Goal: Task Accomplishment & Management: Use online tool/utility

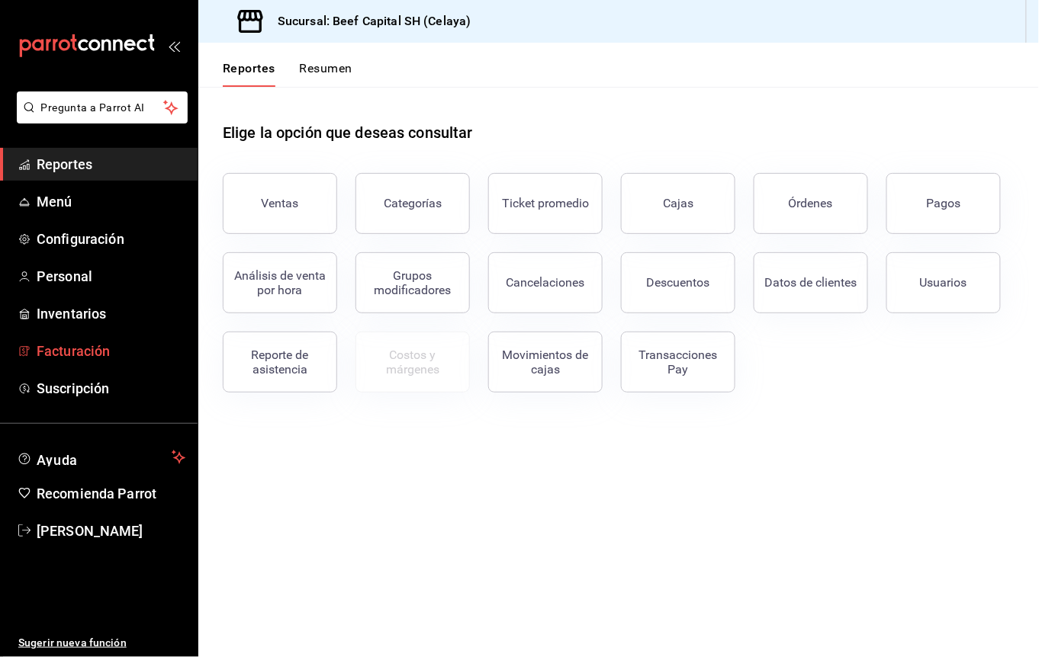
click at [55, 345] on span "Facturación" at bounding box center [111, 351] width 149 height 21
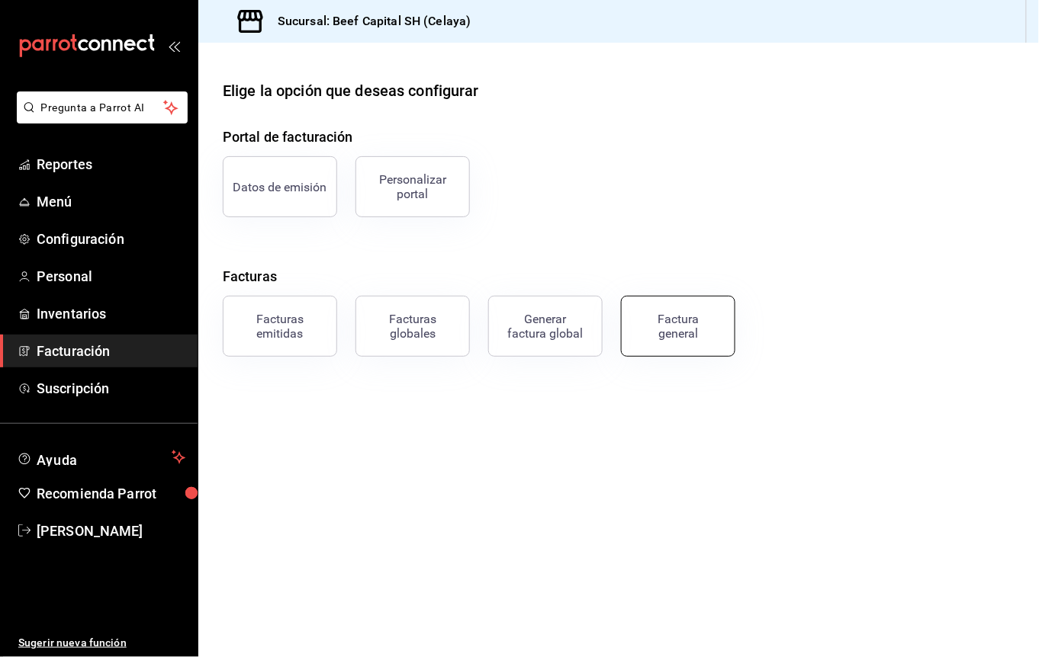
click at [648, 322] on div "Factura general" at bounding box center [678, 326] width 76 height 29
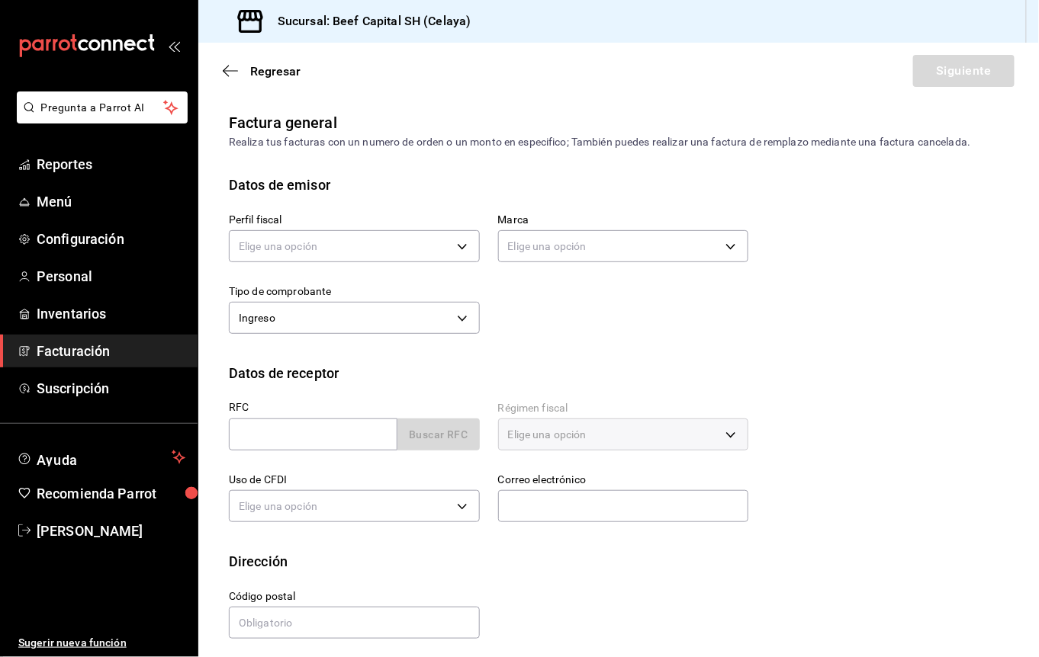
click at [133, 345] on span "Facturación" at bounding box center [111, 351] width 149 height 21
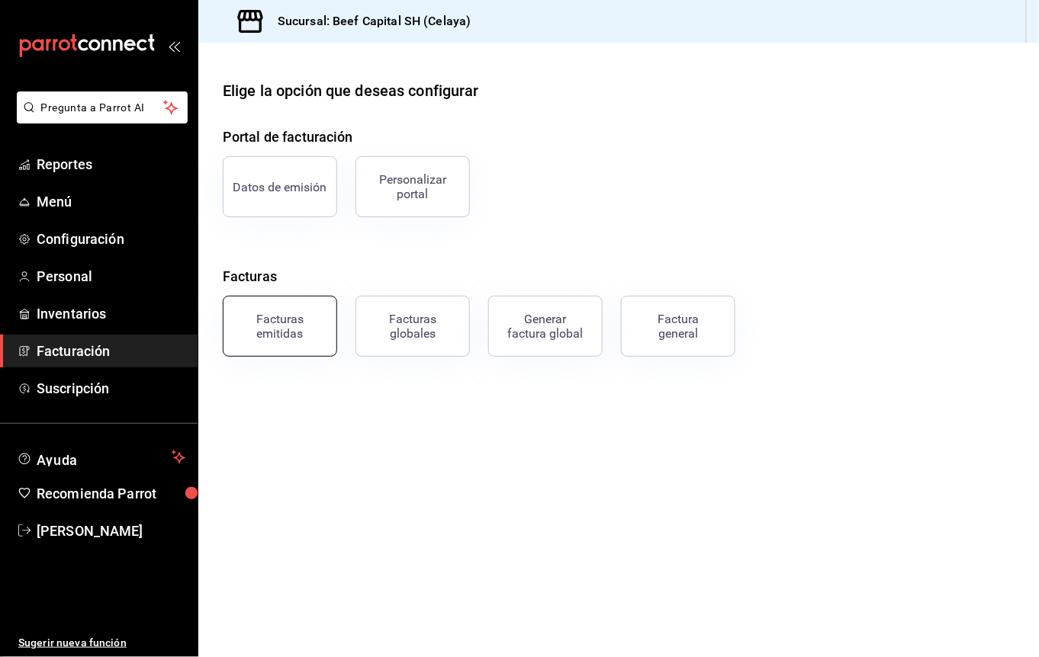
click at [300, 339] on div "Facturas emitidas" at bounding box center [280, 326] width 95 height 29
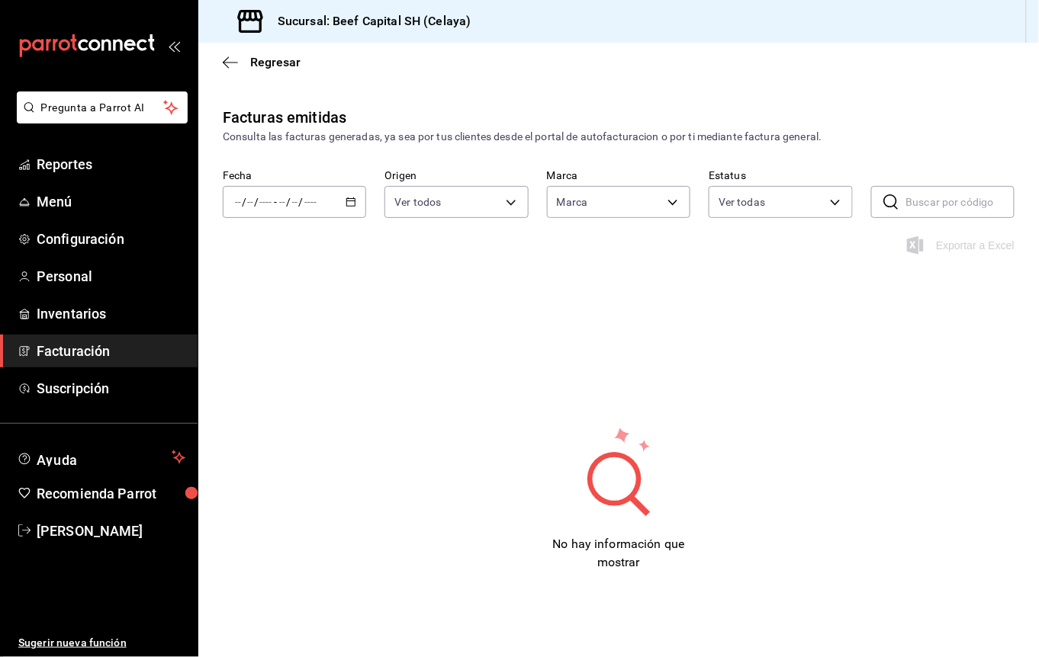
type input "e3bbe20f-edfc-40c7-bd32-db162cca2159"
click at [129, 346] on span "Facturación" at bounding box center [111, 351] width 149 height 21
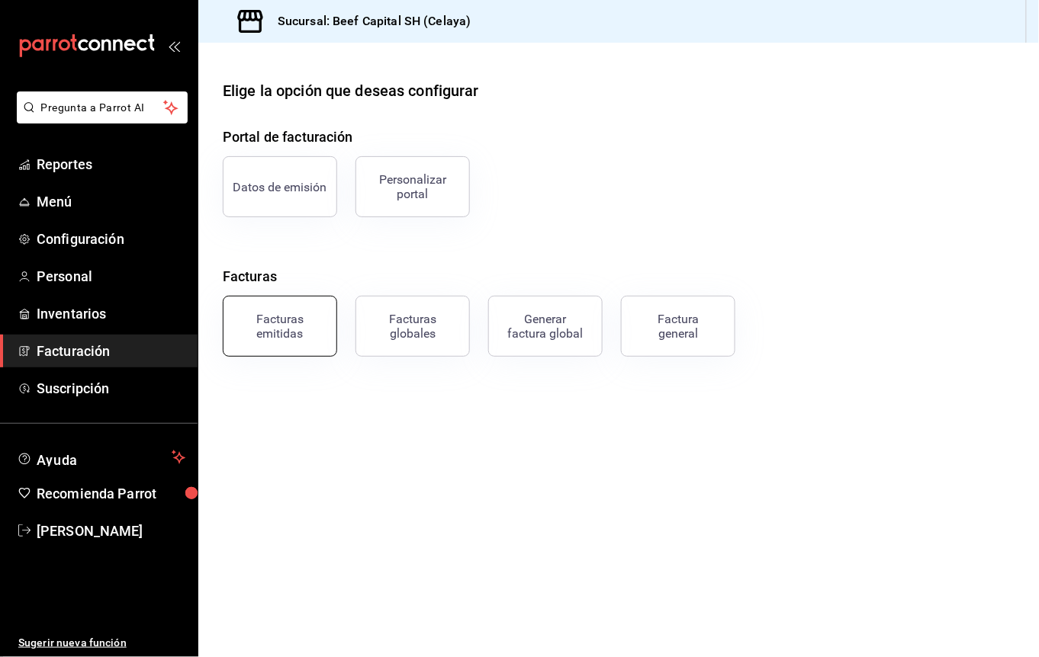
click at [282, 336] on div "Facturas emitidas" at bounding box center [280, 326] width 95 height 29
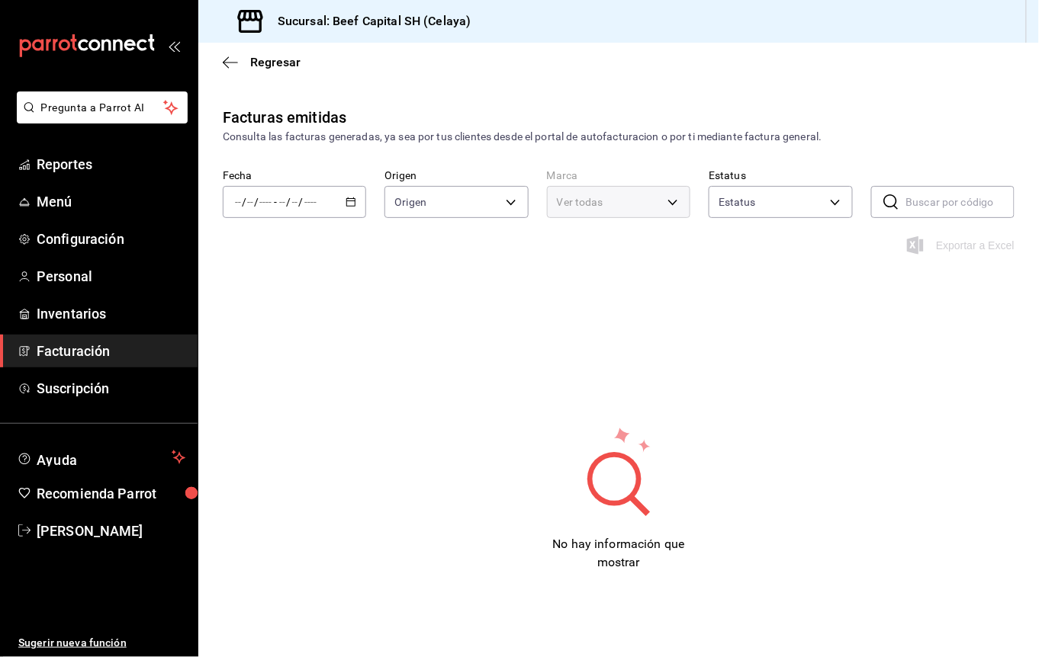
type input "ORDER_INVOICE,GENERAL_INVOICE"
type input "ACTIVE,PENDING_CANCELLATION,CANCELLED,PRE_CANCELLED"
type input "e3bbe20f-edfc-40c7-bd32-db162cca2159"
click at [345, 197] on icon "button" at bounding box center [350, 202] width 11 height 11
click at [264, 273] on li "Ayer" at bounding box center [294, 282] width 142 height 34
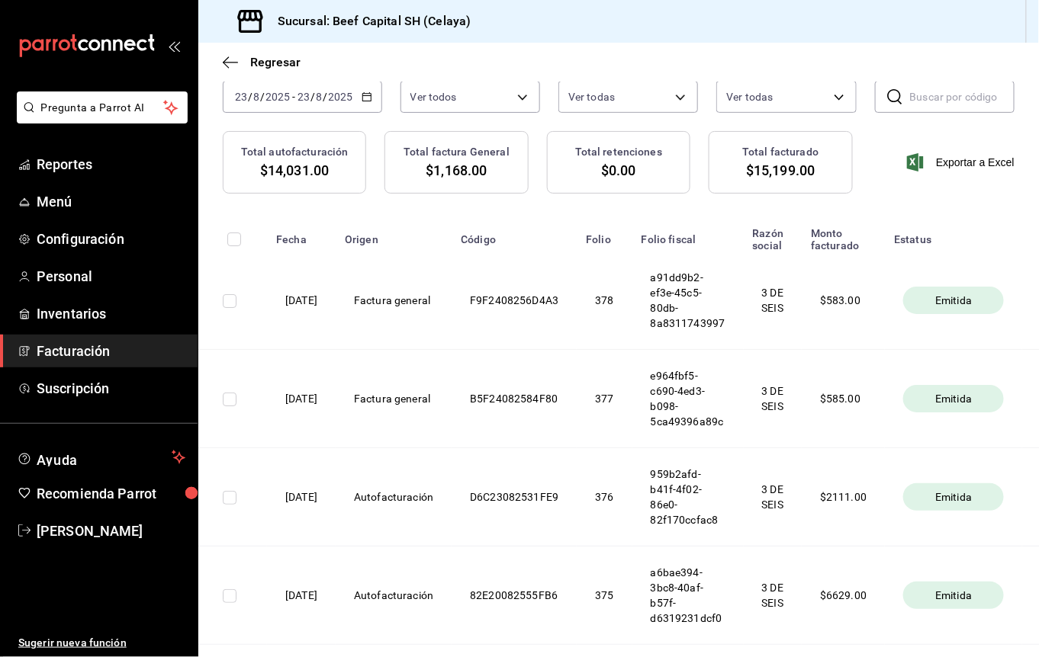
scroll to position [203, 0]
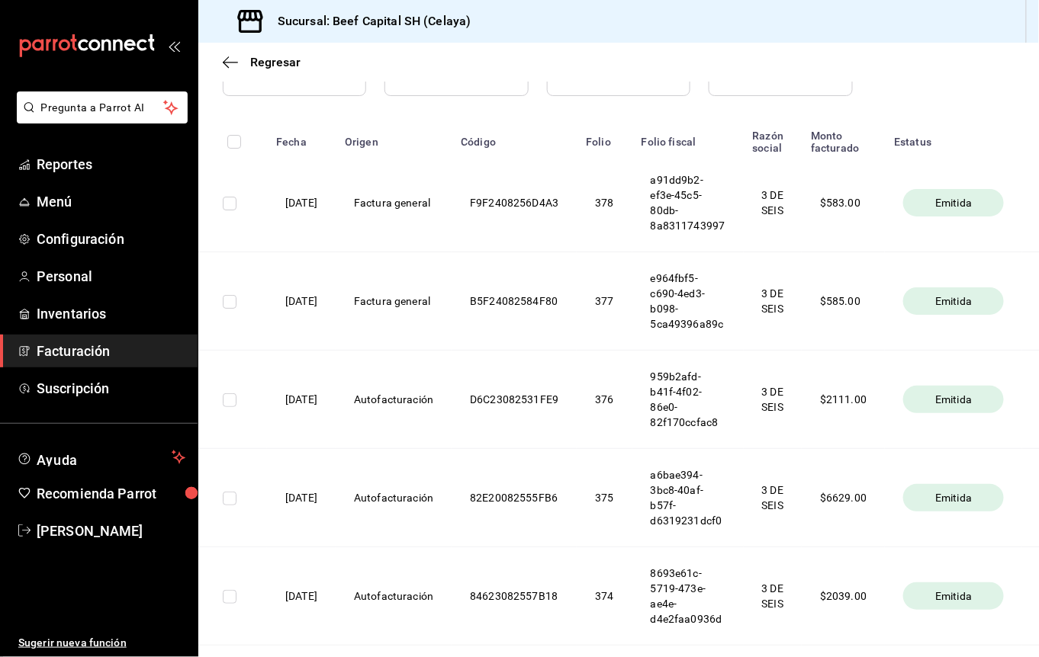
click at [952, 304] on span "Emitida" at bounding box center [953, 301] width 49 height 15
click at [406, 299] on th "Factura general" at bounding box center [394, 301] width 116 height 98
click at [227, 305] on input "checkbox" at bounding box center [230, 302] width 14 height 14
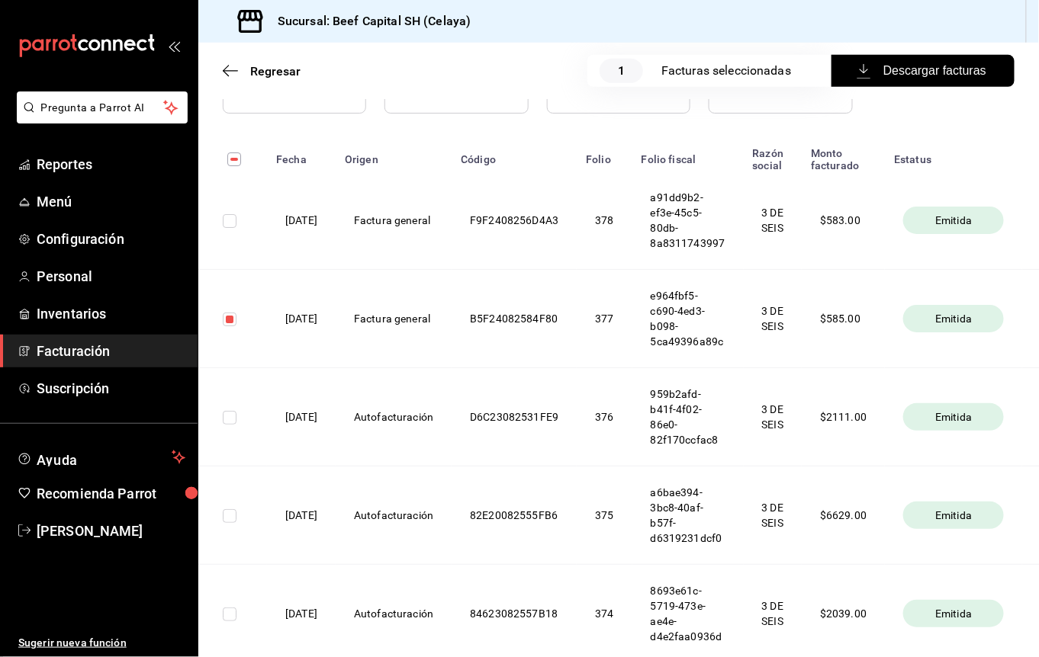
scroll to position [221, 0]
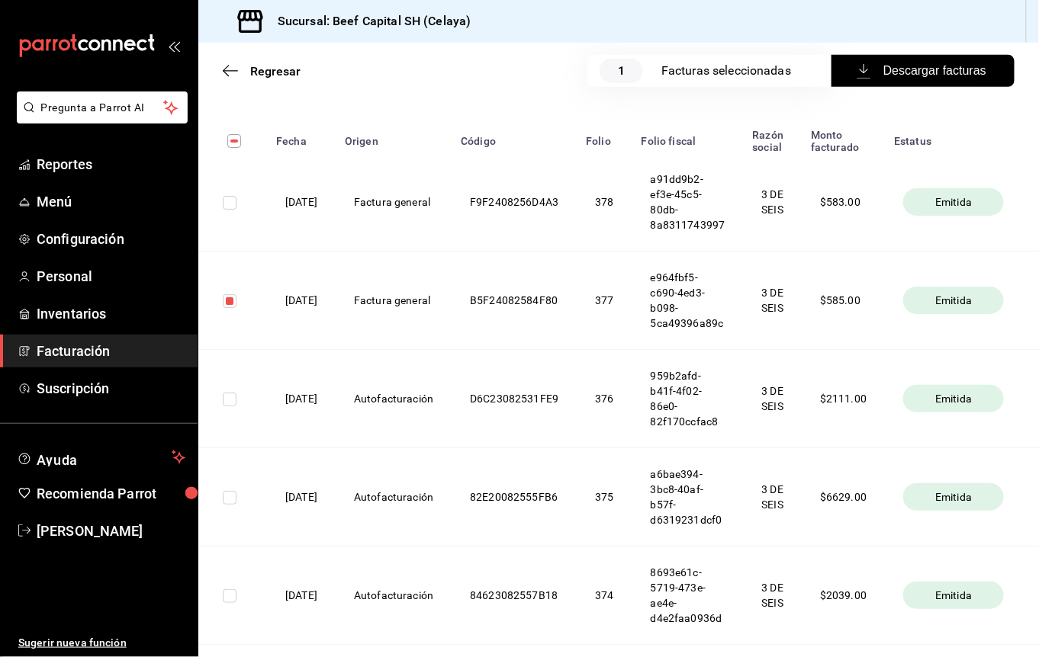
click at [947, 72] on span "Descargar facturas" at bounding box center [922, 71] width 127 height 18
click at [451, 302] on th "Factura general" at bounding box center [394, 301] width 116 height 98
click at [864, 304] on th "$ 585.00" at bounding box center [843, 301] width 83 height 98
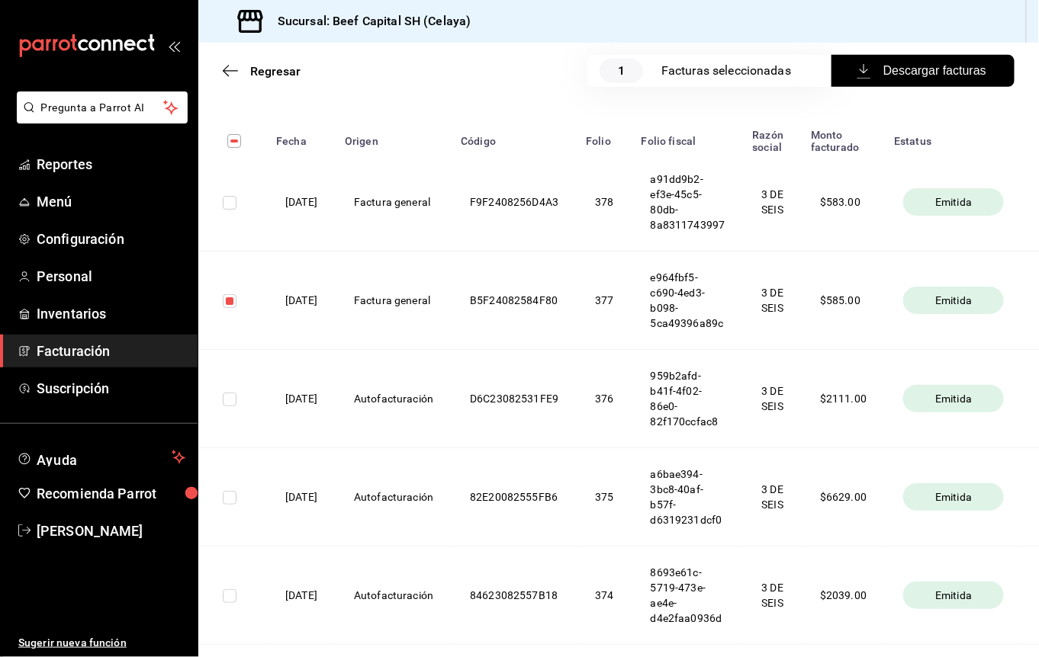
click at [843, 323] on th "$ 585.00" at bounding box center [843, 301] width 83 height 98
click at [702, 309] on th "e964fbf5-c690-4ed3-b098-5ca49396a89c" at bounding box center [687, 301] width 111 height 98
click at [425, 306] on th "Factura general" at bounding box center [394, 301] width 116 height 98
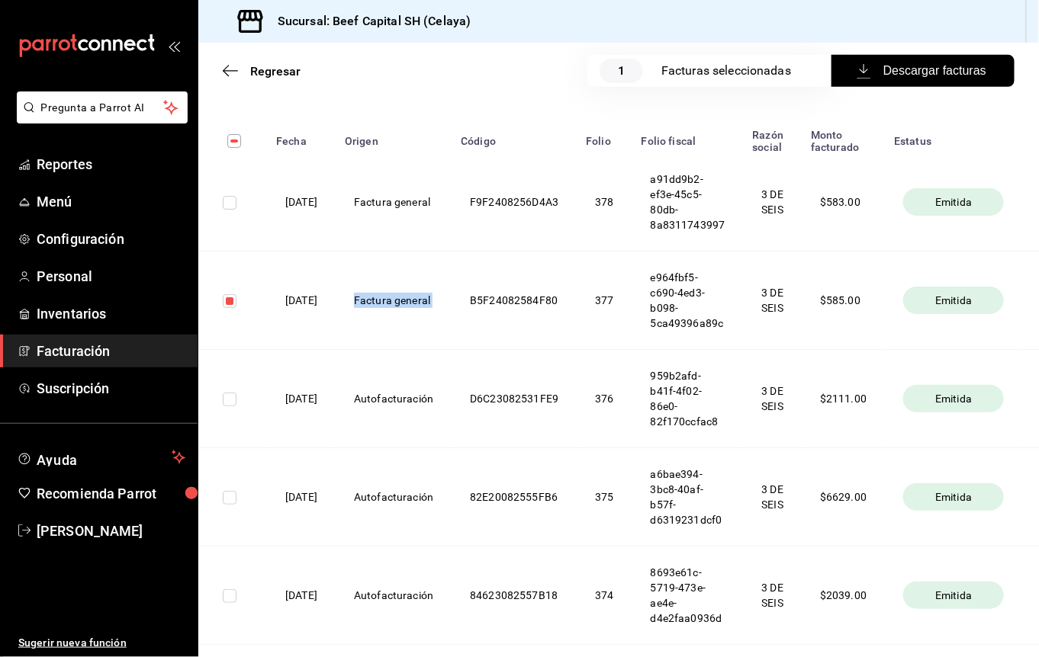
click at [451, 323] on th "Factura general" at bounding box center [394, 301] width 116 height 98
click at [451, 319] on th "Factura general" at bounding box center [394, 301] width 116 height 98
click at [229, 303] on input "checkbox" at bounding box center [230, 301] width 14 height 14
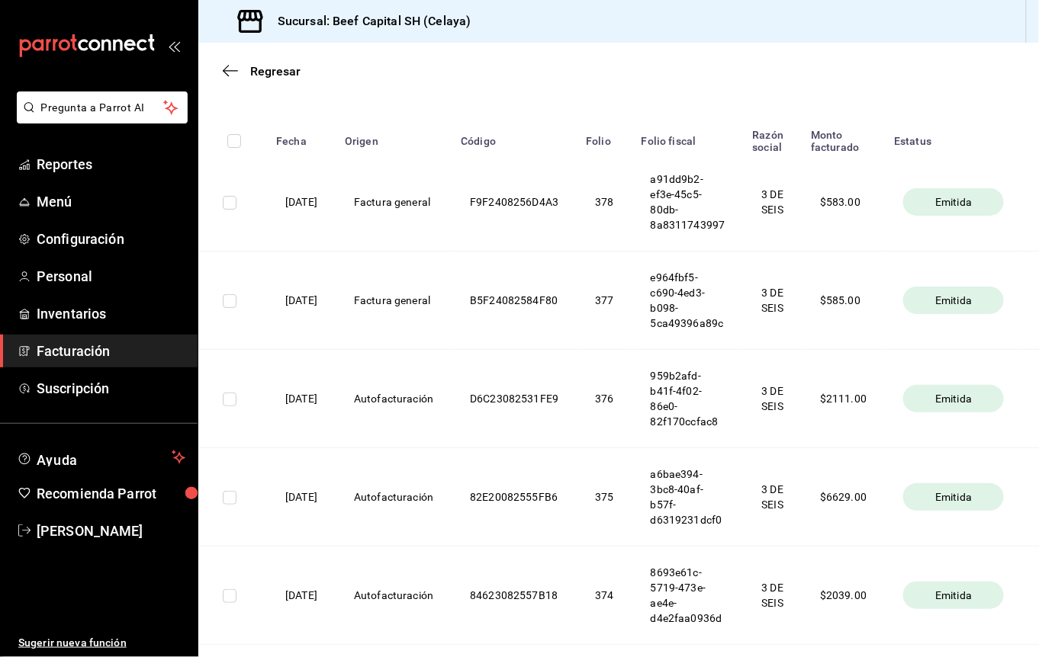
click at [229, 303] on input "checkbox" at bounding box center [230, 301] width 14 height 14
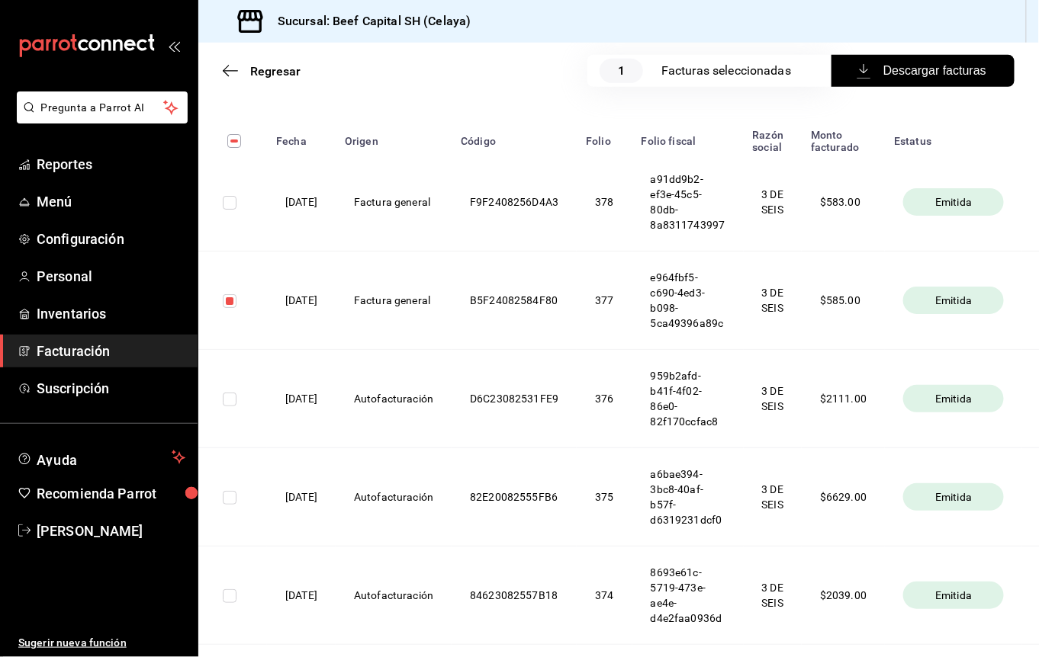
click at [251, 308] on td at bounding box center [232, 301] width 69 height 98
click at [336, 309] on th "[DATE]" at bounding box center [301, 301] width 69 height 98
click at [434, 314] on th "Factura general" at bounding box center [394, 301] width 116 height 98
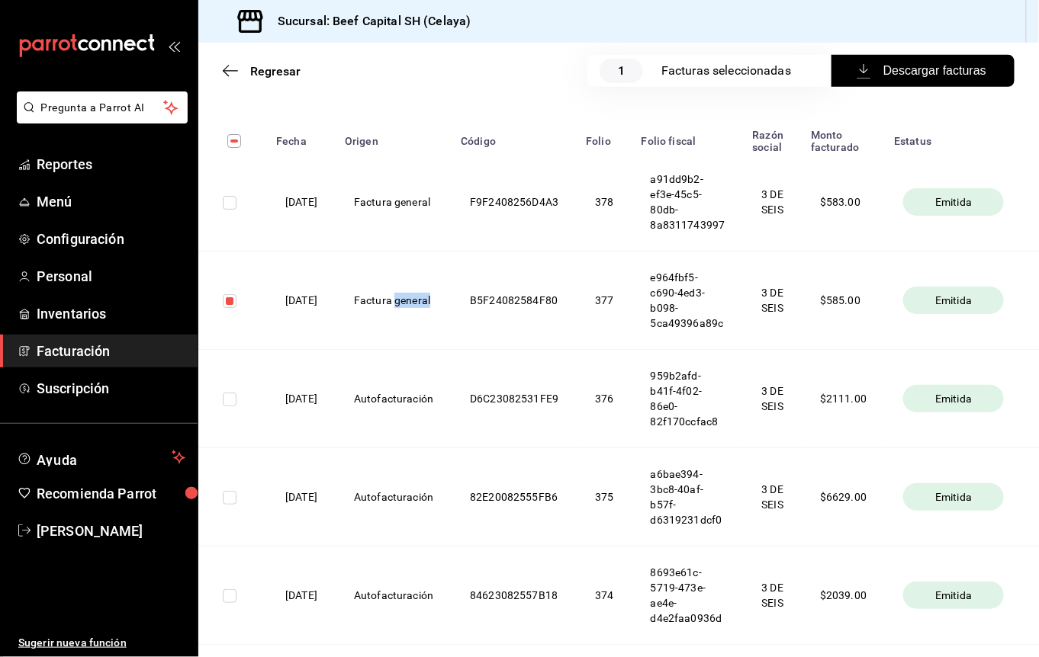
click at [434, 314] on th "Factura general" at bounding box center [394, 301] width 116 height 98
click at [550, 293] on th "B5F24082584F80" at bounding box center [513, 301] width 125 height 98
click at [760, 70] on div "Facturas seleccionadas" at bounding box center [731, 71] width 140 height 18
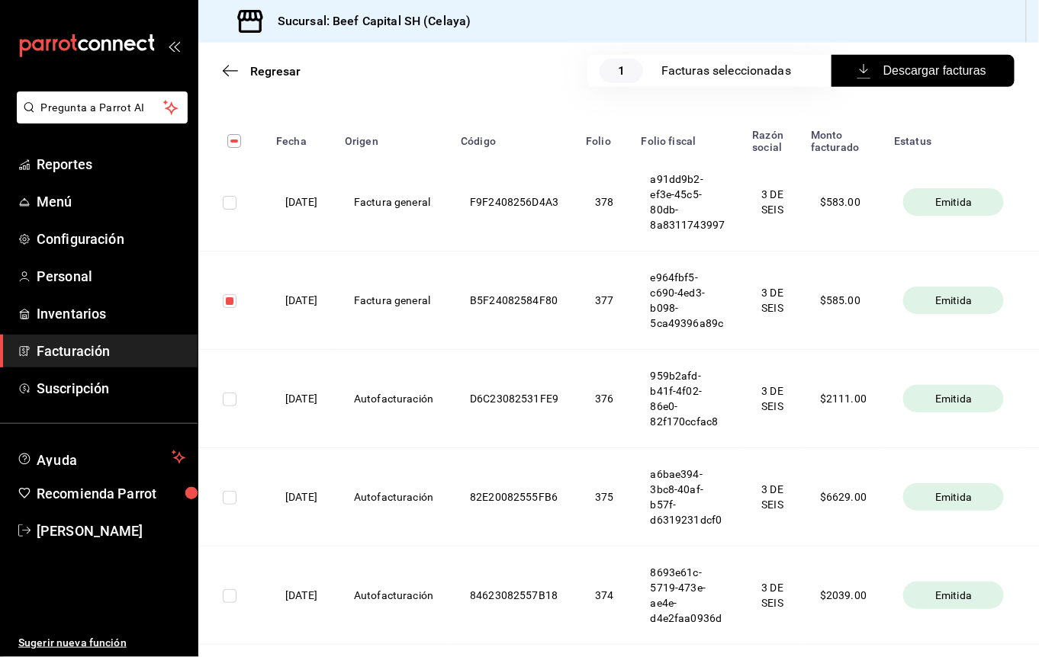
click at [705, 304] on th "e964fbf5-c690-4ed3-b098-5ca49396a89c" at bounding box center [687, 301] width 111 height 98
click at [631, 318] on th "377" at bounding box center [604, 301] width 55 height 98
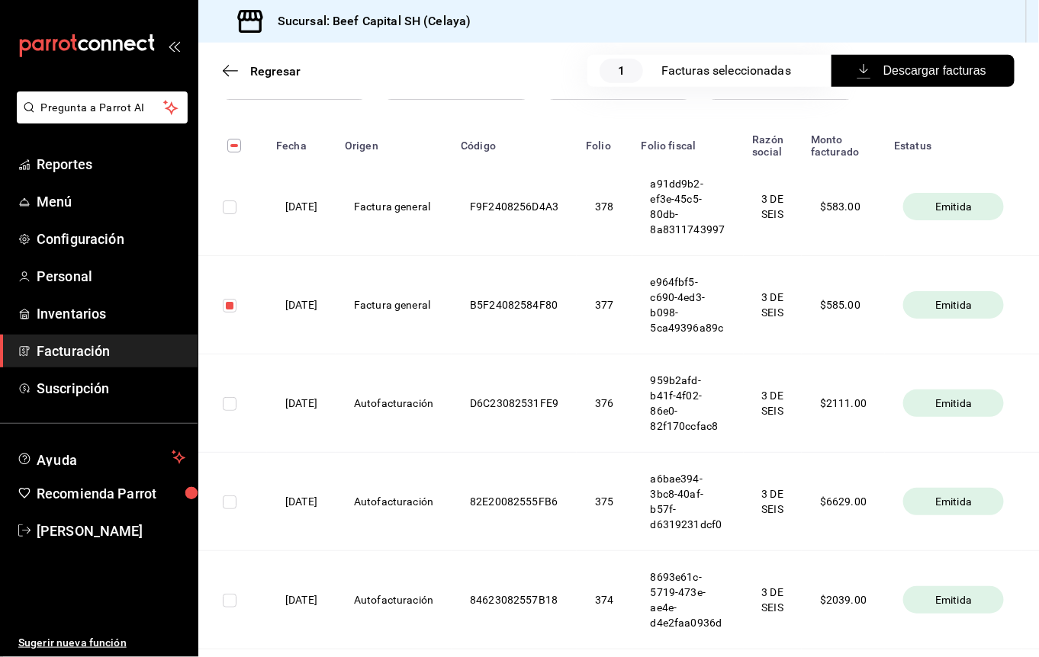
scroll to position [207, 0]
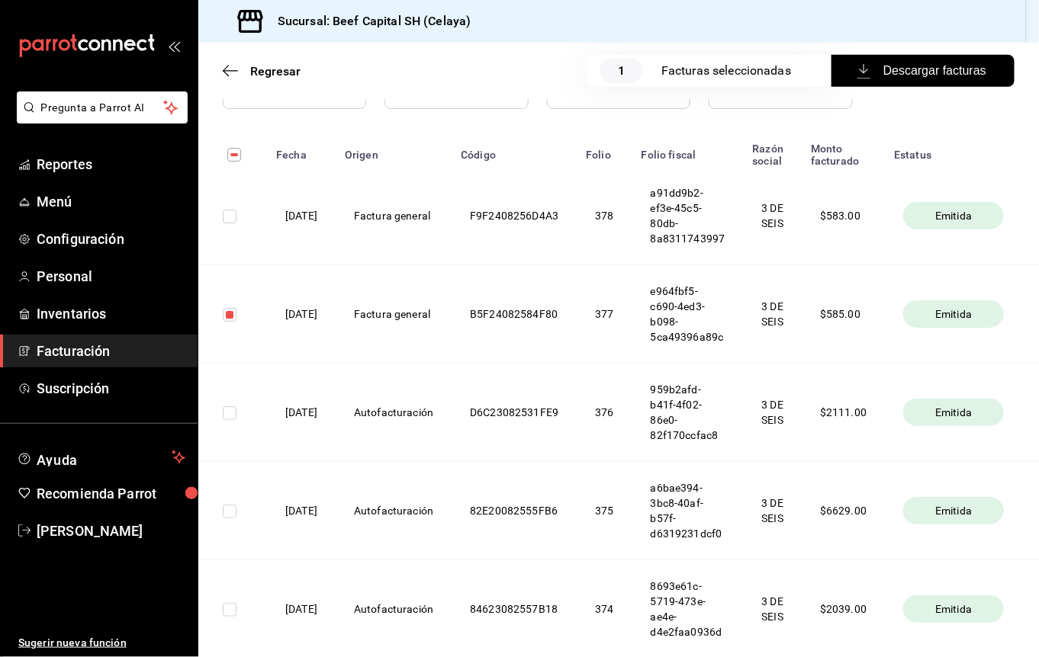
click at [789, 227] on th "3 DE SEIS" at bounding box center [773, 216] width 59 height 98
click at [859, 223] on th "$ 583.00" at bounding box center [843, 216] width 83 height 98
click at [941, 218] on div "Emitida" at bounding box center [953, 215] width 101 height 27
click at [940, 215] on div "Emitida" at bounding box center [953, 215] width 101 height 27
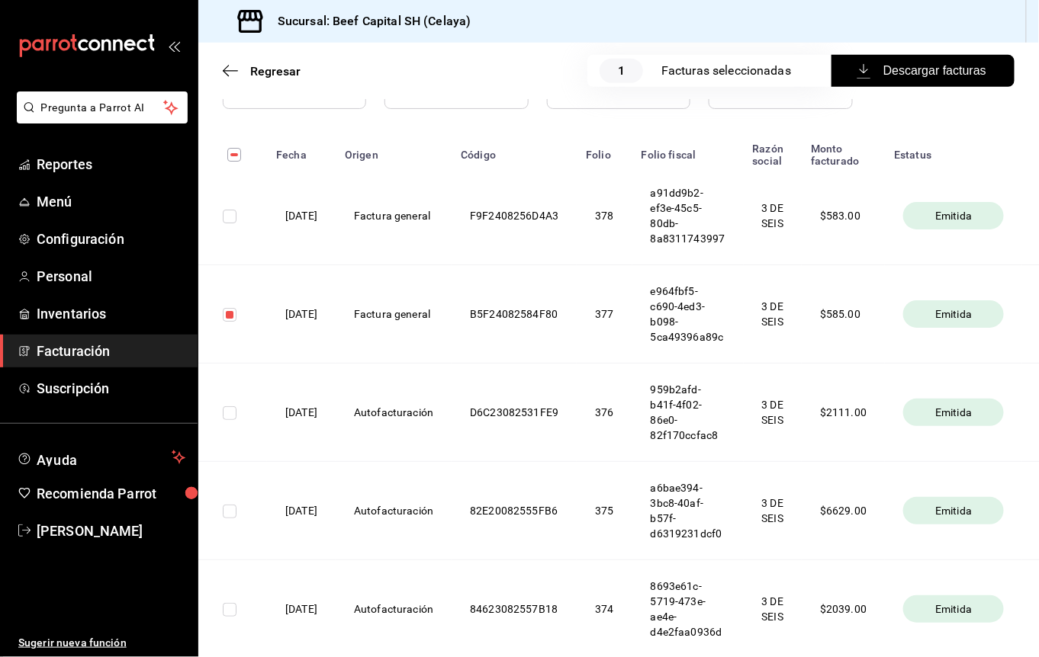
click at [569, 314] on th "B5F24082584F80" at bounding box center [513, 314] width 125 height 98
click at [696, 300] on th "e964fbf5-c690-4ed3-b098-5ca49396a89c" at bounding box center [687, 314] width 111 height 98
click at [631, 333] on th "377" at bounding box center [604, 314] width 55 height 98
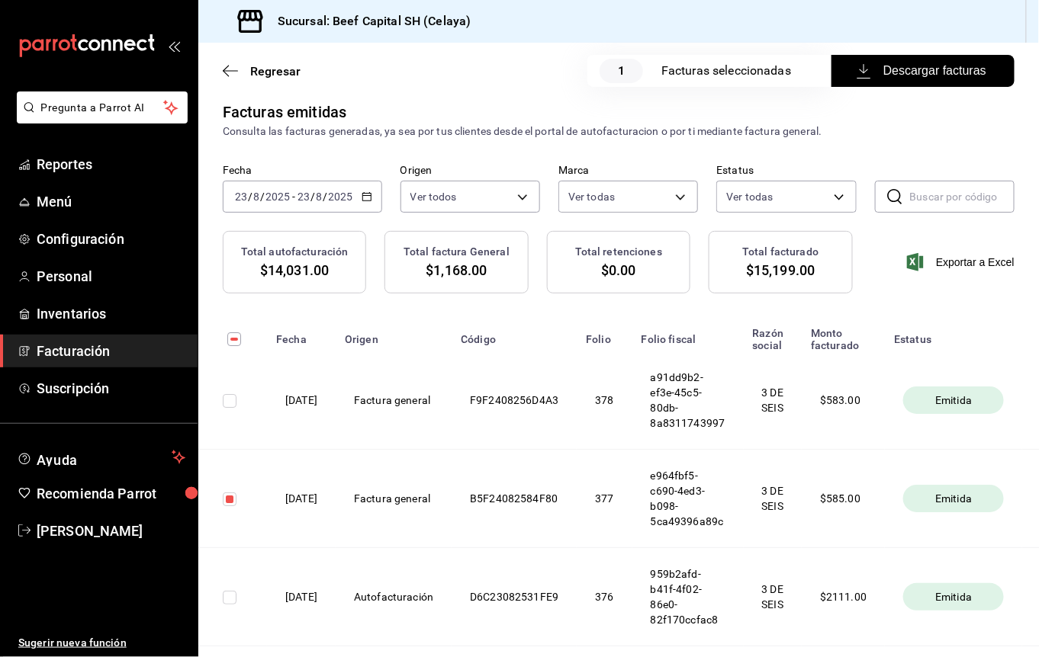
scroll to position [4, 0]
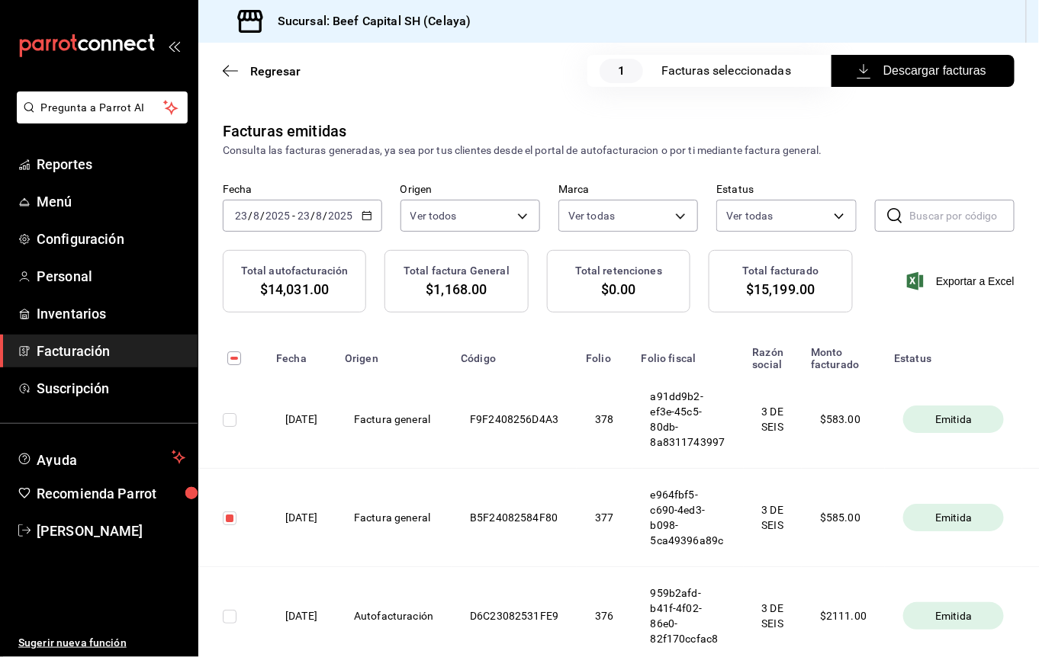
drag, startPoint x: 294, startPoint y: 523, endPoint x: 288, endPoint y: 535, distance: 14.0
click at [288, 535] on th "[DATE]" at bounding box center [301, 518] width 69 height 98
drag, startPoint x: 313, startPoint y: 529, endPoint x: 257, endPoint y: 361, distance: 176.8
click at [257, 361] on th at bounding box center [232, 354] width 69 height 34
click at [233, 525] on input "checkbox" at bounding box center [230, 519] width 14 height 14
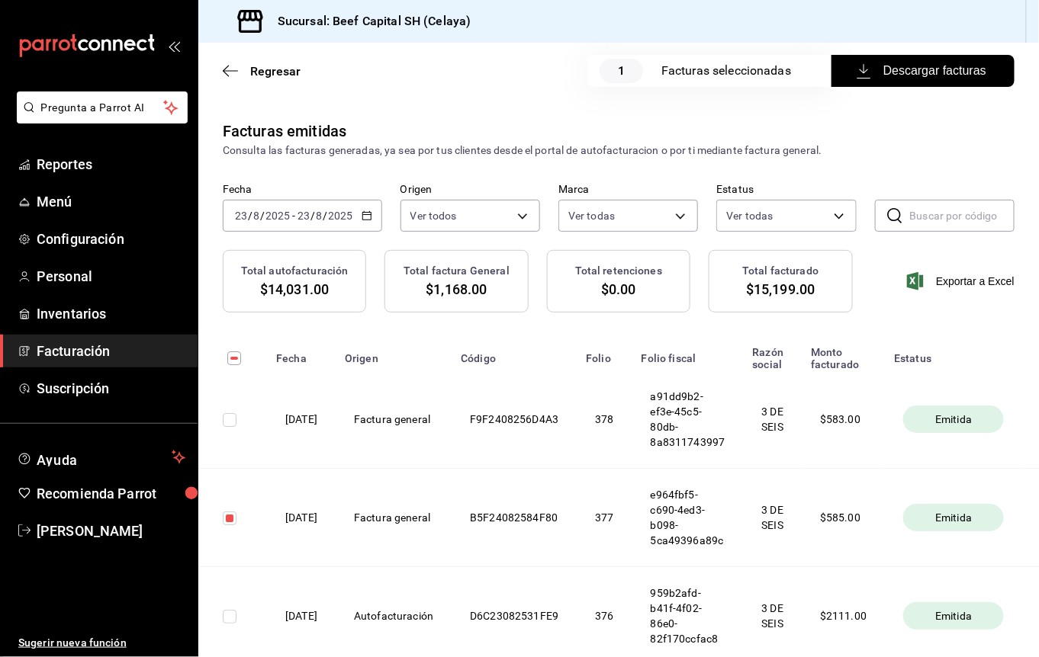
checkbox input "false"
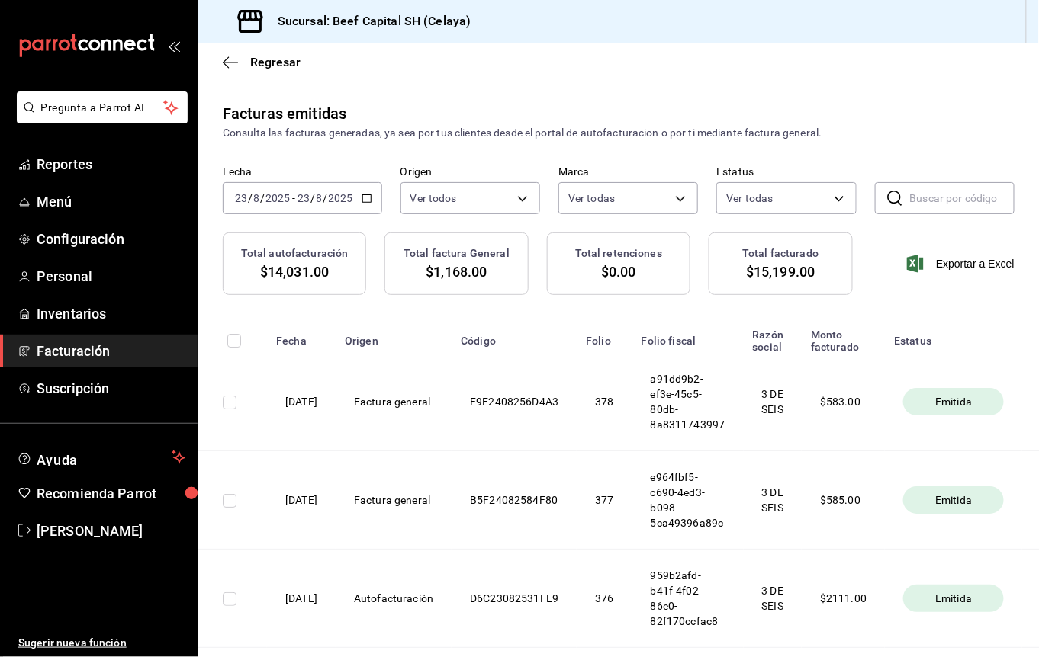
scroll to position [0, 0]
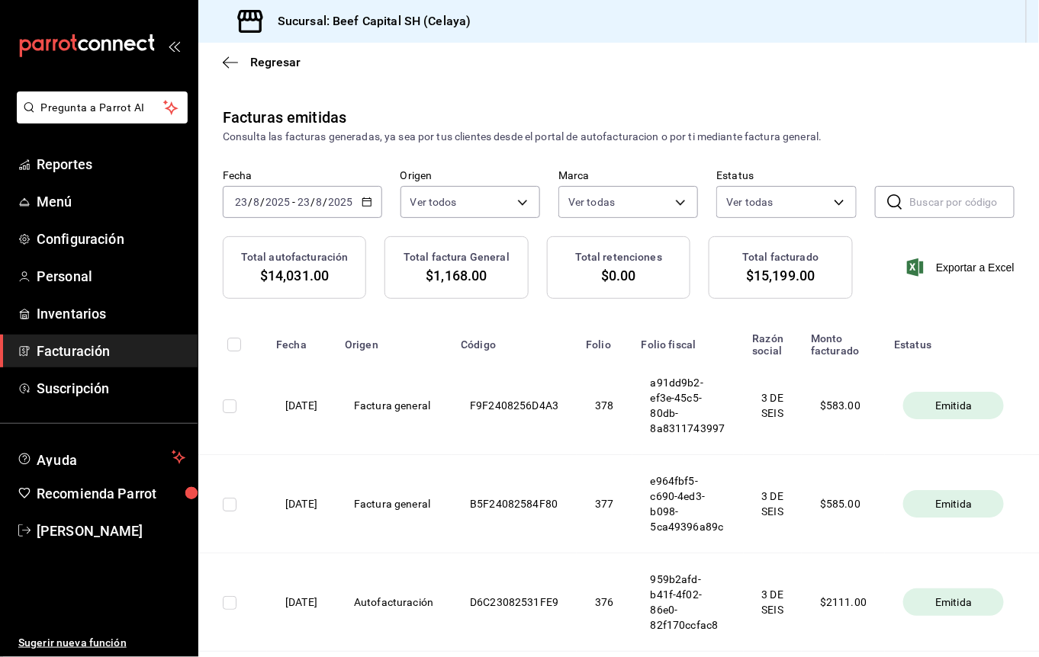
click at [864, 410] on th "$ 583.00" at bounding box center [843, 406] width 83 height 98
click at [840, 474] on th "$ 585.00" at bounding box center [843, 504] width 83 height 98
click at [970, 413] on span "Emitida" at bounding box center [953, 405] width 49 height 15
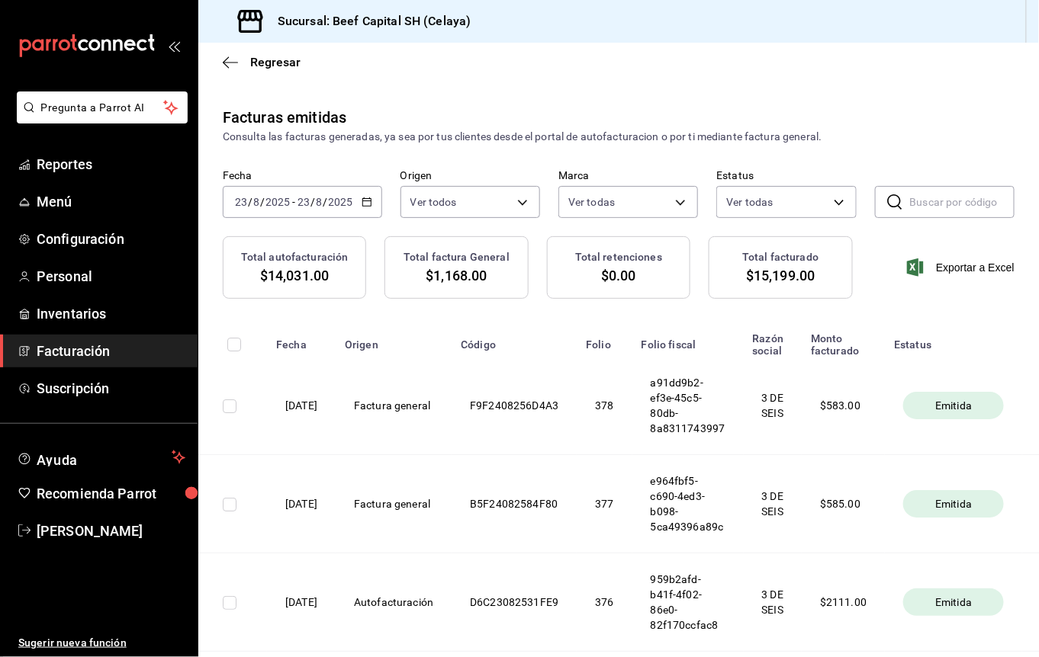
click at [978, 501] on span "Emitida" at bounding box center [953, 503] width 49 height 15
click at [508, 513] on th "B5F24082584F80" at bounding box center [513, 504] width 125 height 98
click at [446, 513] on th "Factura general" at bounding box center [394, 504] width 116 height 98
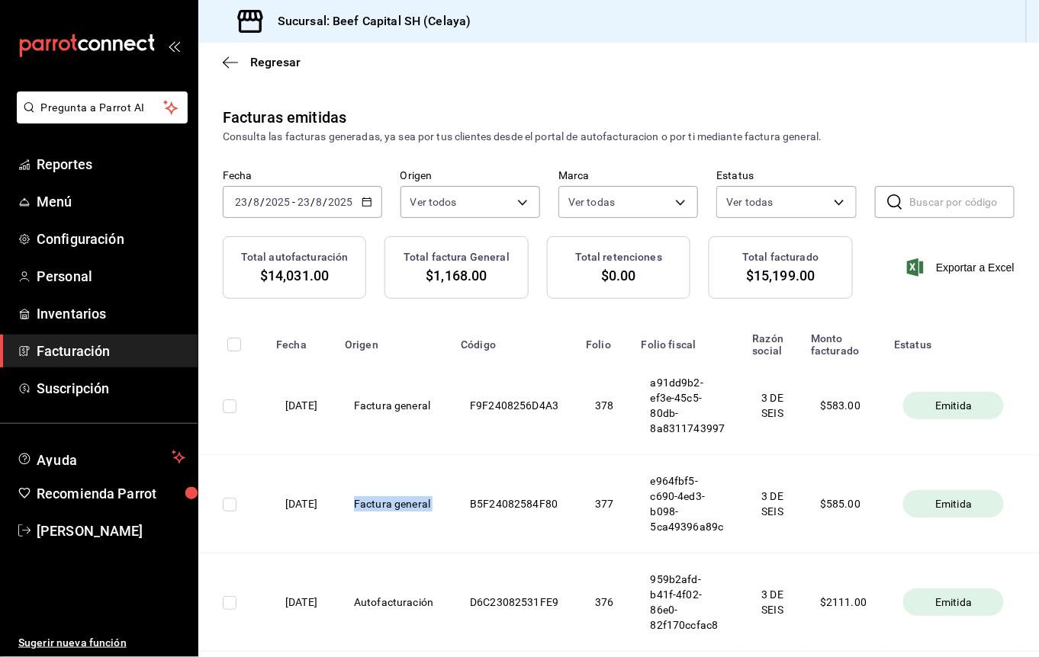
click at [446, 513] on th "Factura general" at bounding box center [394, 504] width 116 height 98
click at [766, 532] on th "3 DE SEIS" at bounding box center [773, 504] width 59 height 98
click at [525, 404] on th "F9F2408256D4A3" at bounding box center [513, 406] width 125 height 98
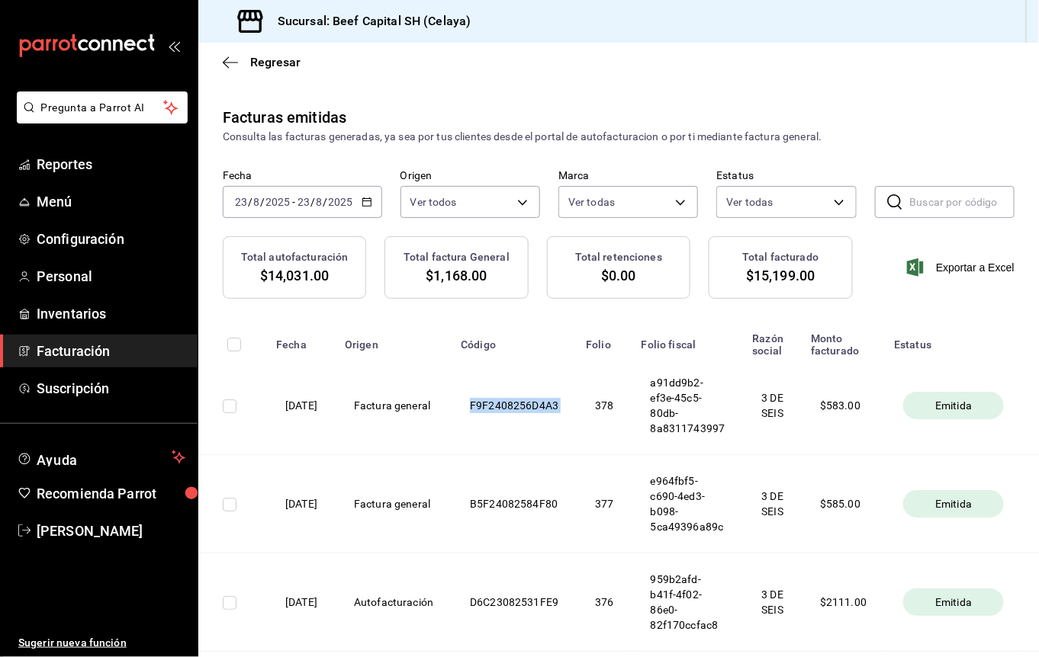
click at [525, 404] on th "F9F2408256D4A3" at bounding box center [513, 406] width 125 height 98
click at [451, 450] on th "Factura general" at bounding box center [394, 406] width 116 height 98
click at [302, 406] on th "[DATE]" at bounding box center [301, 406] width 69 height 98
click at [314, 499] on th "[DATE]" at bounding box center [301, 504] width 69 height 98
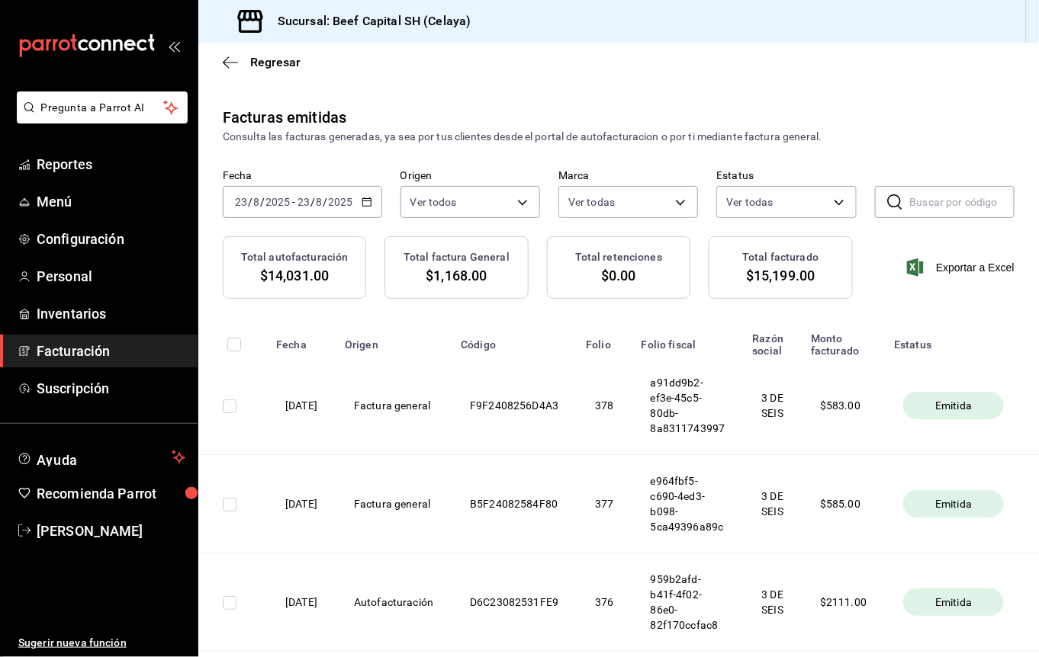
click at [403, 503] on th "Factura general" at bounding box center [394, 504] width 116 height 98
click at [451, 543] on th "Factura general" at bounding box center [394, 504] width 116 height 98
click at [794, 349] on th "Razón social" at bounding box center [773, 340] width 59 height 34
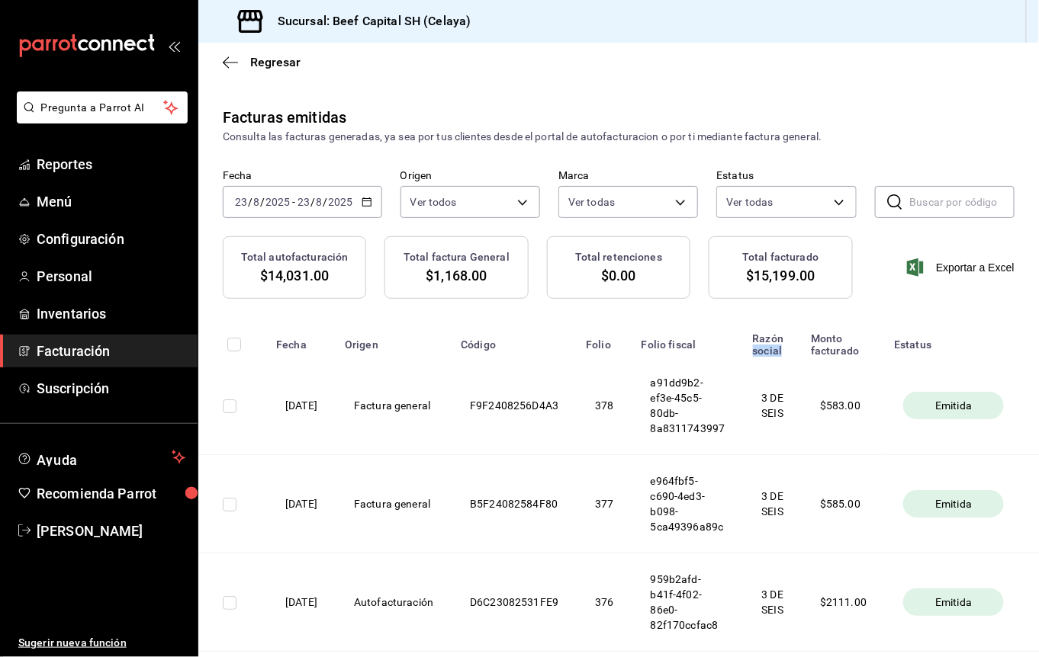
click at [794, 349] on th "Razón social" at bounding box center [773, 340] width 59 height 34
click at [300, 407] on th "[DATE]" at bounding box center [301, 406] width 69 height 98
click at [705, 403] on th "a91dd9b2-ef3e-45c5-80db-8a8311743997" at bounding box center [687, 406] width 111 height 98
click at [836, 438] on th "$ 583.00" at bounding box center [843, 406] width 83 height 98
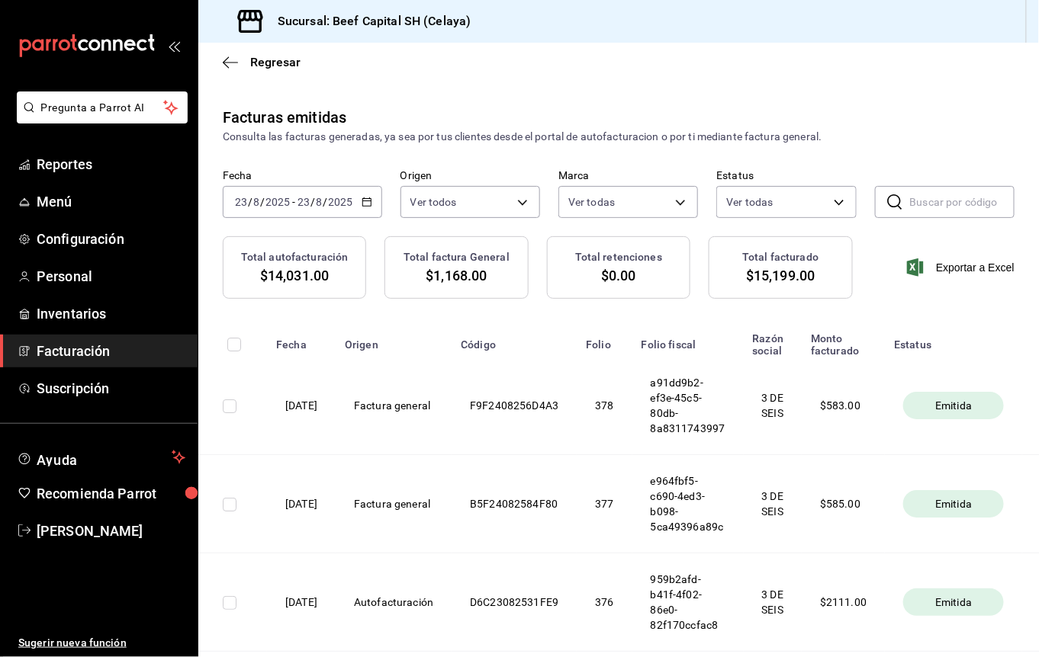
click at [978, 409] on span "Emitida" at bounding box center [953, 405] width 49 height 15
click at [227, 416] on td at bounding box center [232, 406] width 69 height 98
click at [227, 406] on input "checkbox" at bounding box center [230, 407] width 14 height 14
checkbox input "true"
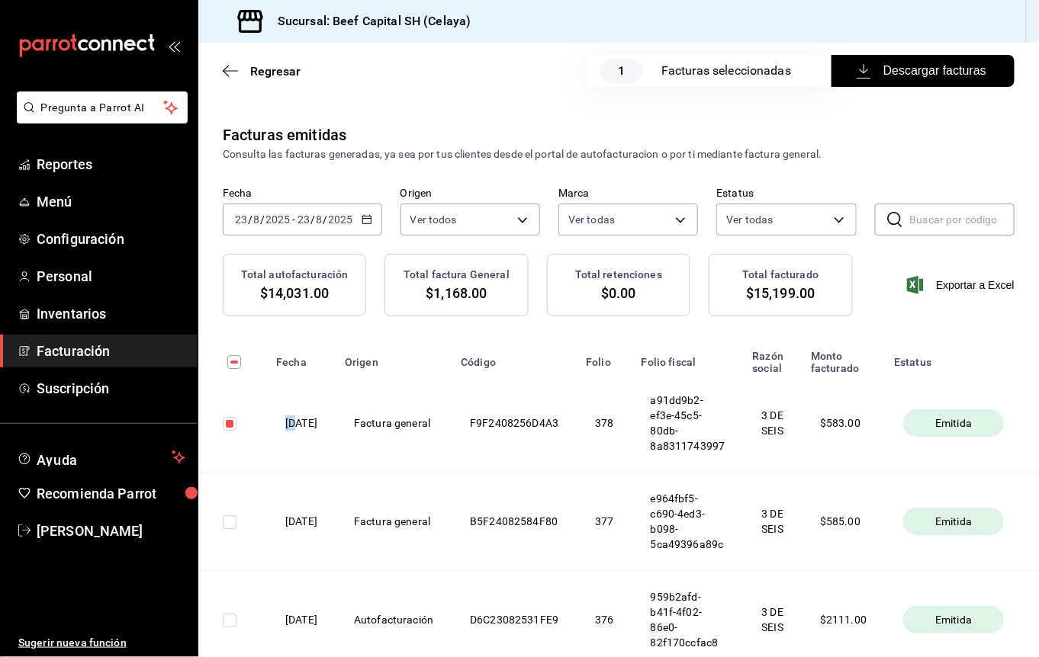
click at [227, 406] on td at bounding box center [232, 423] width 69 height 98
click at [451, 428] on th "Factura general" at bounding box center [394, 423] width 116 height 98
click at [898, 74] on span "Descargar facturas" at bounding box center [922, 71] width 127 height 18
click at [221, 70] on div "Regresar 1 Facturas seleccionadas Descargar facturas" at bounding box center [618, 71] width 840 height 56
click at [273, 72] on span "Regresar" at bounding box center [275, 71] width 50 height 14
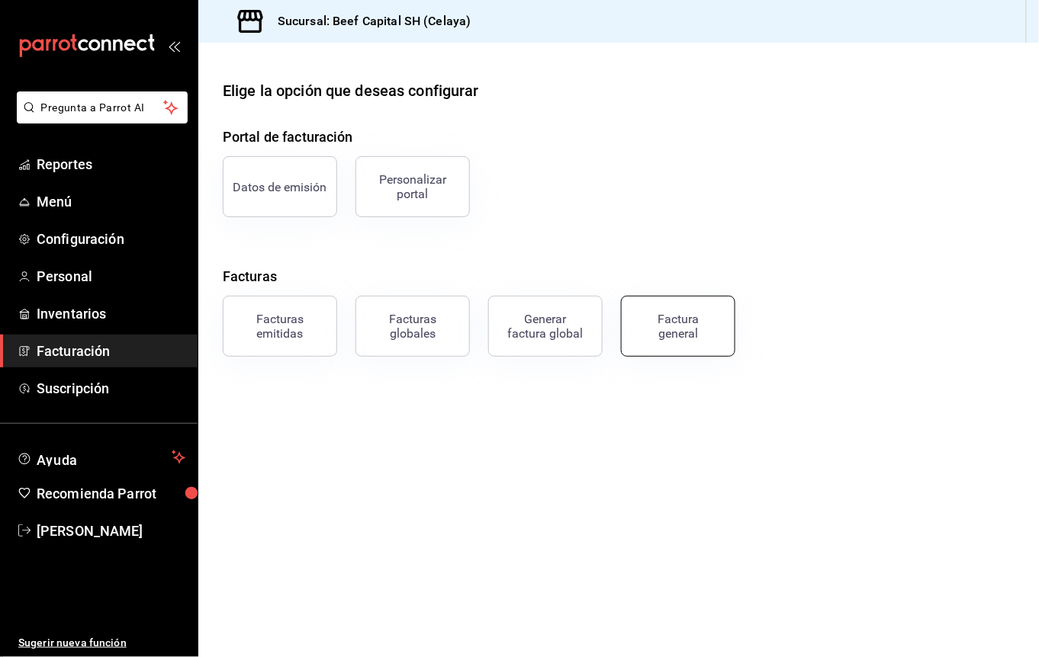
click at [700, 337] on div "Factura general" at bounding box center [678, 326] width 76 height 29
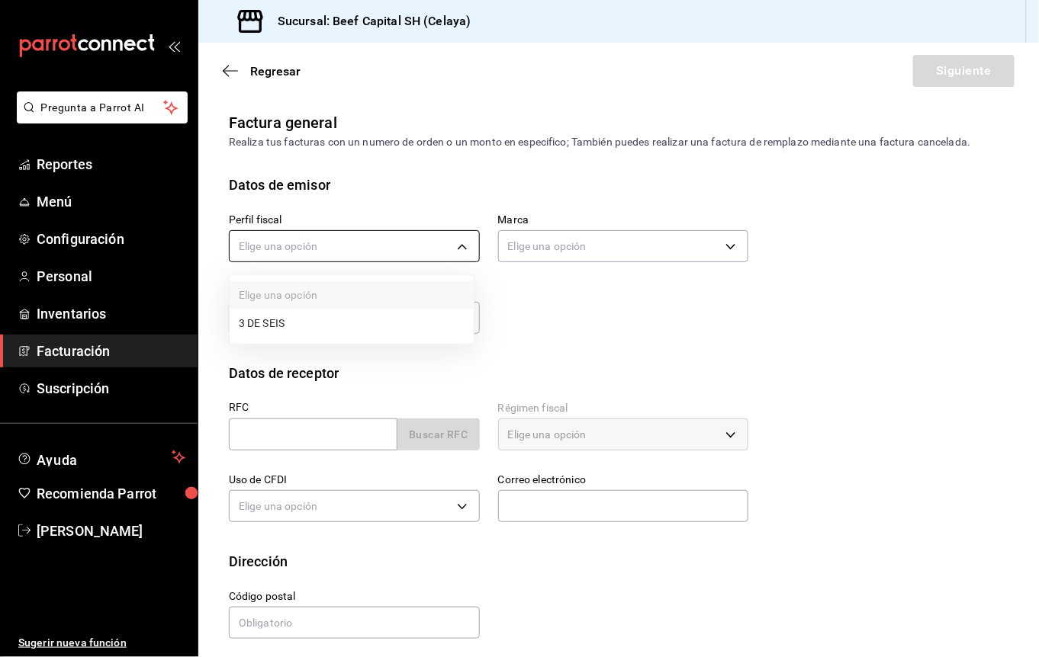
click at [459, 246] on body "Pregunta a Parrot AI Reportes Menú Configuración Personal Inventarios Facturaci…" at bounding box center [519, 328] width 1039 height 657
drag, startPoint x: 433, startPoint y: 325, endPoint x: 543, endPoint y: 288, distance: 115.8
click at [438, 325] on li "3 DE SEIS" at bounding box center [352, 324] width 244 height 28
type input "6daeb321-97cf-4052-8288-c01cdf1e5db9"
type input "e3bbe20f-edfc-40c7-bd32-db162cca2159"
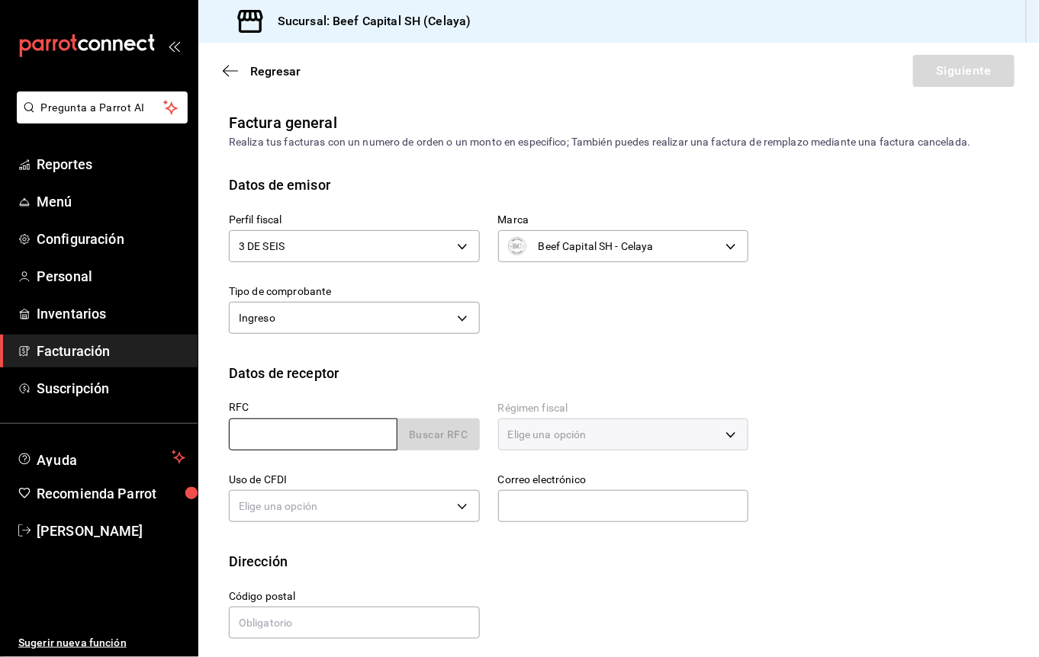
click at [305, 434] on input "text" at bounding box center [313, 435] width 169 height 32
paste input "PEC1411282LA"
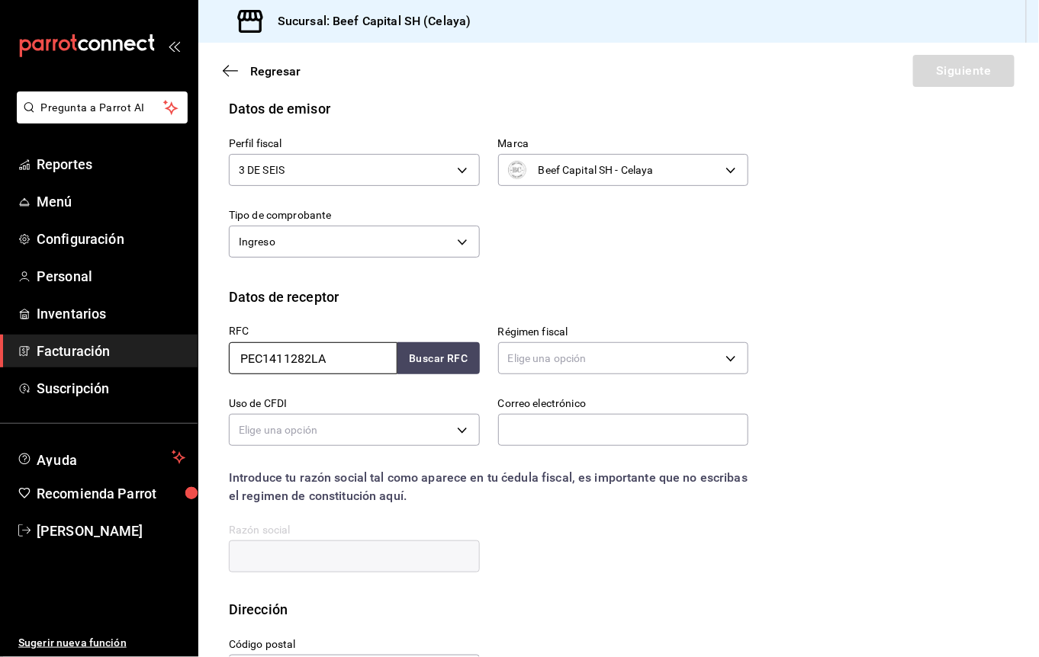
scroll to position [132, 0]
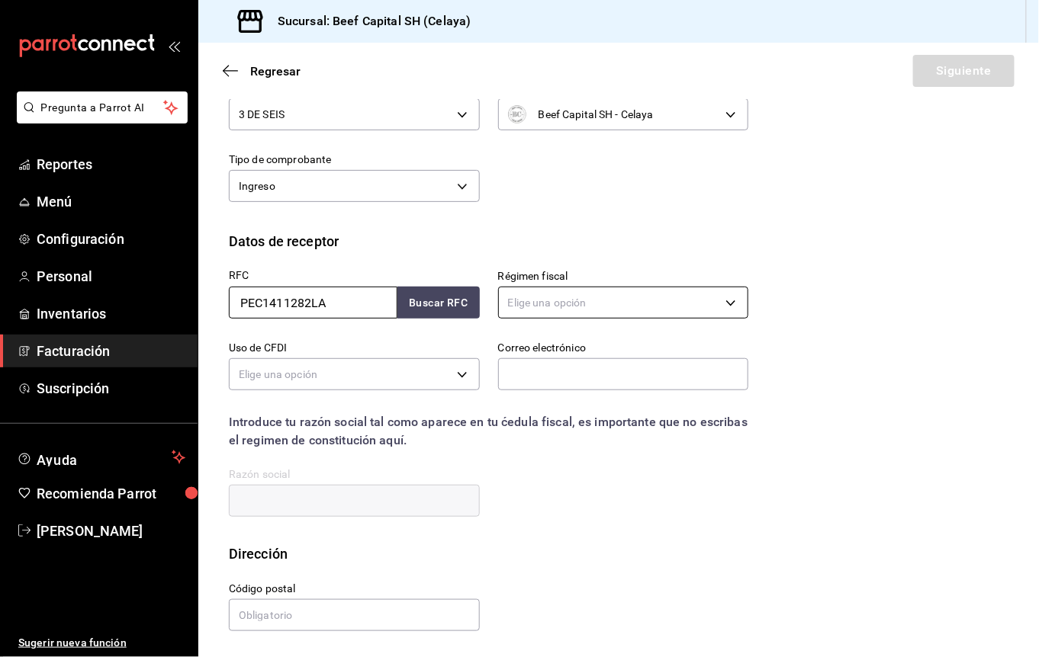
type input "PEC1411282LA"
click at [590, 300] on body "Pregunta a Parrot AI Reportes Menú Configuración Personal Inventarios Facturaci…" at bounding box center [519, 328] width 1039 height 657
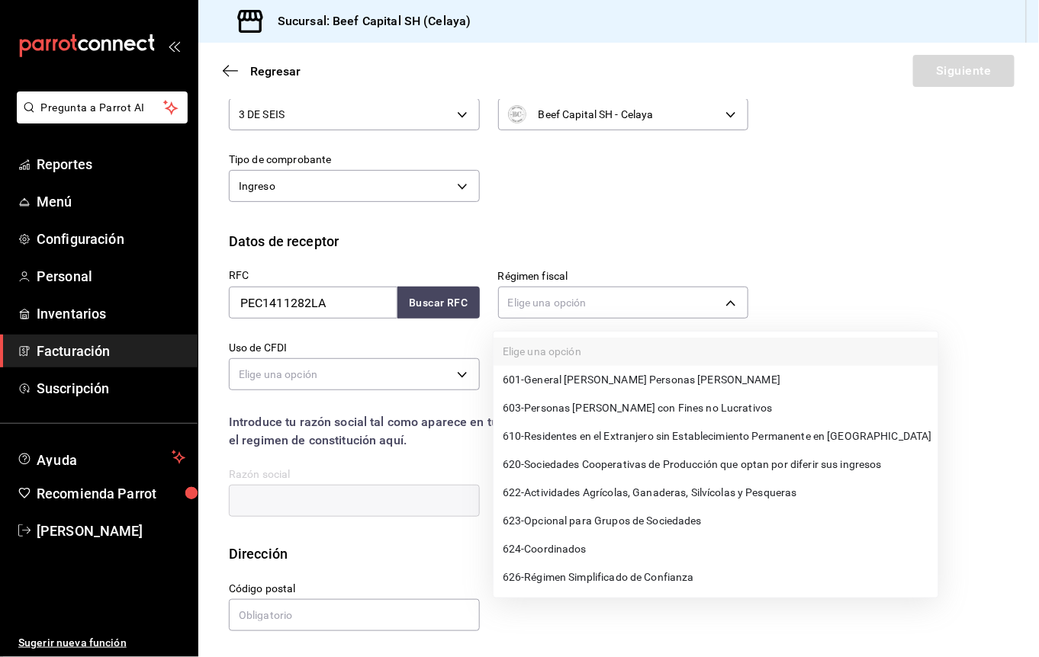
click at [529, 537] on li "624 - Coordinados" at bounding box center [715, 549] width 445 height 28
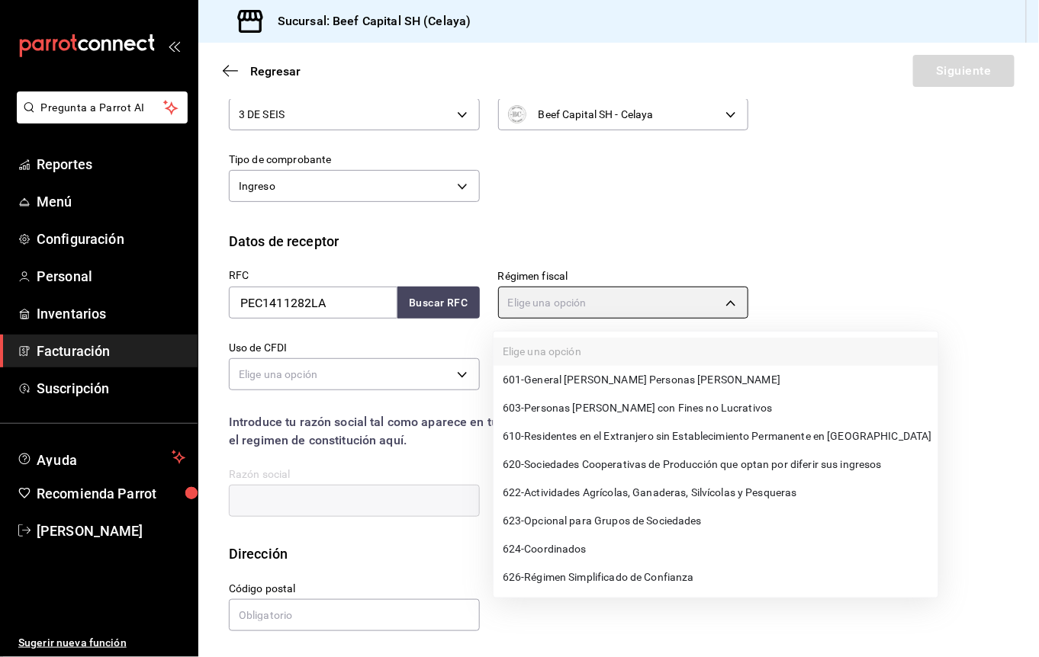
type input "624"
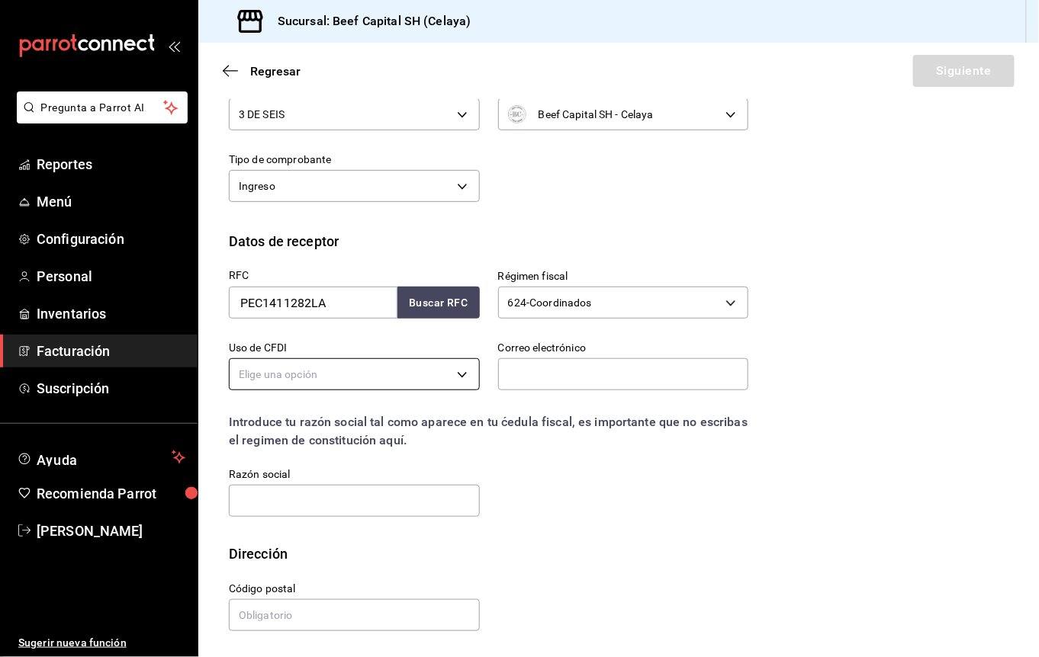
click at [430, 363] on body "Pregunta a Parrot AI Reportes Menú Configuración Personal Inventarios Facturaci…" at bounding box center [519, 328] width 1039 height 657
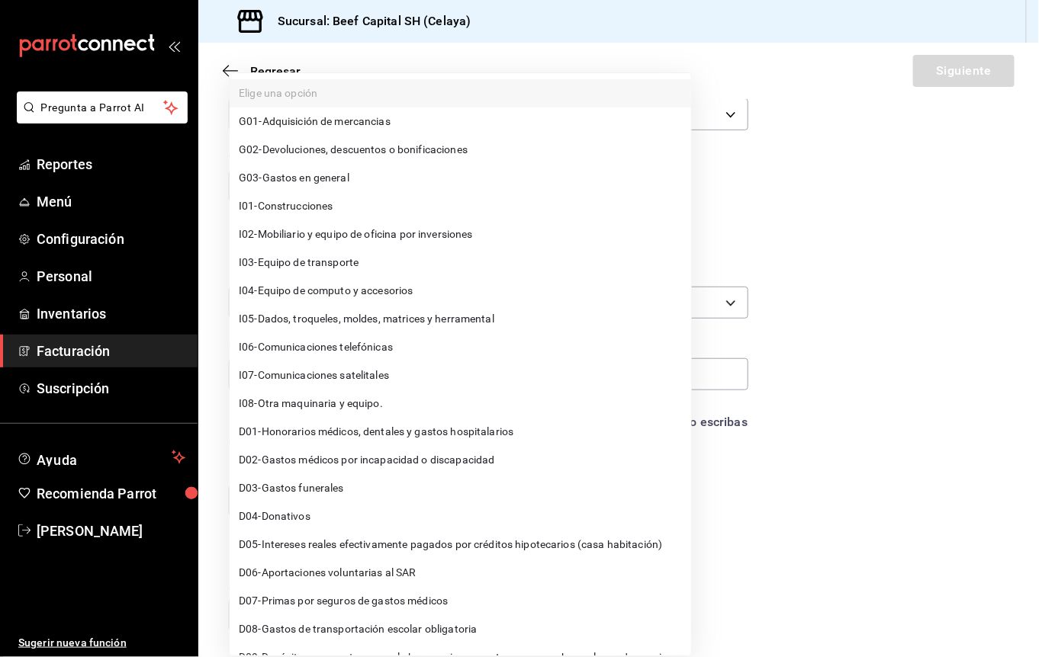
click at [365, 186] on li "G03 - Gastos en general" at bounding box center [460, 178] width 461 height 28
type input "G03"
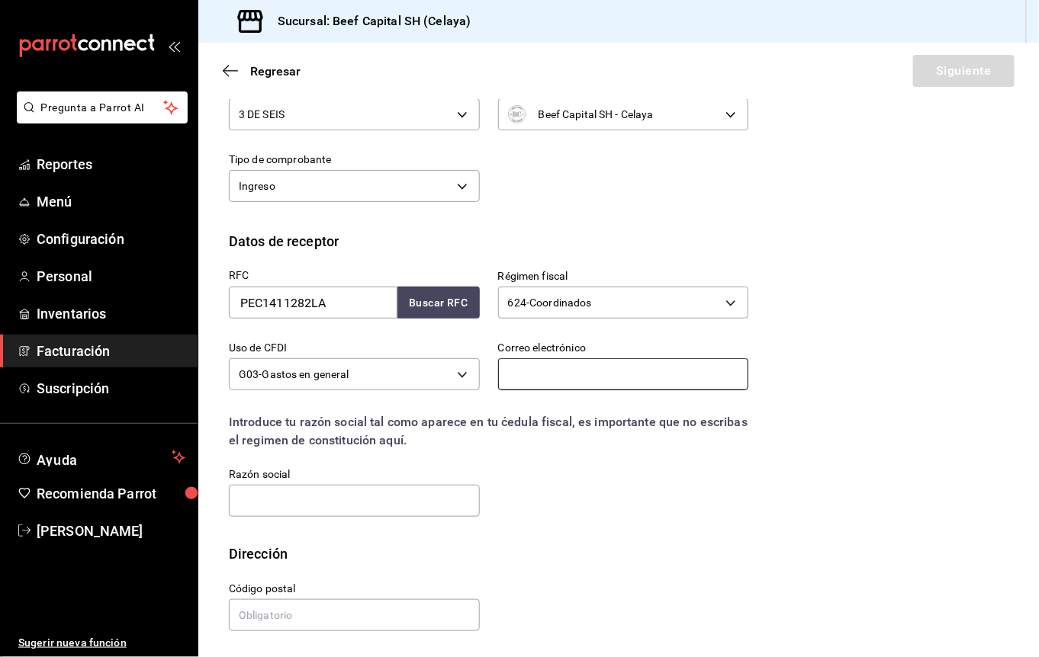
paste input "[EMAIL_ADDRESS][DOMAIN_NAME]"
type input "[EMAIL_ADDRESS][DOMAIN_NAME]"
click at [395, 498] on input "text" at bounding box center [354, 501] width 251 height 32
paste input "OPERADORA DE SERVICIOS PAQUETEXPRESS"
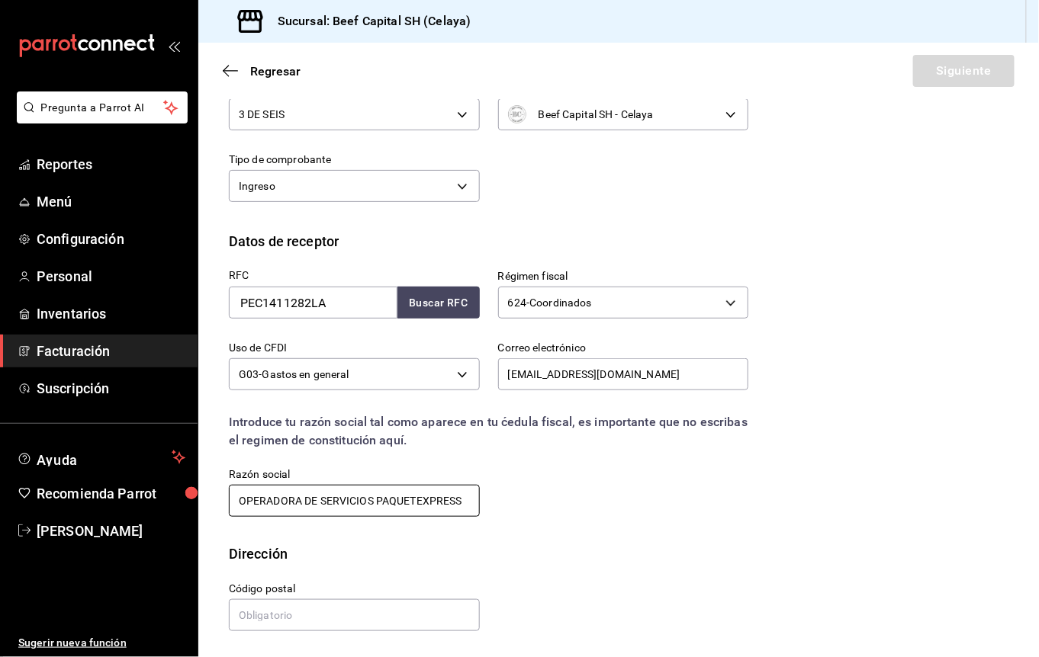
type input "OPERADORA DE SERVICIOS PAQUETEXPRESS"
click at [349, 616] on input "text" at bounding box center [354, 615] width 251 height 32
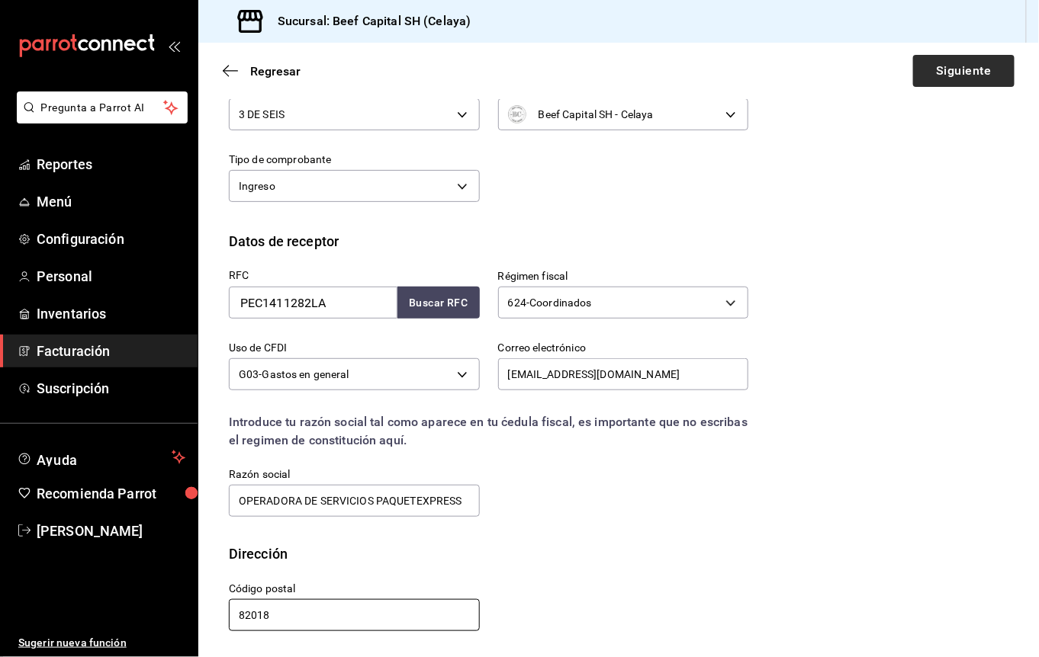
type input "82018"
click at [935, 61] on button "Siguiente" at bounding box center [963, 71] width 101 height 32
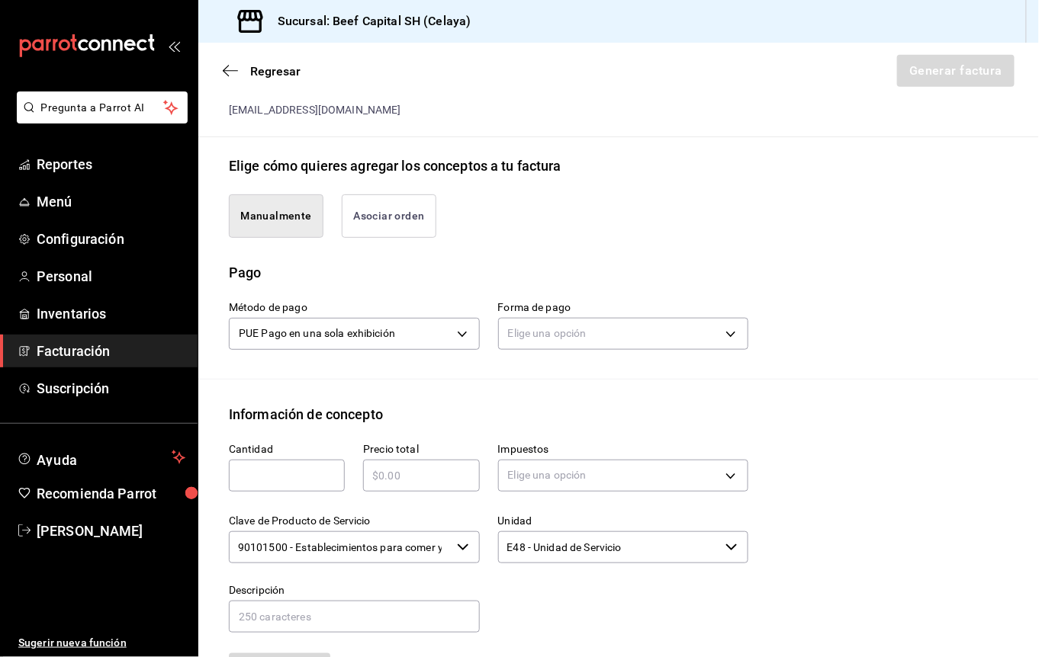
scroll to position [336, 0]
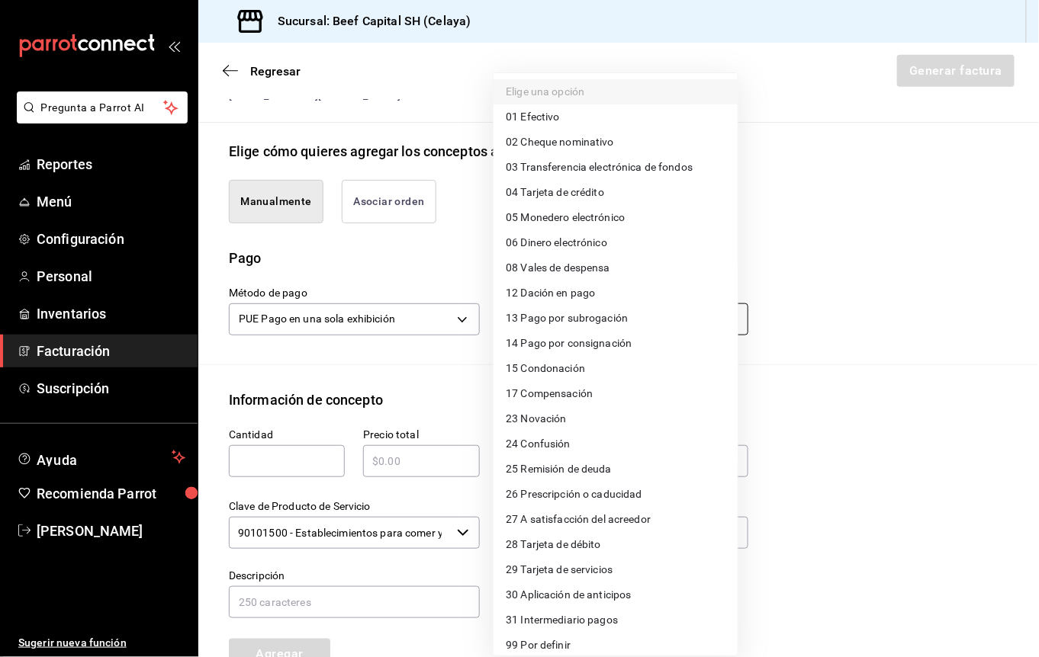
click at [692, 321] on body "Pregunta a Parrot AI Reportes Menú Configuración Personal Inventarios Facturaci…" at bounding box center [519, 328] width 1039 height 657
click at [586, 547] on span "28 Tarjeta de débito" at bounding box center [553, 545] width 95 height 16
type input "28"
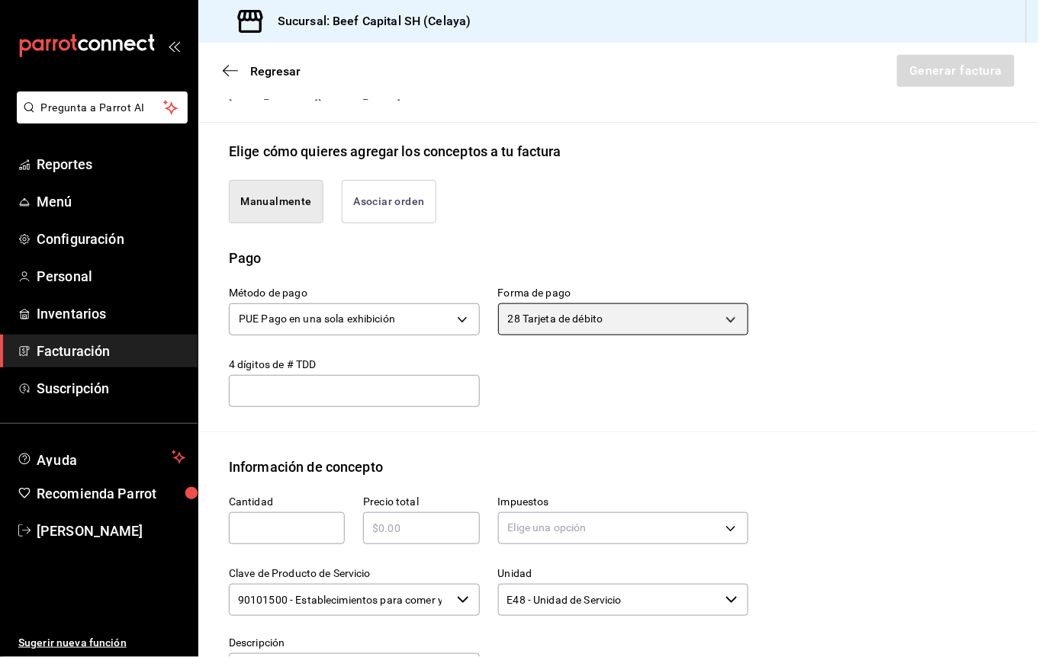
scroll to position [538, 0]
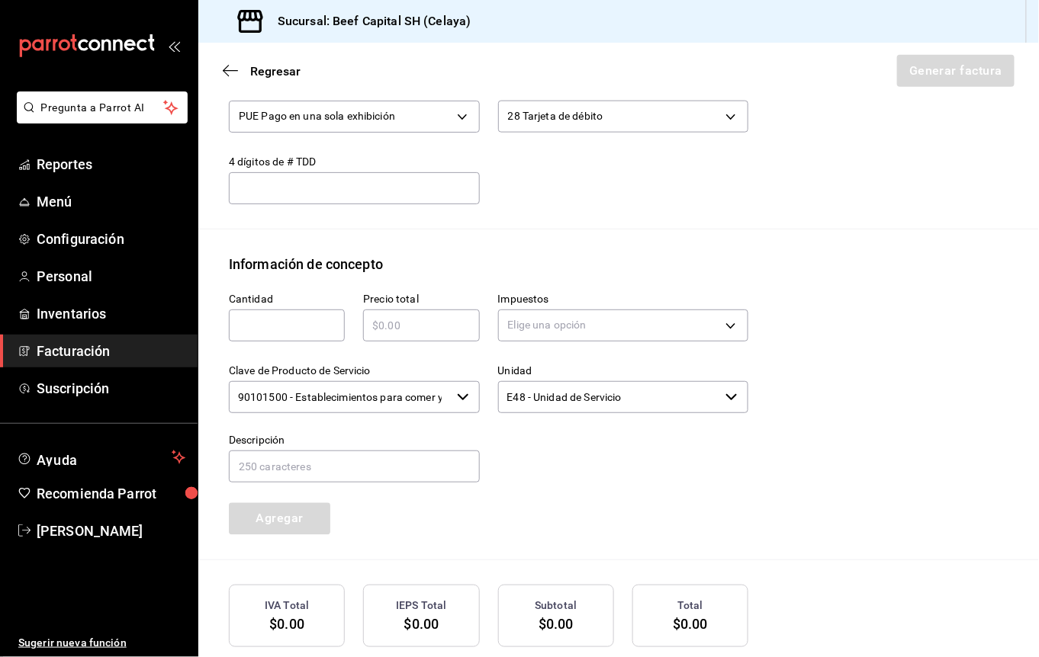
click at [263, 325] on input "text" at bounding box center [287, 325] width 116 height 18
type input "1"
click at [381, 326] on input "text" at bounding box center [421, 325] width 116 height 18
type input "$583"
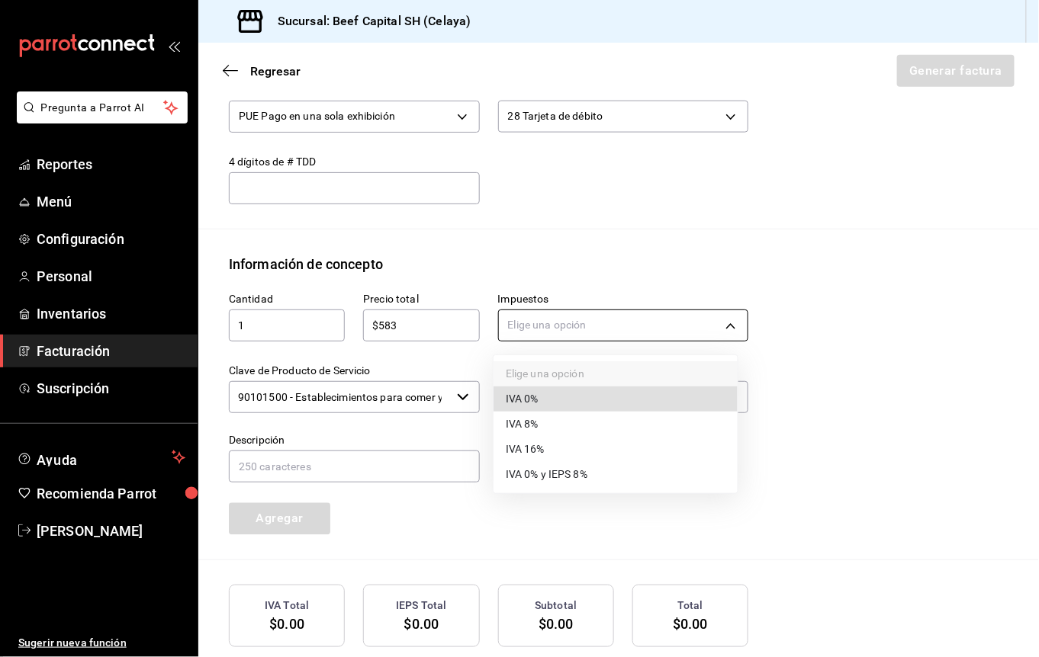
click at [522, 325] on body "Pregunta a Parrot AI Reportes Menú Configuración Personal Inventarios Facturaci…" at bounding box center [519, 328] width 1039 height 657
click at [535, 452] on span "IVA 16%" at bounding box center [525, 450] width 39 height 16
type input "IVA_16"
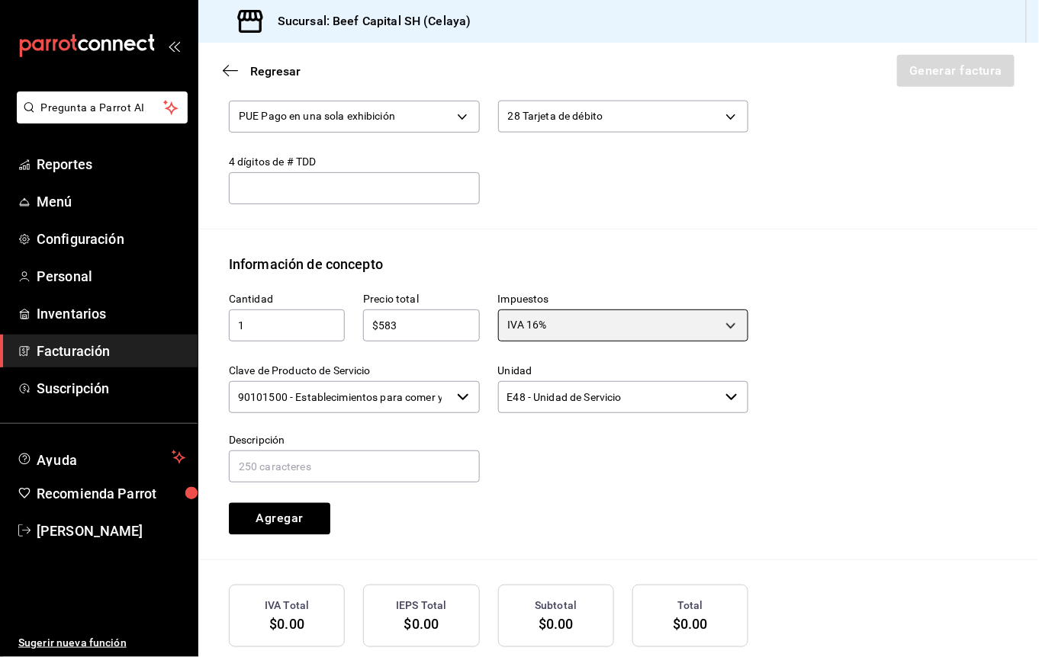
click at [458, 397] on icon "button" at bounding box center [463, 397] width 12 height 12
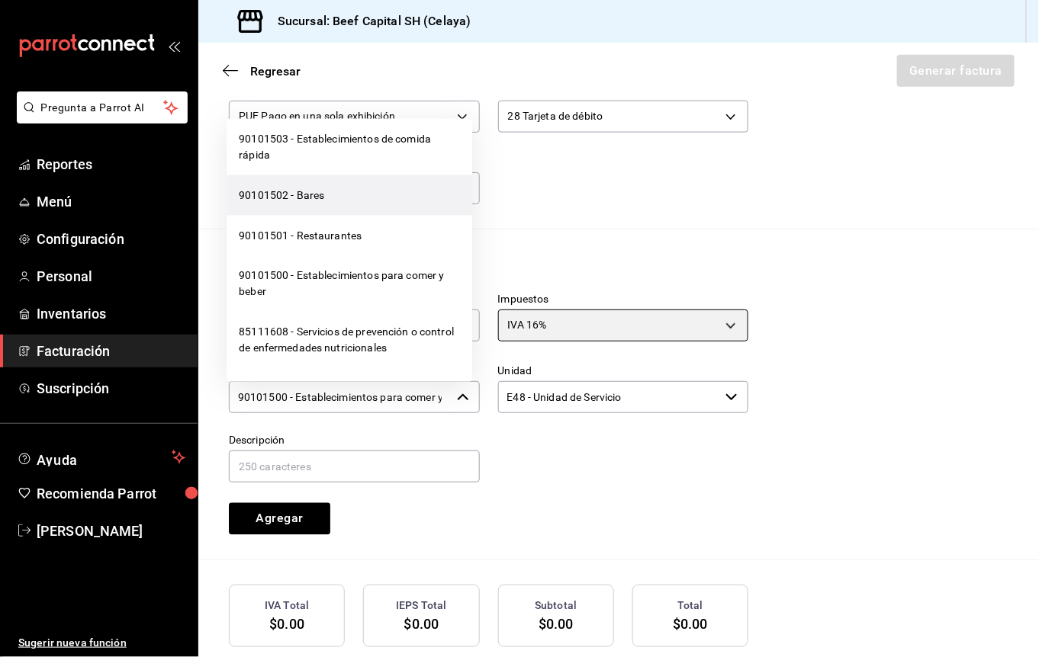
scroll to position [508, 0]
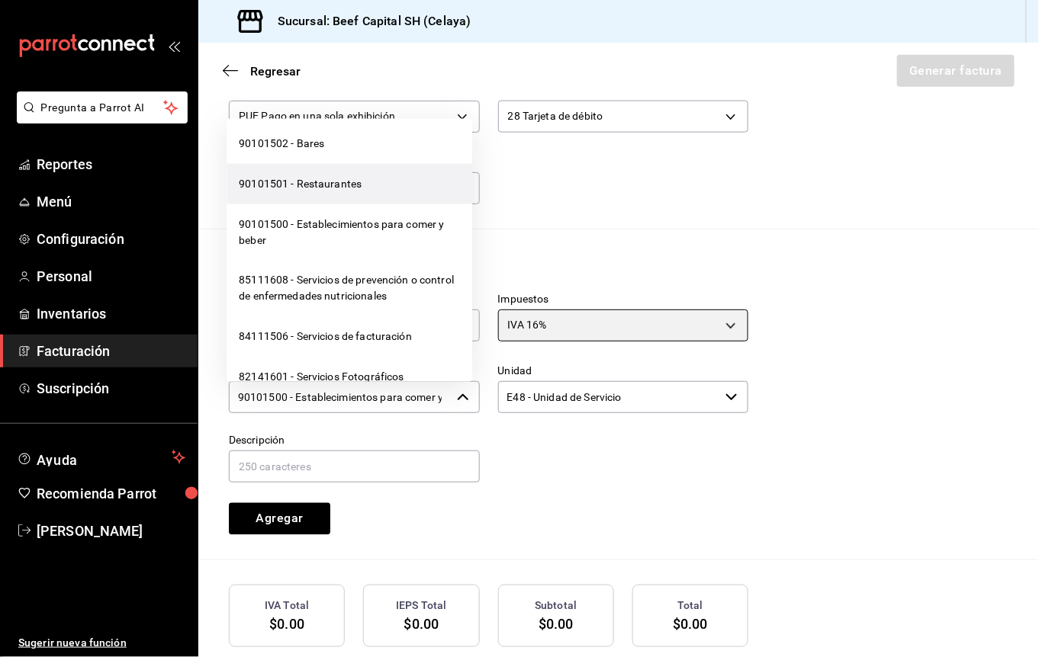
click at [333, 196] on li "90101501 - Restaurantes" at bounding box center [350, 184] width 246 height 40
type input "90101501 - Restaurantes"
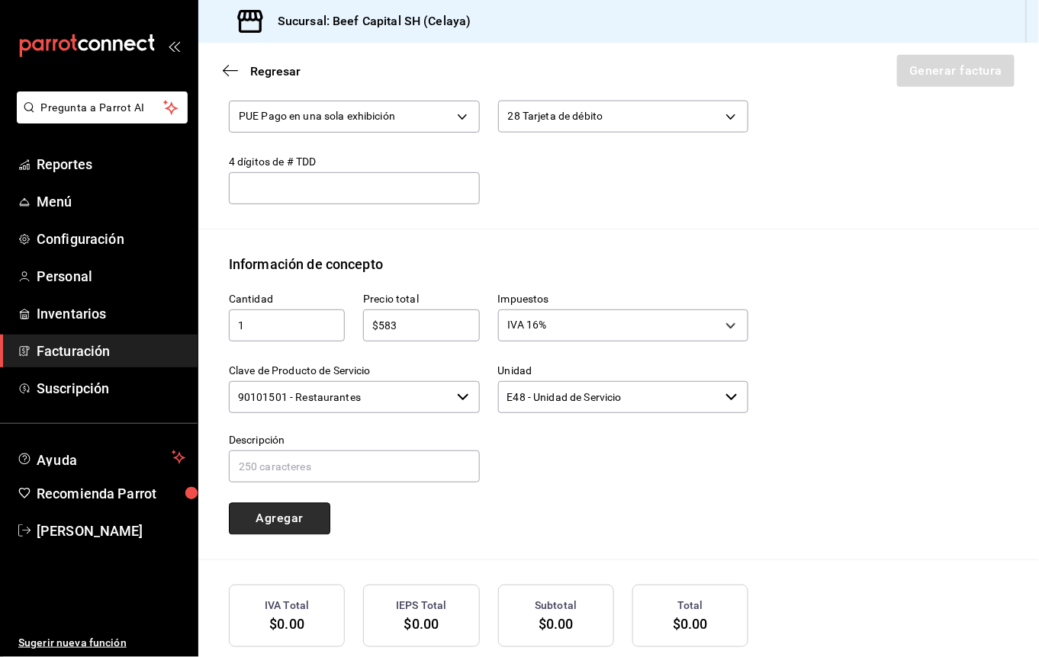
click at [278, 506] on button "Agregar" at bounding box center [279, 519] width 101 height 32
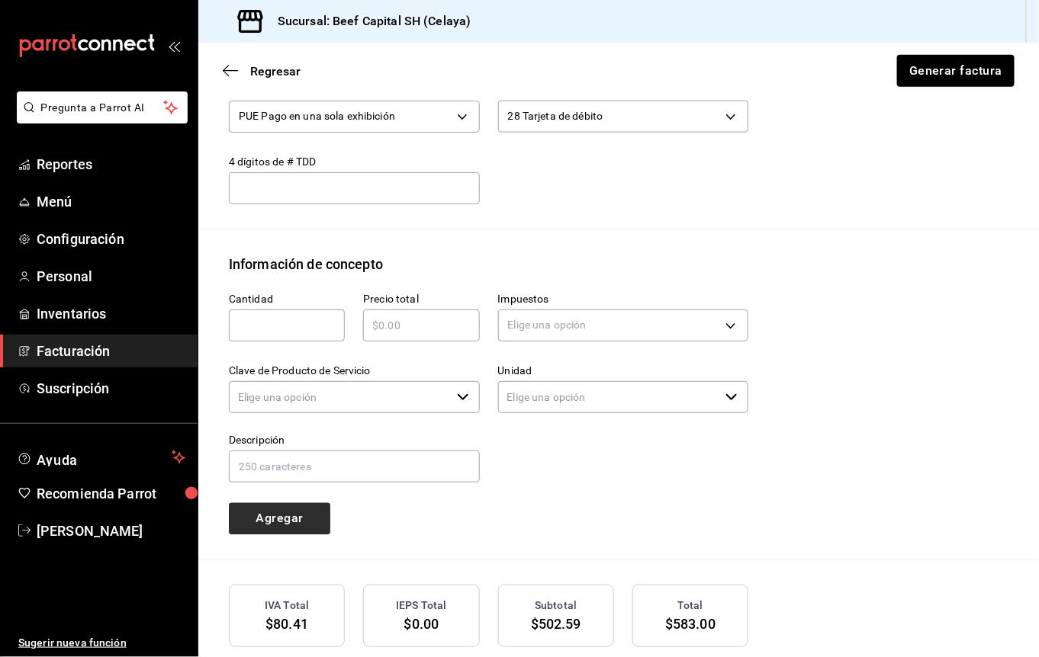
type input "90101500 - Establecimientos para comer y beber"
type input "E48 - Unidad de Servicio"
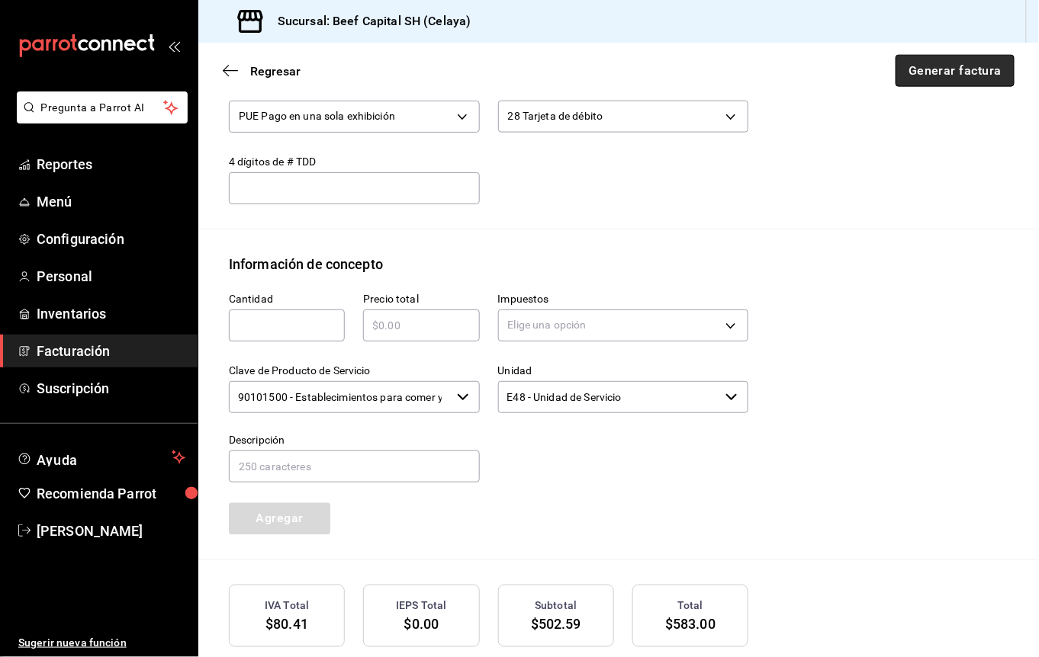
click at [910, 67] on button "Generar factura" at bounding box center [954, 71] width 119 height 32
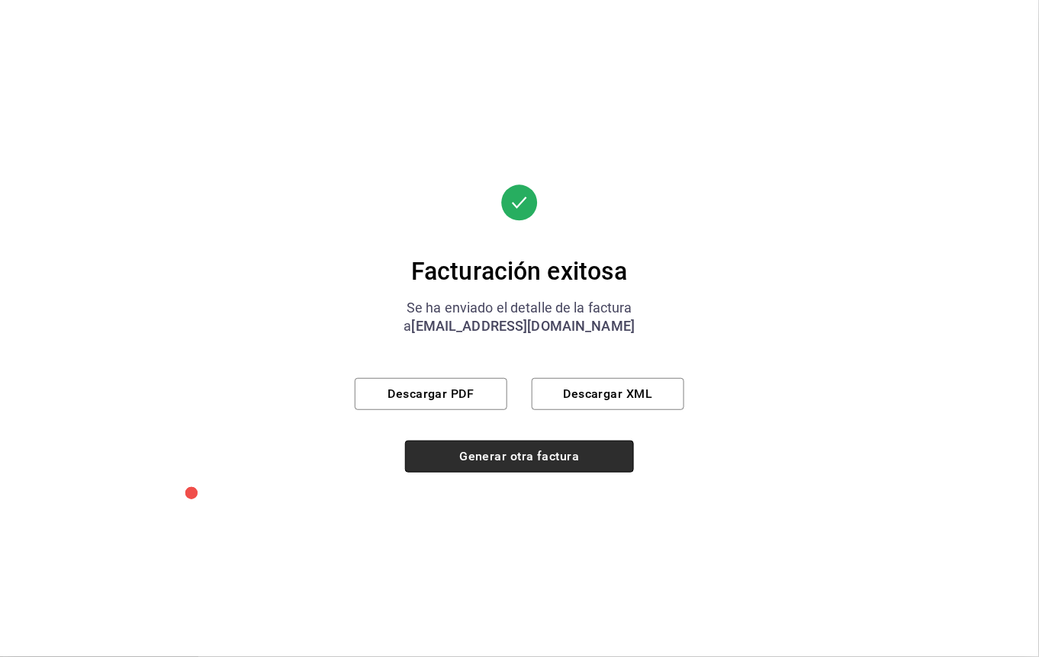
click at [477, 461] on button "Generar otra factura" at bounding box center [519, 457] width 229 height 32
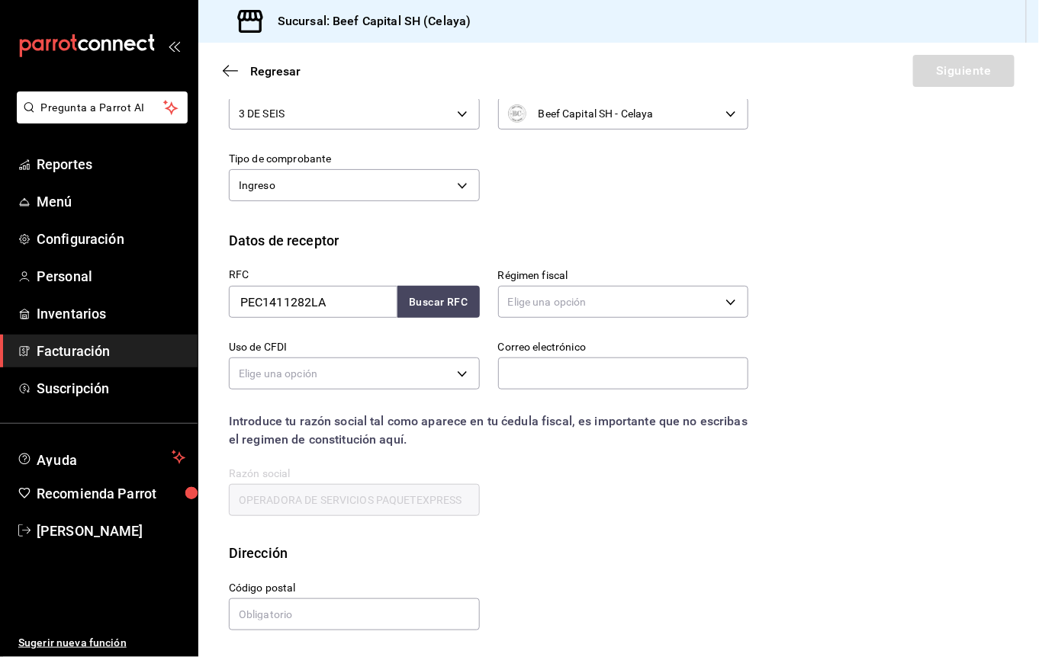
scroll to position [8, 0]
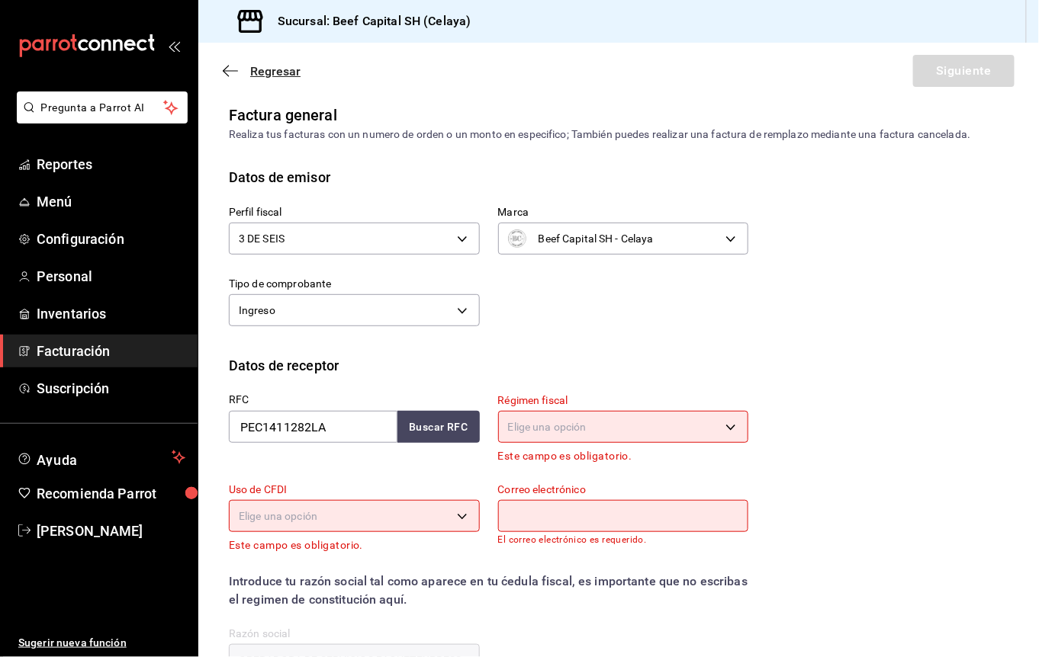
click at [281, 77] on span "Regresar" at bounding box center [275, 71] width 50 height 14
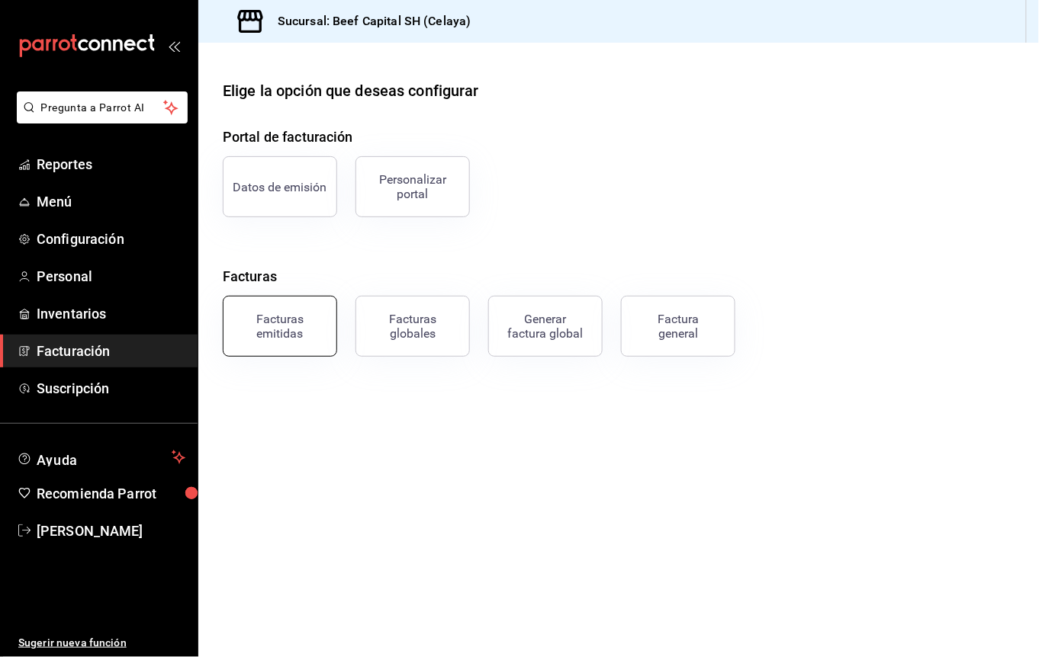
click at [290, 319] on div "Facturas emitidas" at bounding box center [280, 326] width 95 height 29
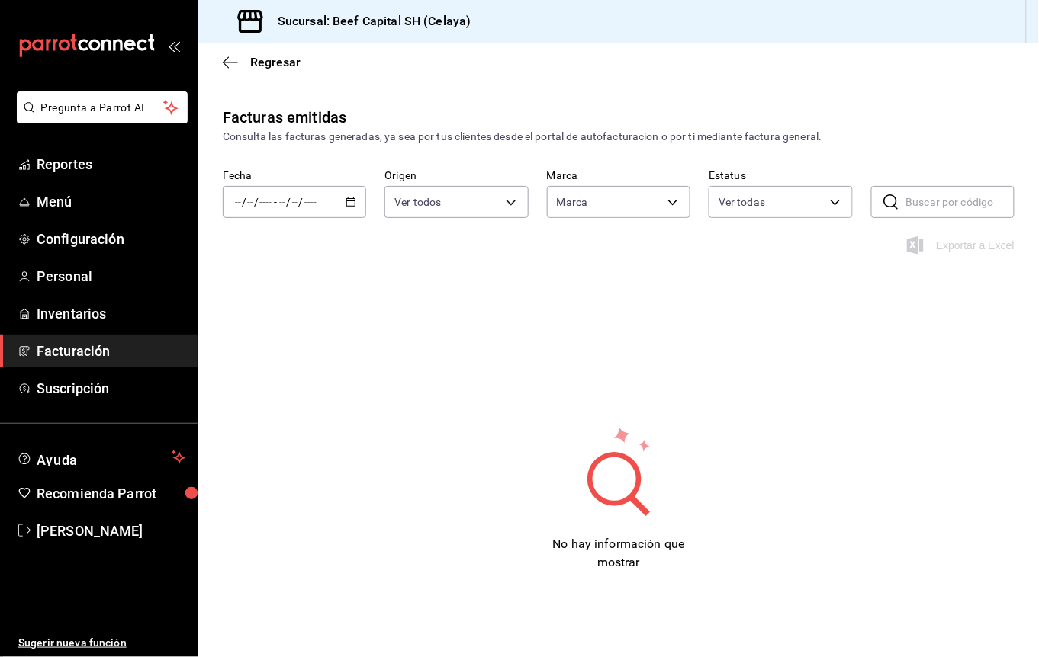
type input "e3bbe20f-edfc-40c7-bd32-db162cca2159"
click at [330, 197] on div "/ / - / /" at bounding box center [294, 202] width 143 height 32
click at [324, 278] on span "Ayer" at bounding box center [294, 283] width 117 height 16
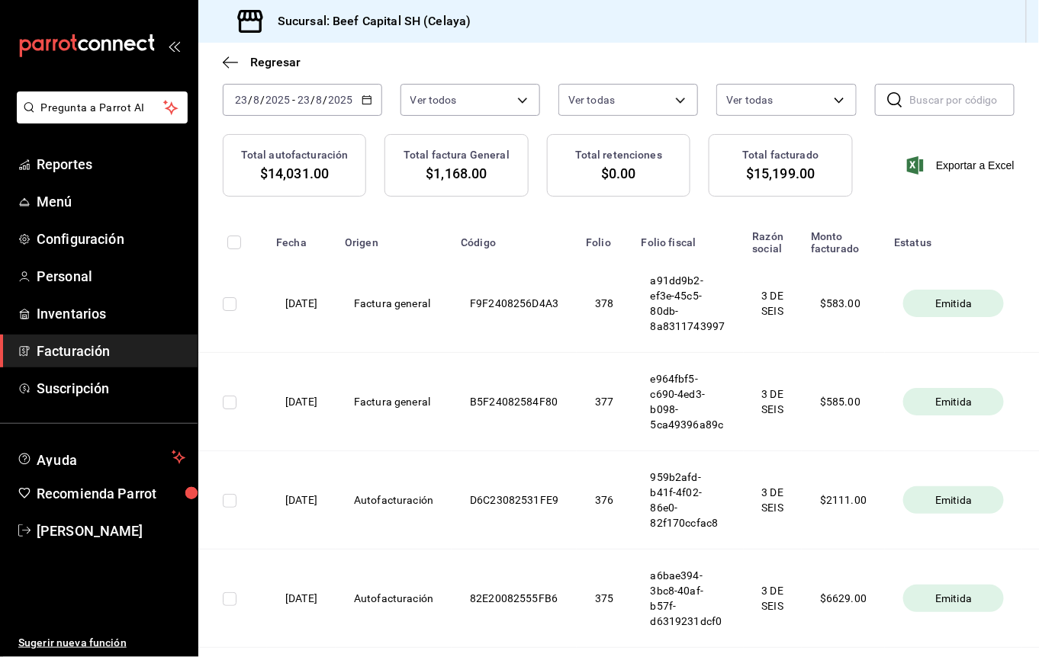
scroll to position [101, 0]
click at [365, 104] on icon "button" at bounding box center [366, 100] width 11 height 11
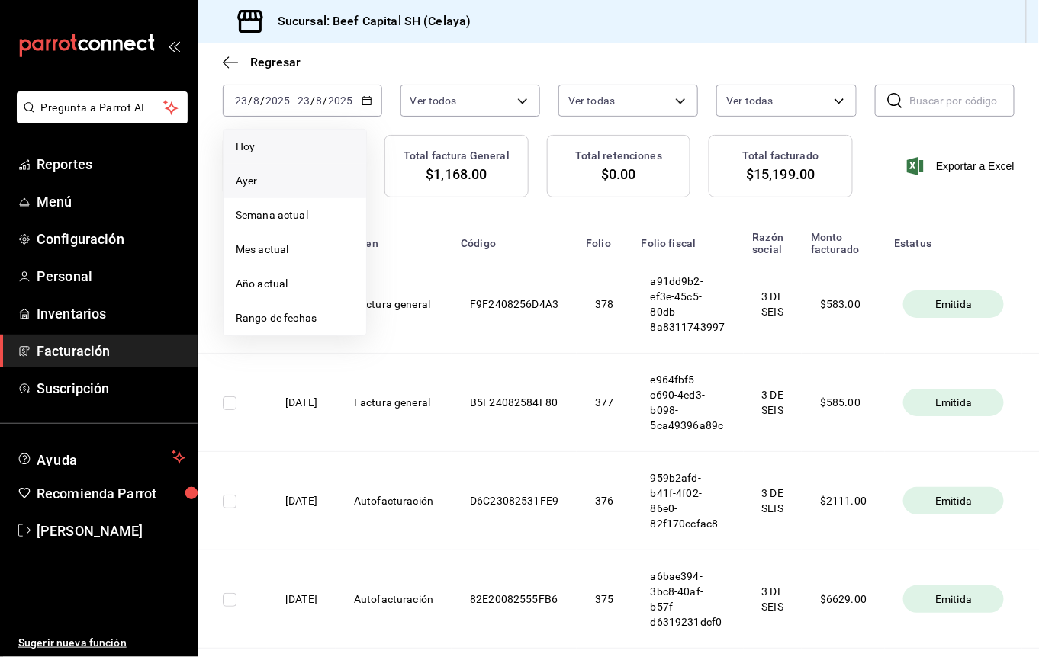
click at [290, 153] on span "Hoy" at bounding box center [295, 147] width 118 height 16
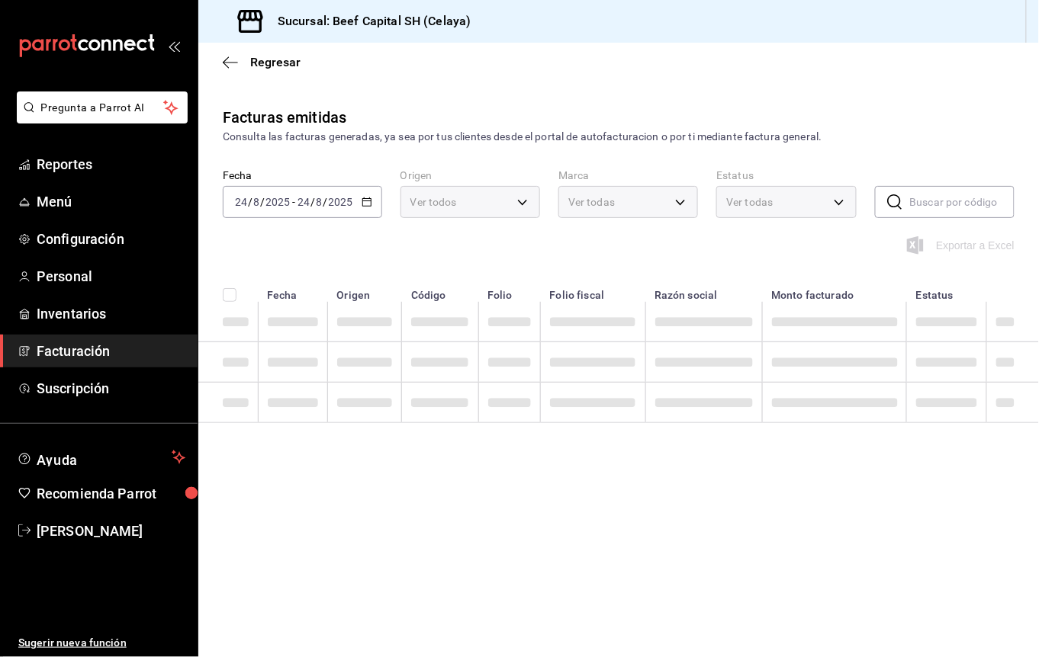
scroll to position [0, 0]
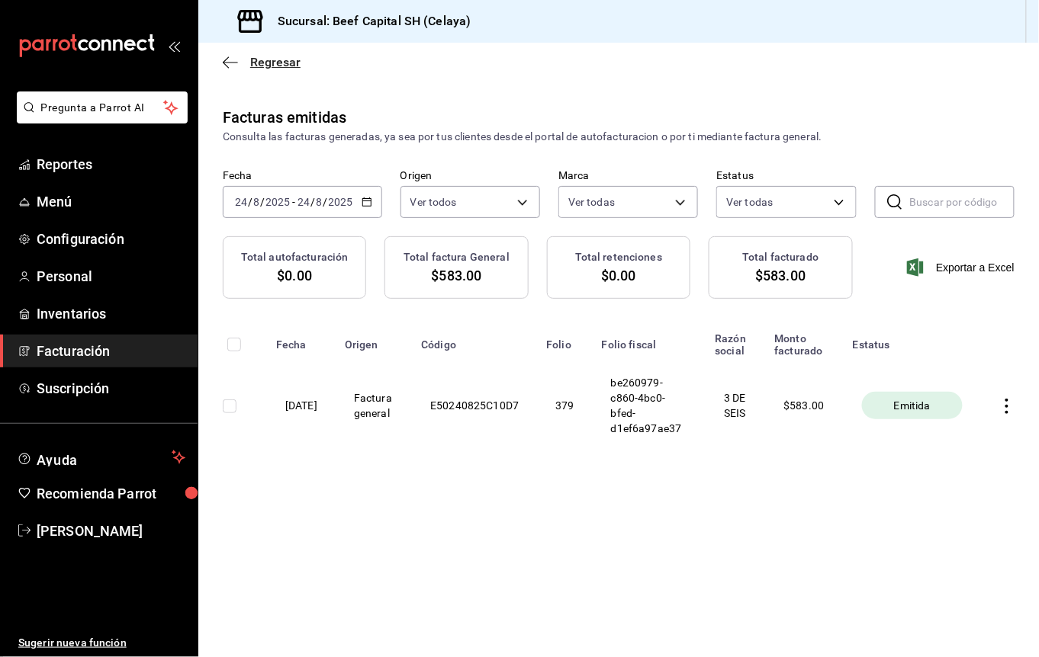
click at [271, 66] on span "Regresar" at bounding box center [275, 62] width 50 height 14
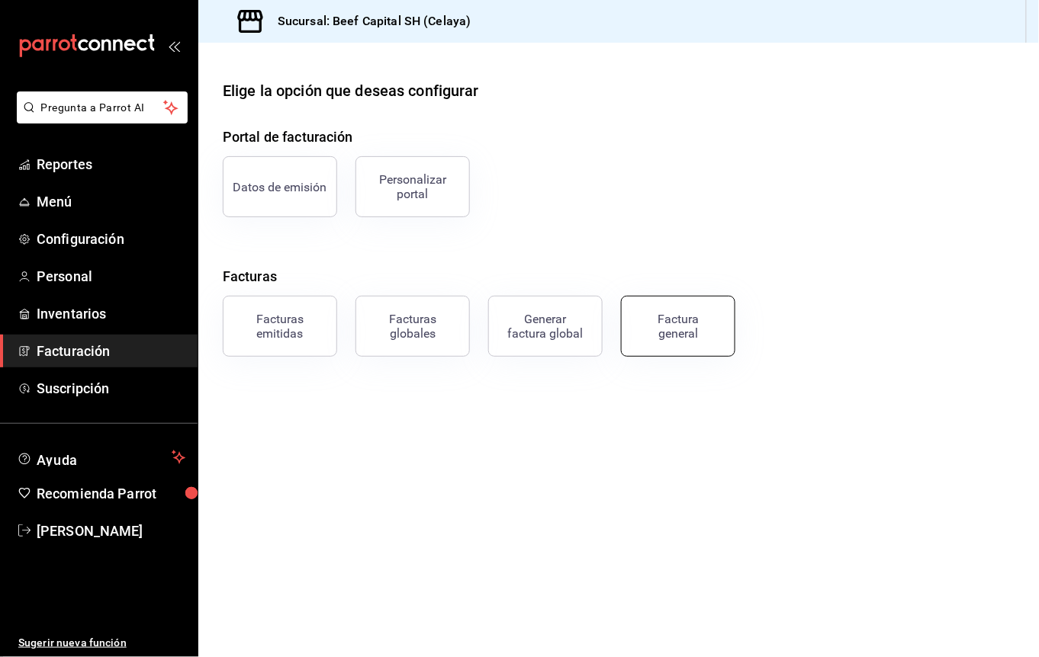
click at [668, 317] on div "Factura general" at bounding box center [678, 326] width 76 height 29
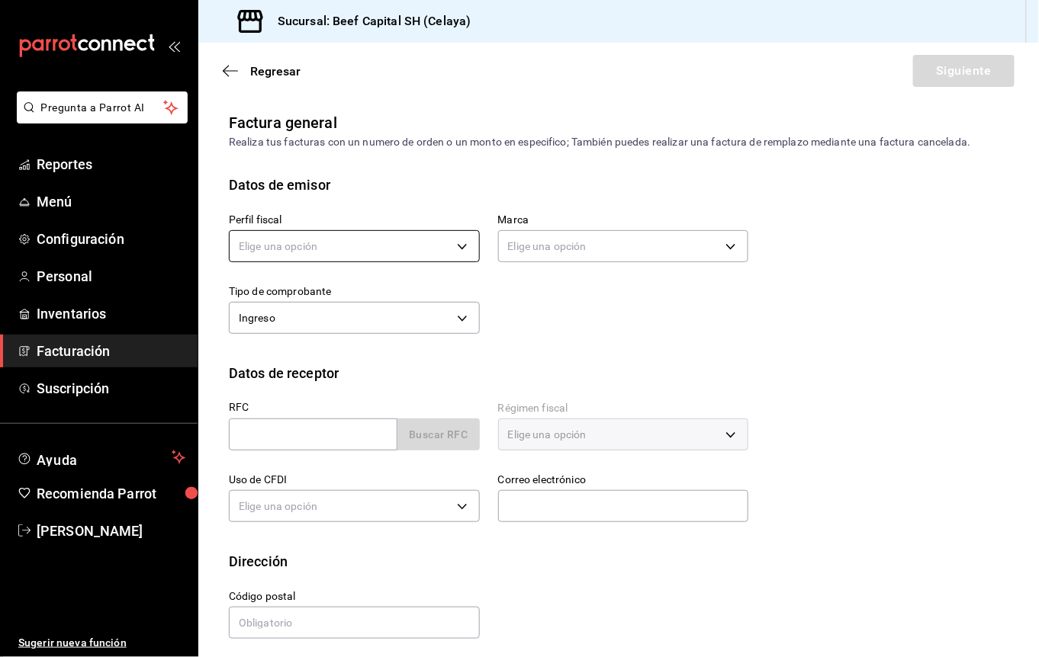
click at [394, 250] on body "Pregunta a Parrot AI Reportes Menú Configuración Personal Inventarios Facturaci…" at bounding box center [519, 328] width 1039 height 657
click at [391, 317] on li "3 DE SEIS" at bounding box center [352, 324] width 244 height 28
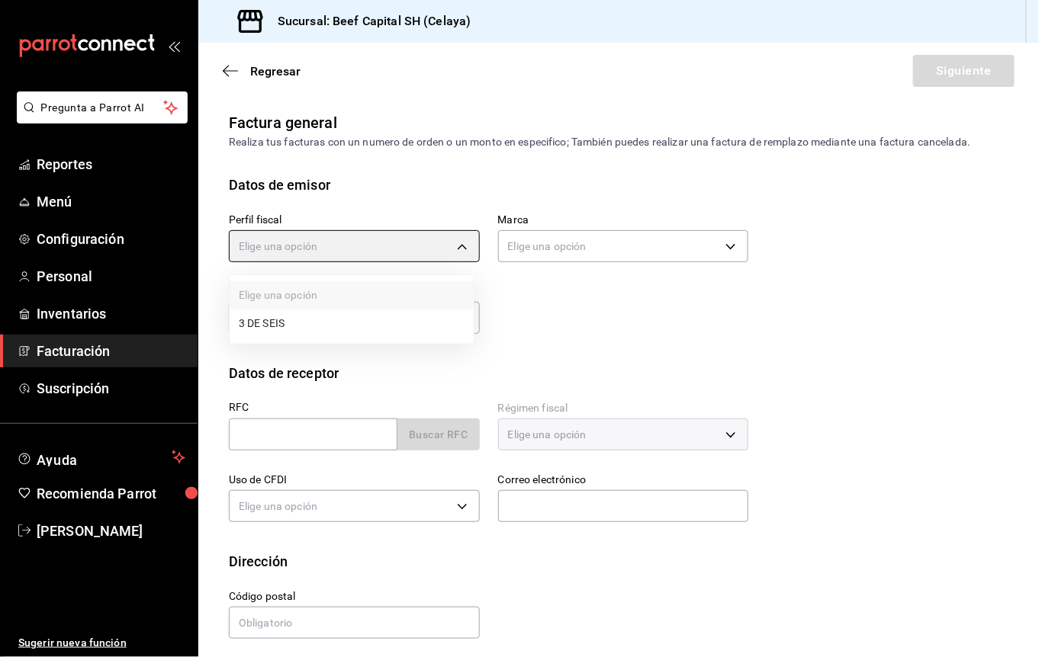
type input "6daeb321-97cf-4052-8288-c01cdf1e5db9"
type input "e3bbe20f-edfc-40c7-bd32-db162cca2159"
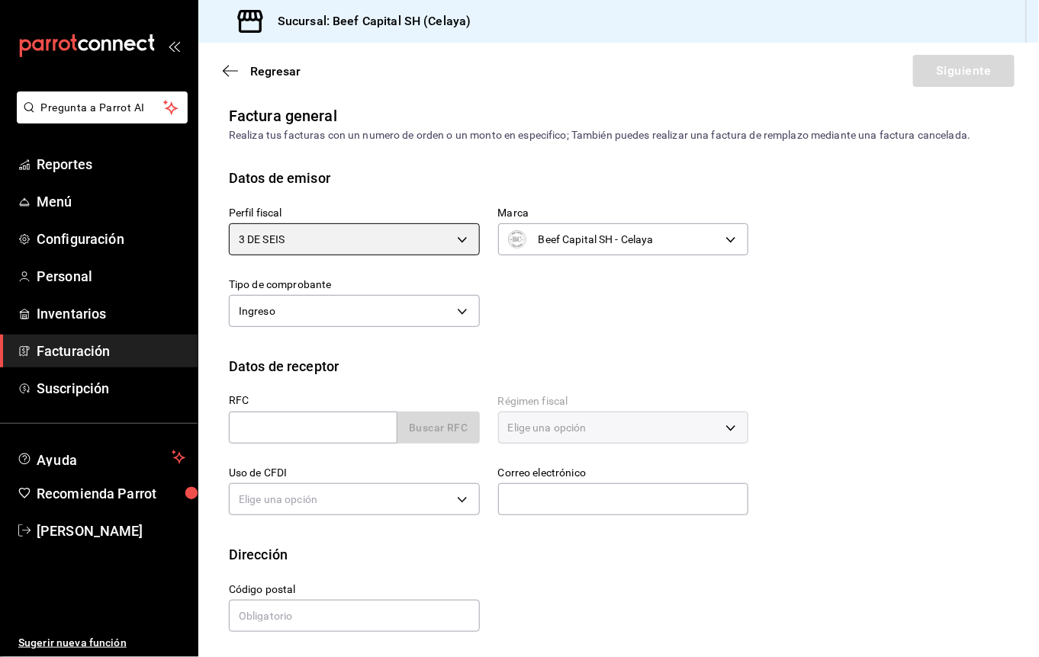
scroll to position [8, 0]
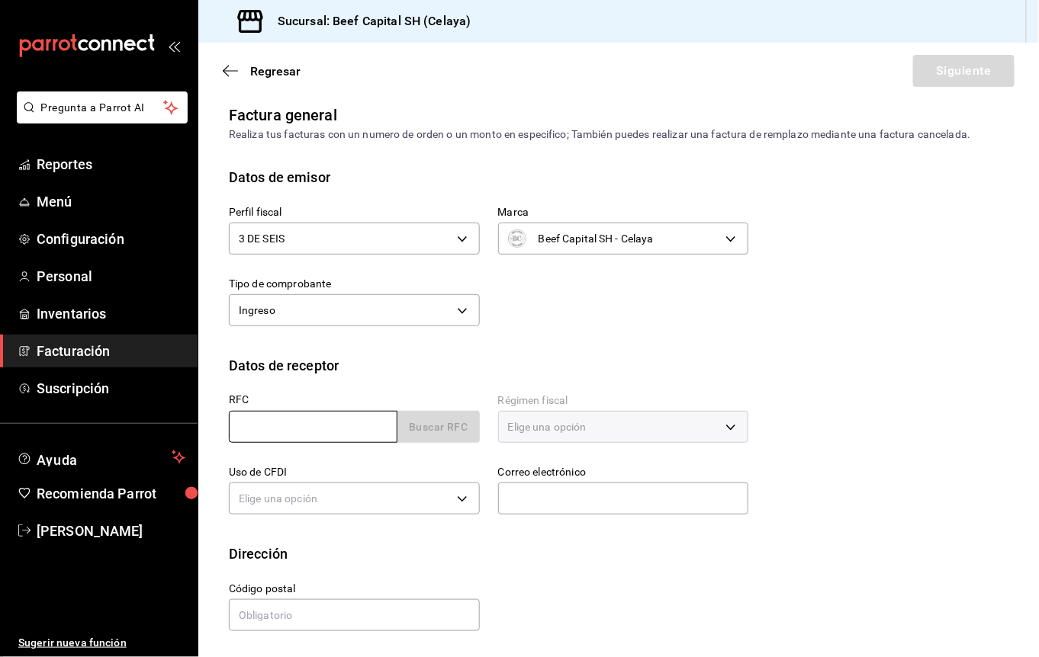
paste input "PEC1411282LA"
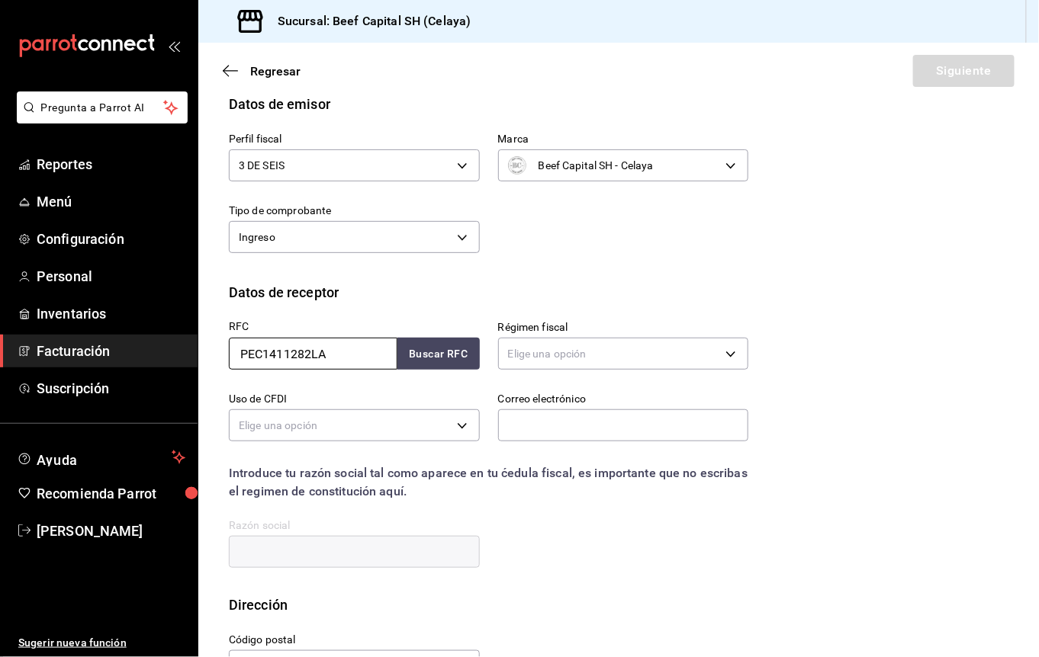
scroll to position [31, 0]
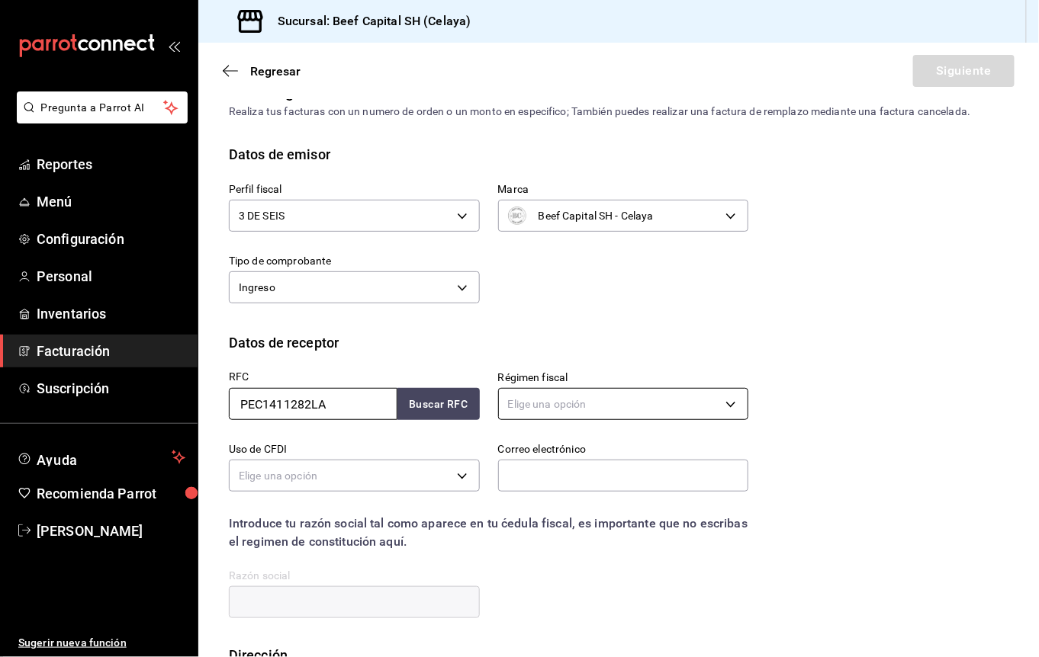
type input "PEC1411282LA"
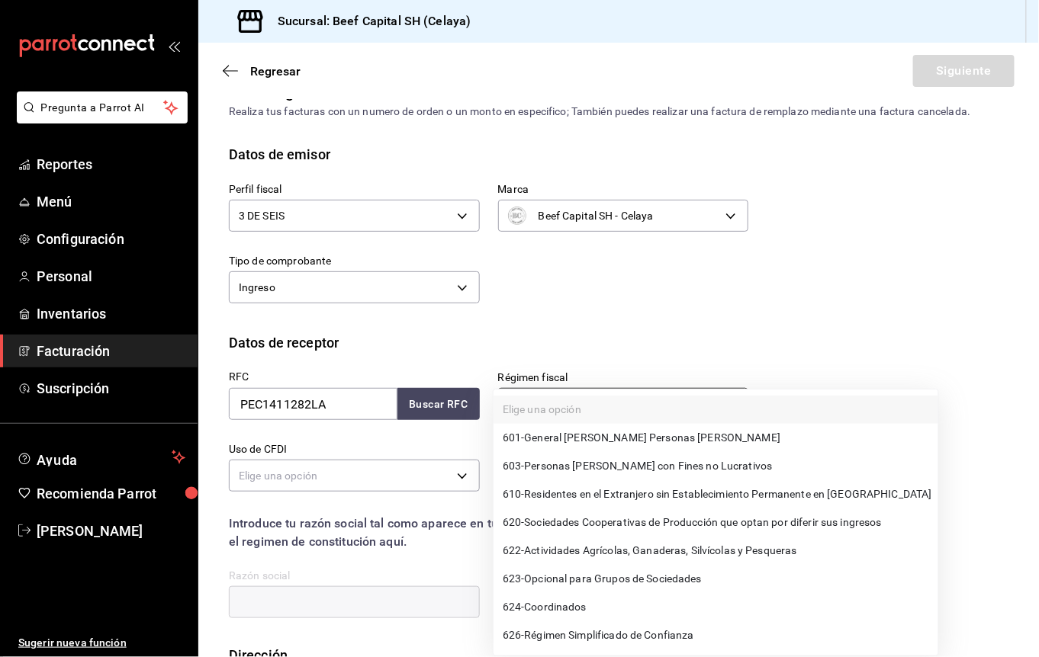
click at [566, 397] on body "Pregunta a Parrot AI Reportes Menú Configuración Personal Inventarios Facturaci…" at bounding box center [519, 328] width 1039 height 657
click at [583, 608] on span "624 - Coordinados" at bounding box center [545, 607] width 84 height 16
type input "624"
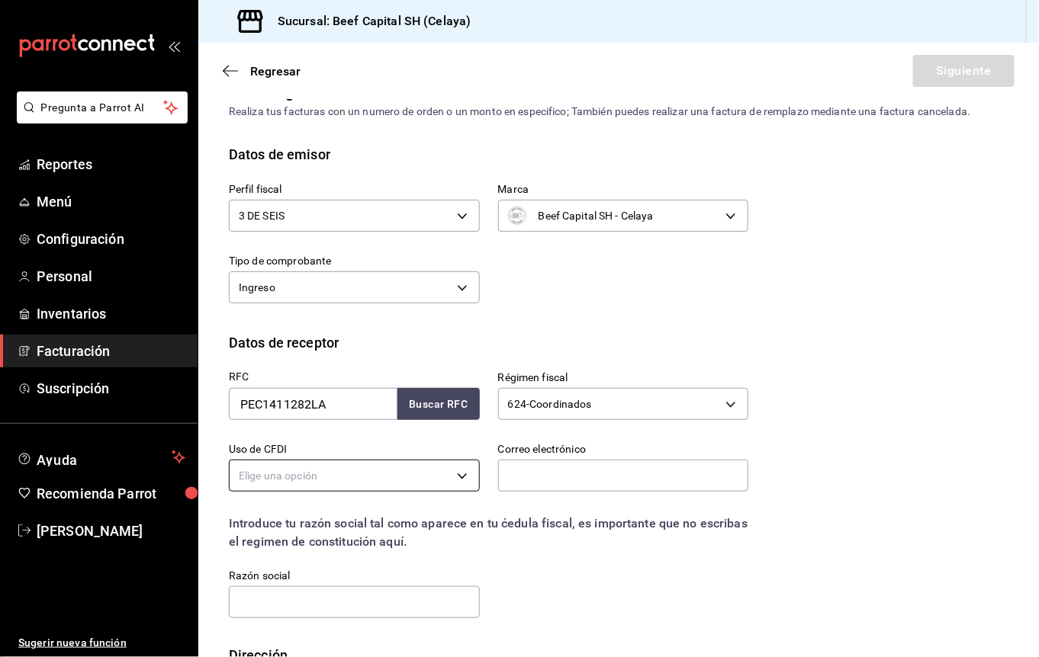
click at [395, 467] on body "Pregunta a Parrot AI Reportes Menú Configuración Personal Inventarios Facturaci…" at bounding box center [519, 328] width 1039 height 657
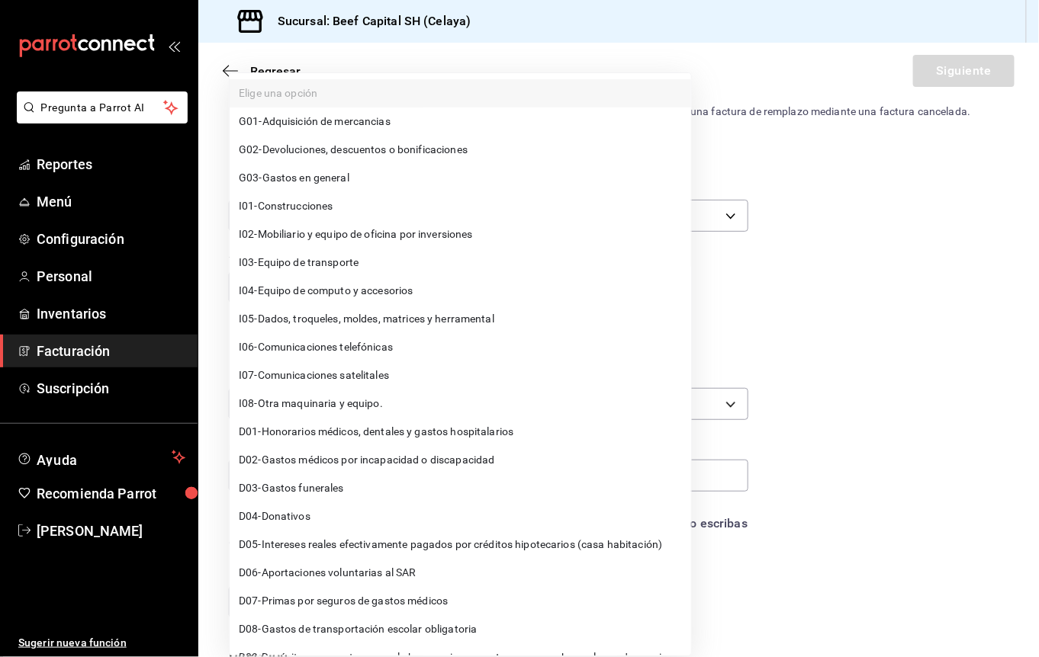
click at [358, 180] on li "G03 - Gastos en general" at bounding box center [460, 178] width 461 height 28
type input "G03"
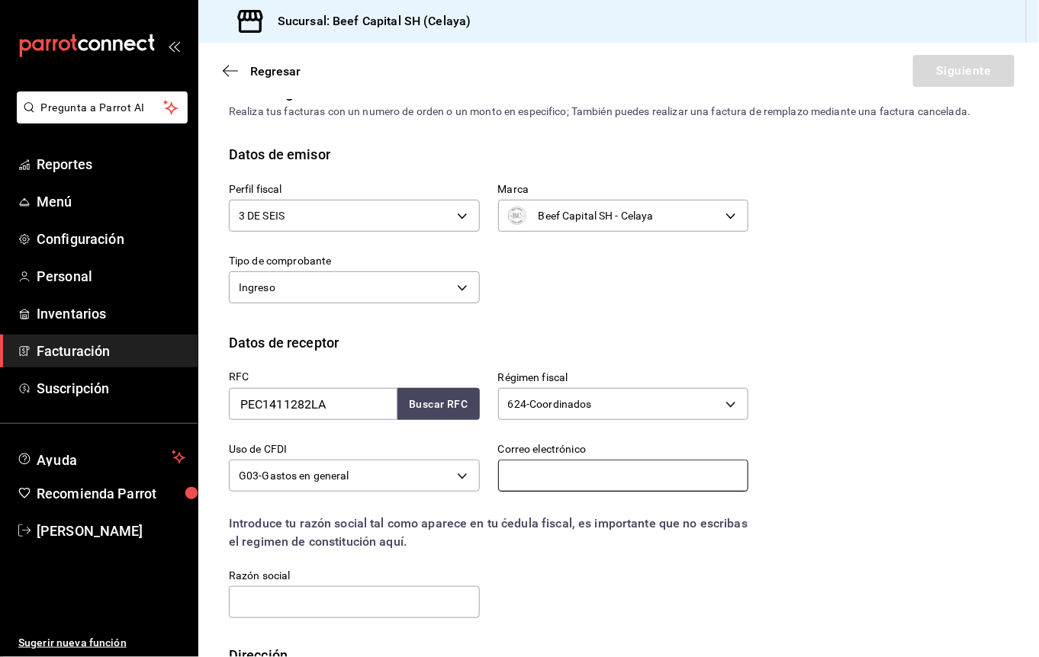
paste input "[EMAIL_ADDRESS][DOMAIN_NAME]"
type input "[EMAIL_ADDRESS][DOMAIN_NAME]"
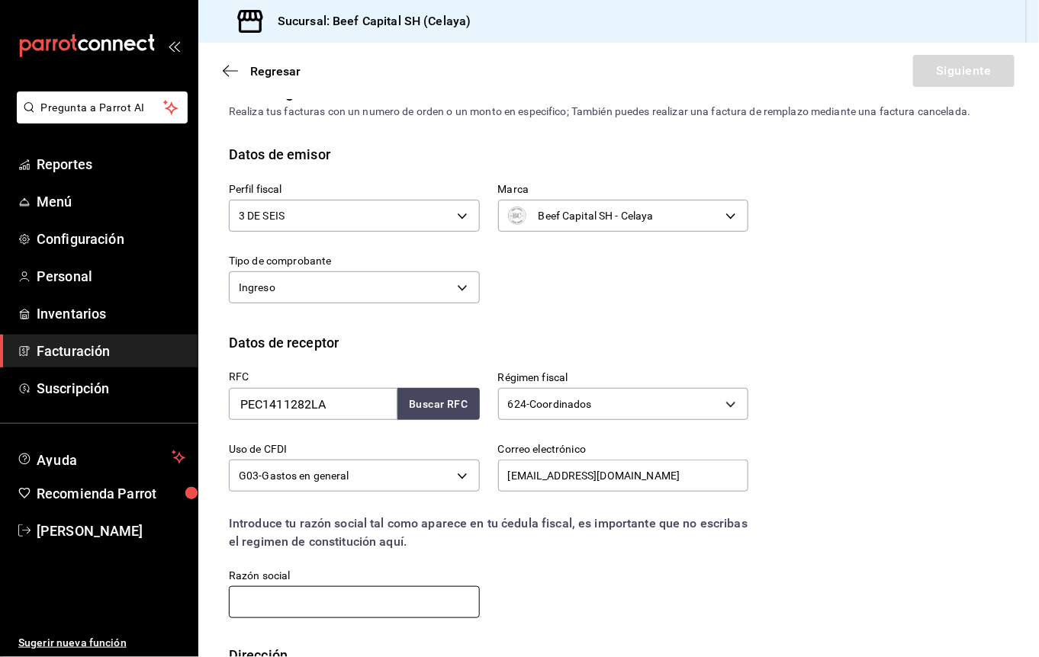
click at [373, 602] on input "text" at bounding box center [354, 602] width 251 height 32
paste input "OPERADORA DE SERVICIOS PAQUETEXPRESS"
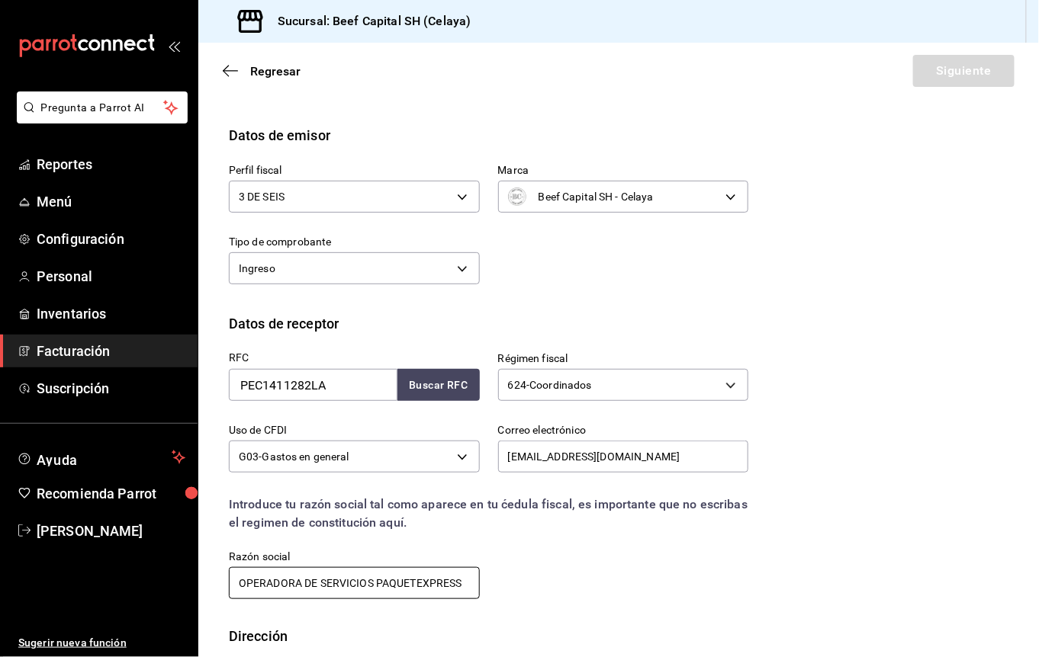
scroll to position [132, 0]
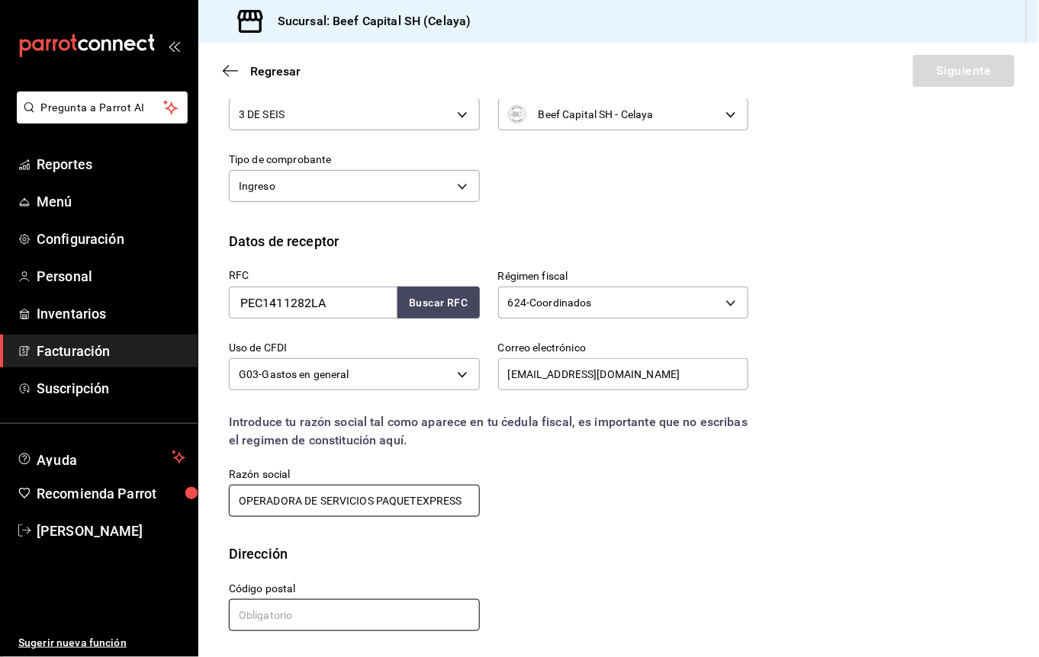
type input "OPERADORA DE SERVICIOS PAQUETEXPRESS"
click at [433, 615] on input "text" at bounding box center [354, 615] width 251 height 32
type input "82018"
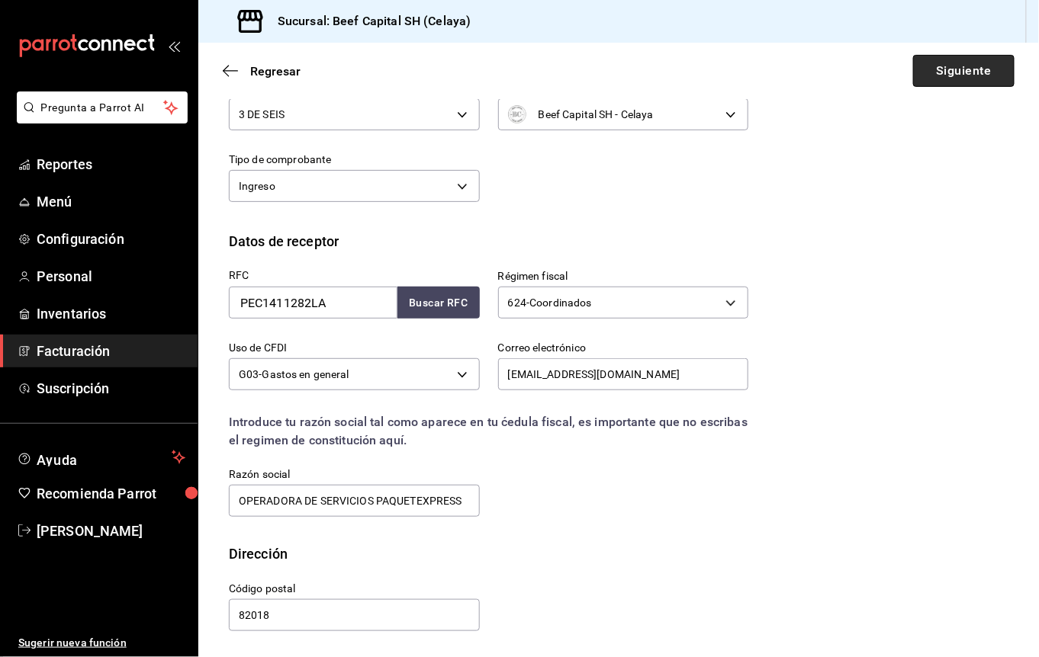
click at [962, 67] on button "Siguiente" at bounding box center [963, 71] width 101 height 32
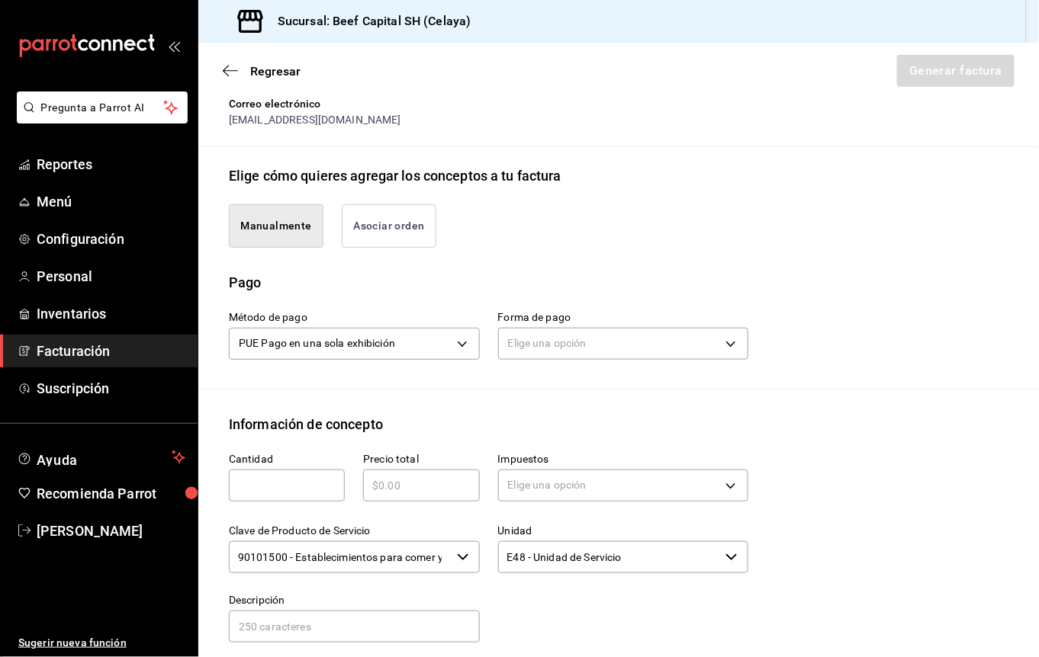
scroll to position [336, 0]
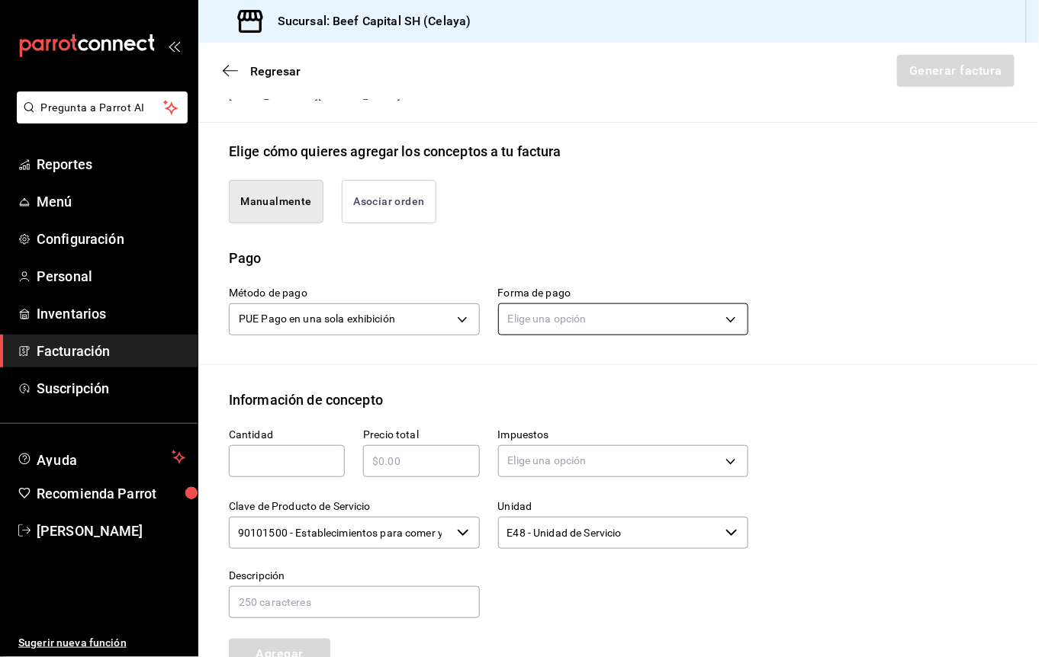
click at [608, 327] on body "Pregunta a Parrot AI Reportes Menú Configuración Personal Inventarios Facturaci…" at bounding box center [519, 328] width 1039 height 657
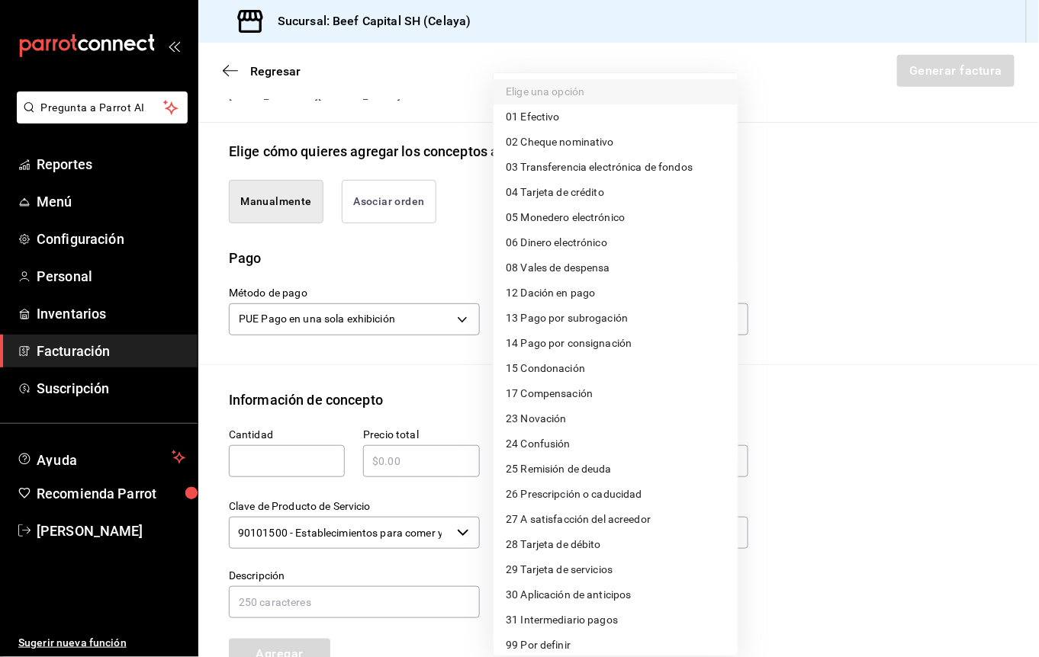
click at [589, 540] on span "28 Tarjeta de débito" at bounding box center [553, 545] width 95 height 16
type input "28"
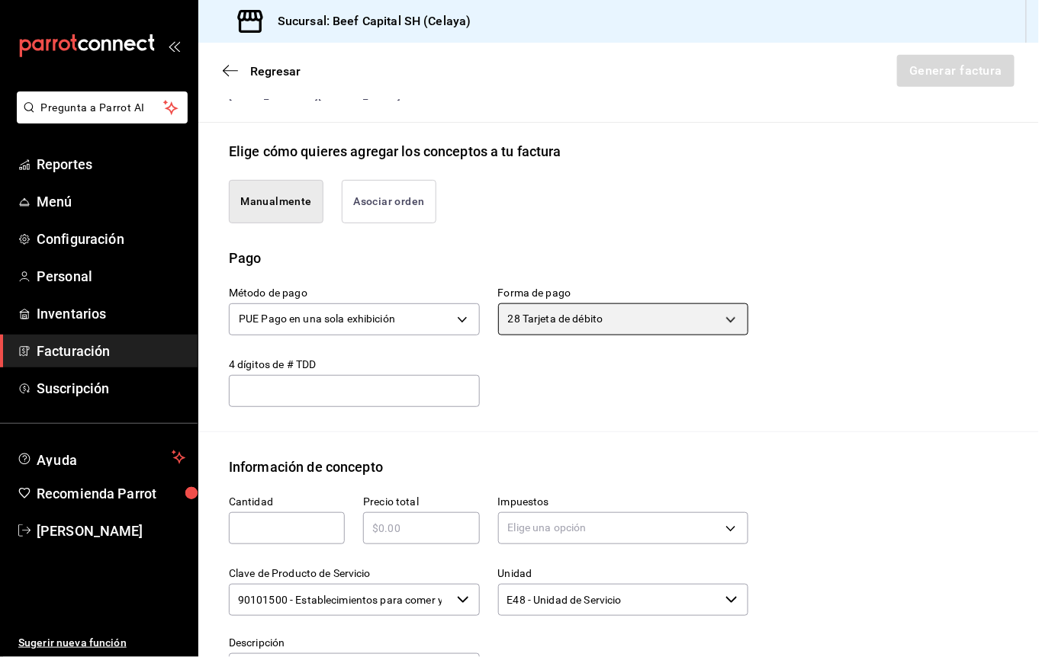
scroll to position [538, 0]
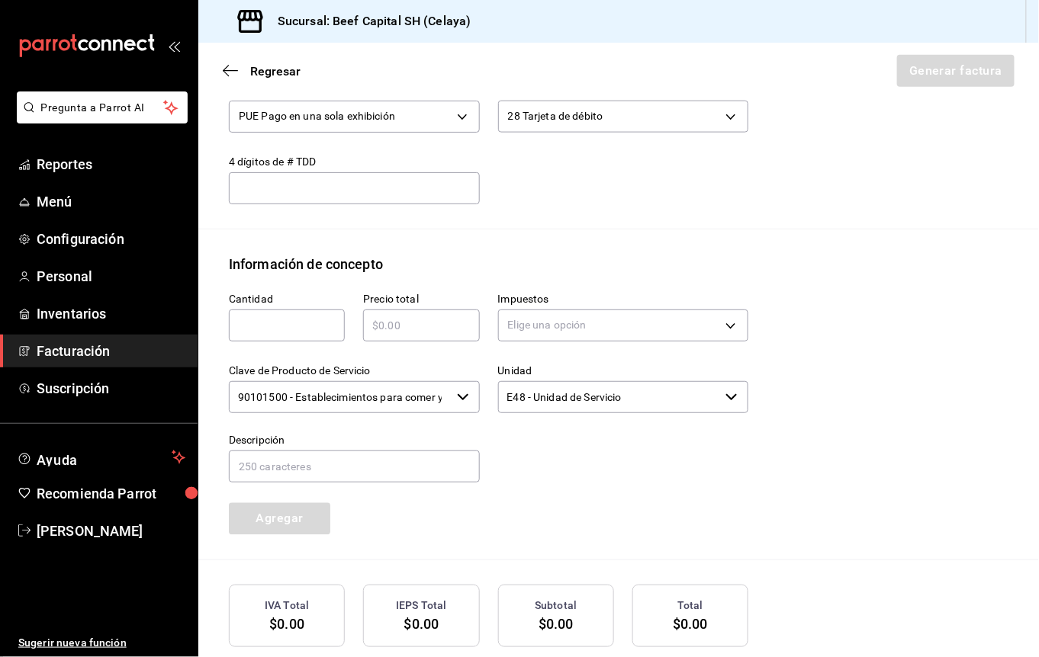
click at [302, 328] on input "text" at bounding box center [287, 325] width 116 height 18
type input "1"
click at [422, 331] on input "text" at bounding box center [421, 325] width 116 height 18
type input "$583"
click at [577, 327] on body "Pregunta a Parrot AI Reportes Menú Configuración Personal Inventarios Facturaci…" at bounding box center [519, 328] width 1039 height 657
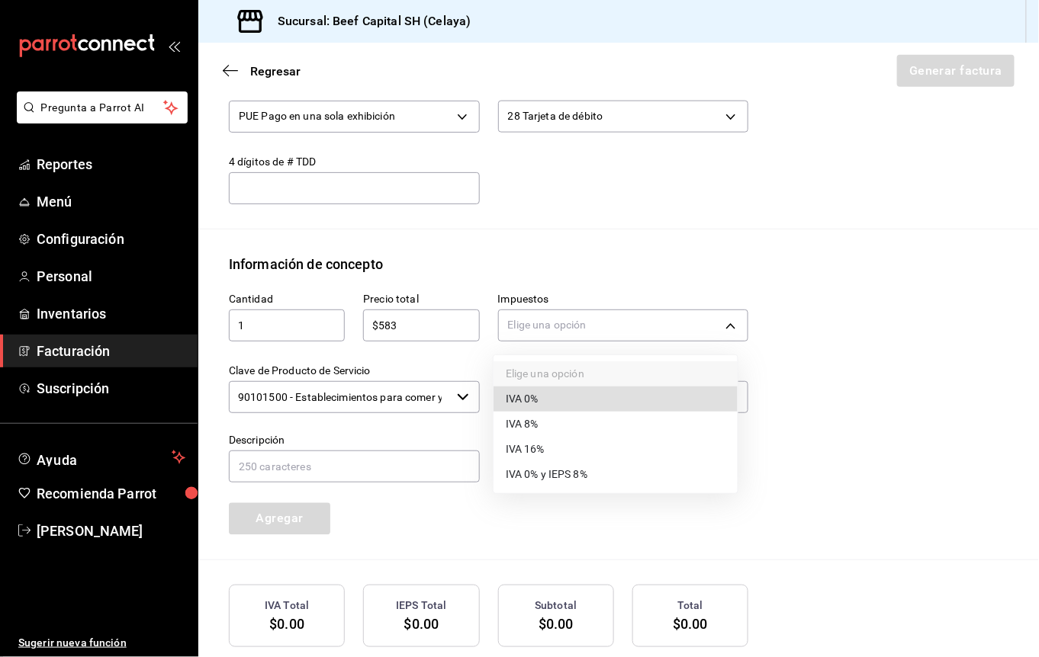
click at [565, 446] on li "IVA 16%" at bounding box center [615, 449] width 244 height 25
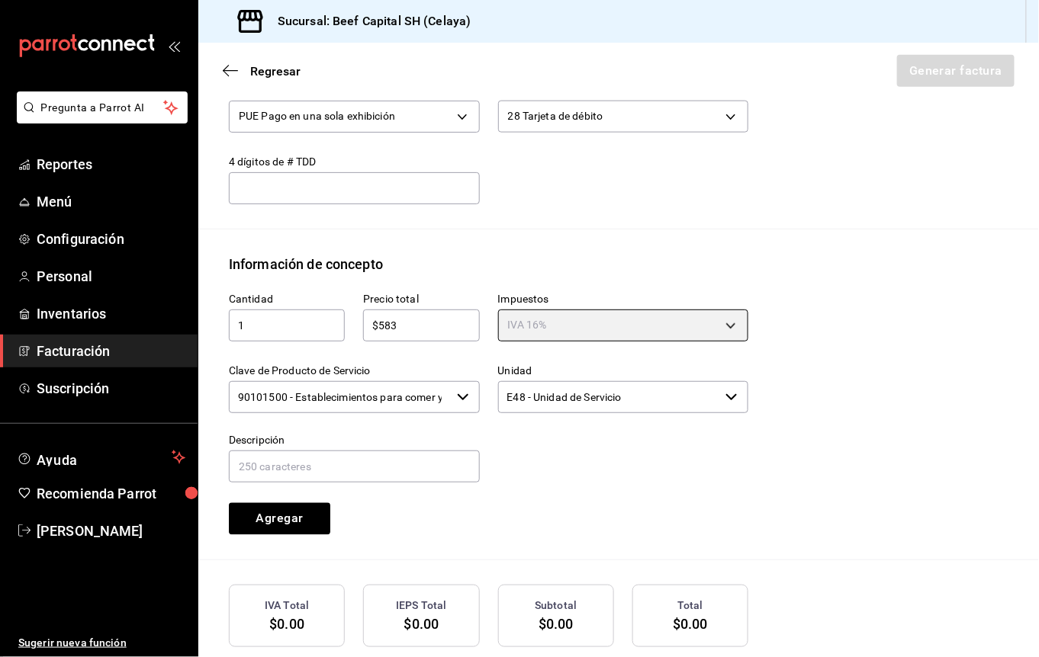
type input "IVA_16"
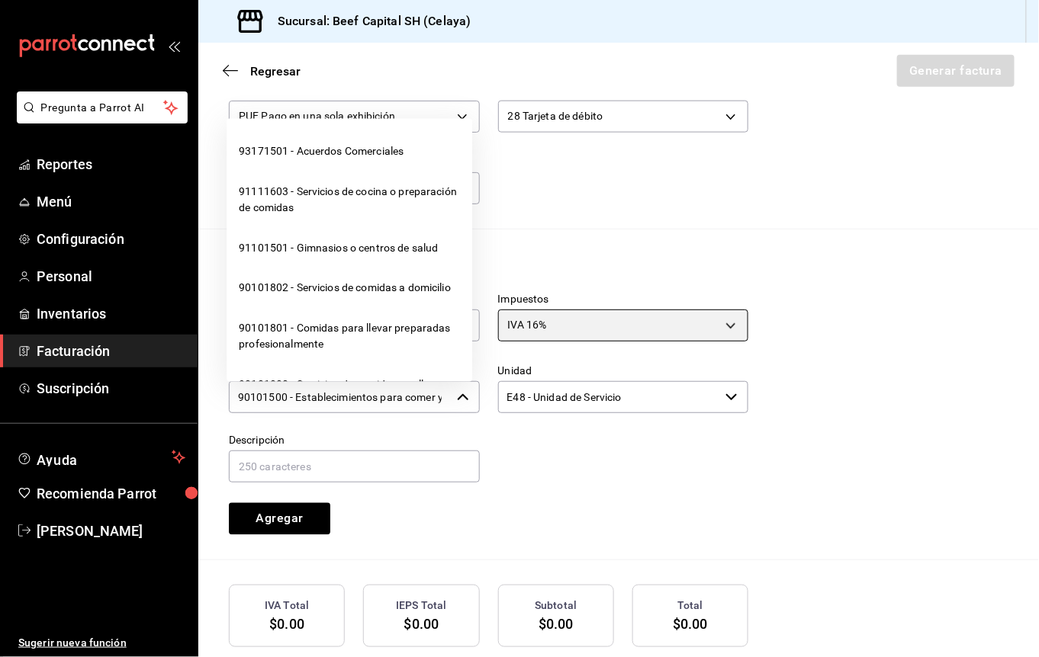
click at [457, 395] on icon "button" at bounding box center [463, 397] width 12 height 12
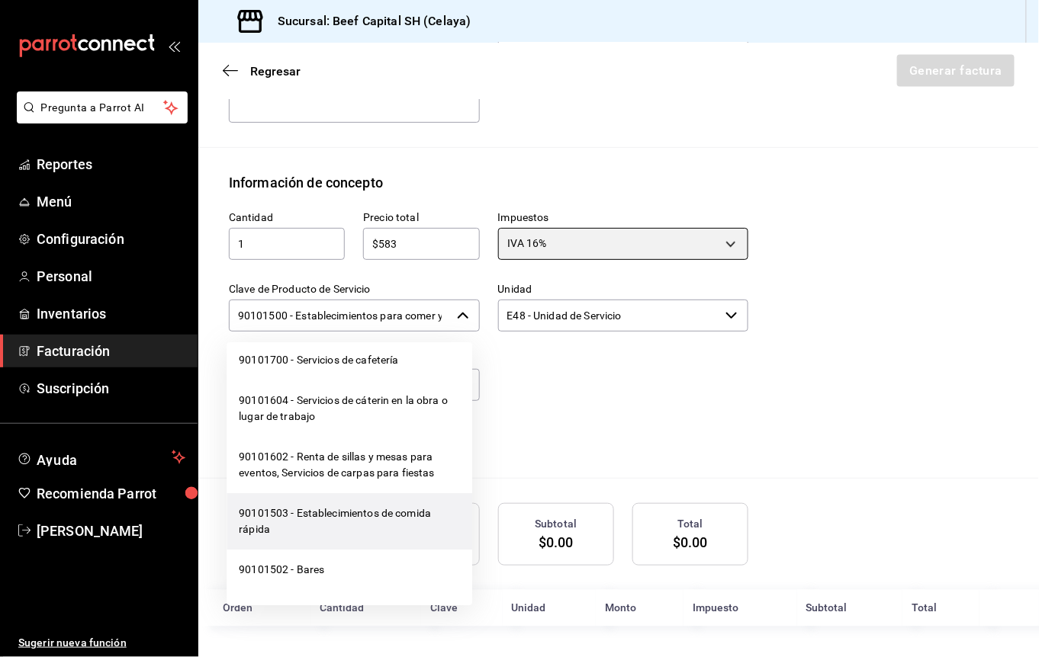
scroll to position [406, 0]
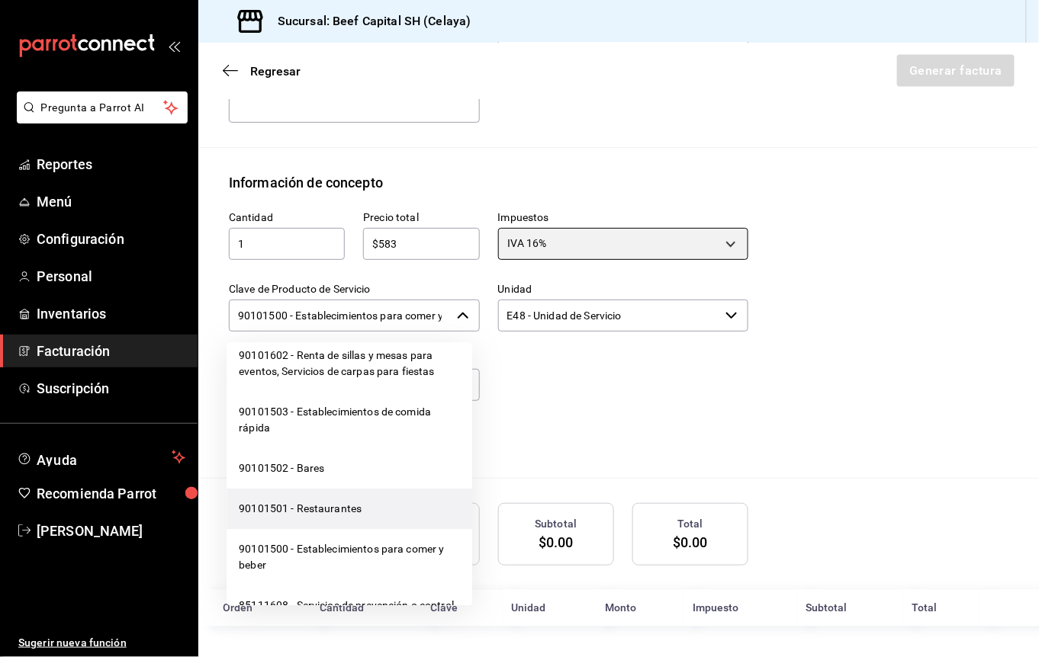
click at [349, 529] on li "90101501 - Restaurantes" at bounding box center [350, 509] width 246 height 40
type input "90101501 - Restaurantes"
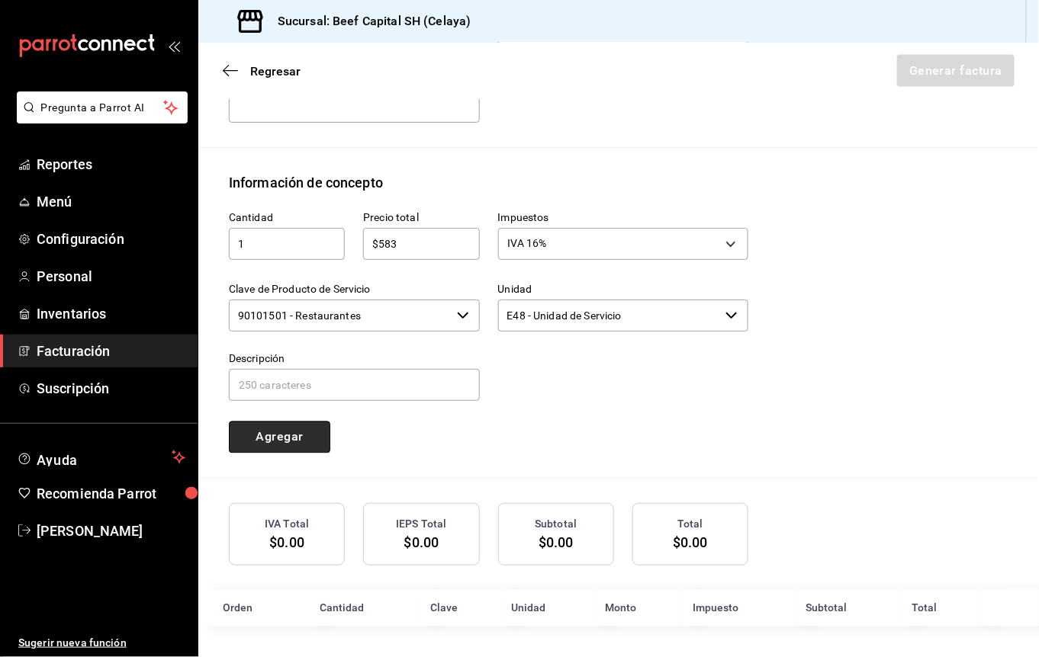
click at [297, 443] on button "Agregar" at bounding box center [279, 438] width 101 height 32
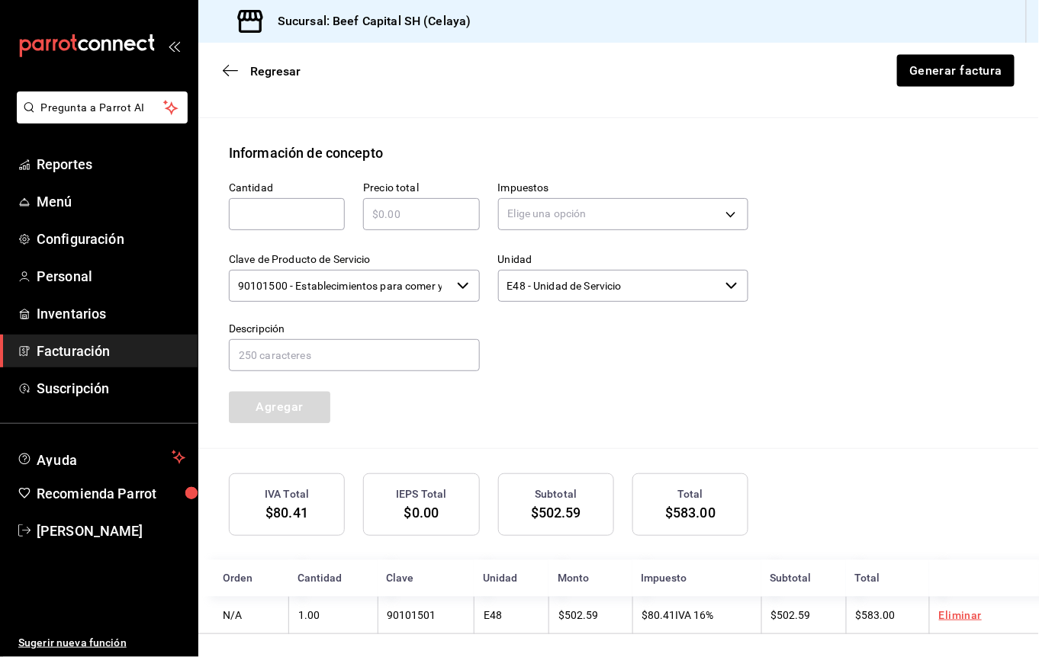
scroll to position [660, 0]
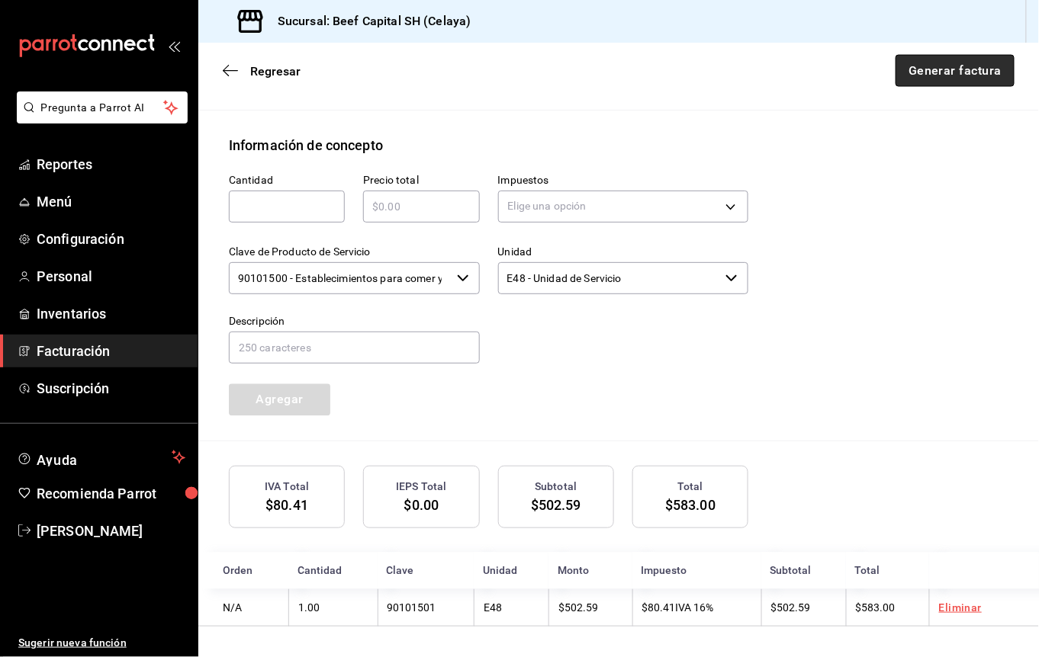
click at [923, 73] on button "Generar factura" at bounding box center [954, 71] width 119 height 32
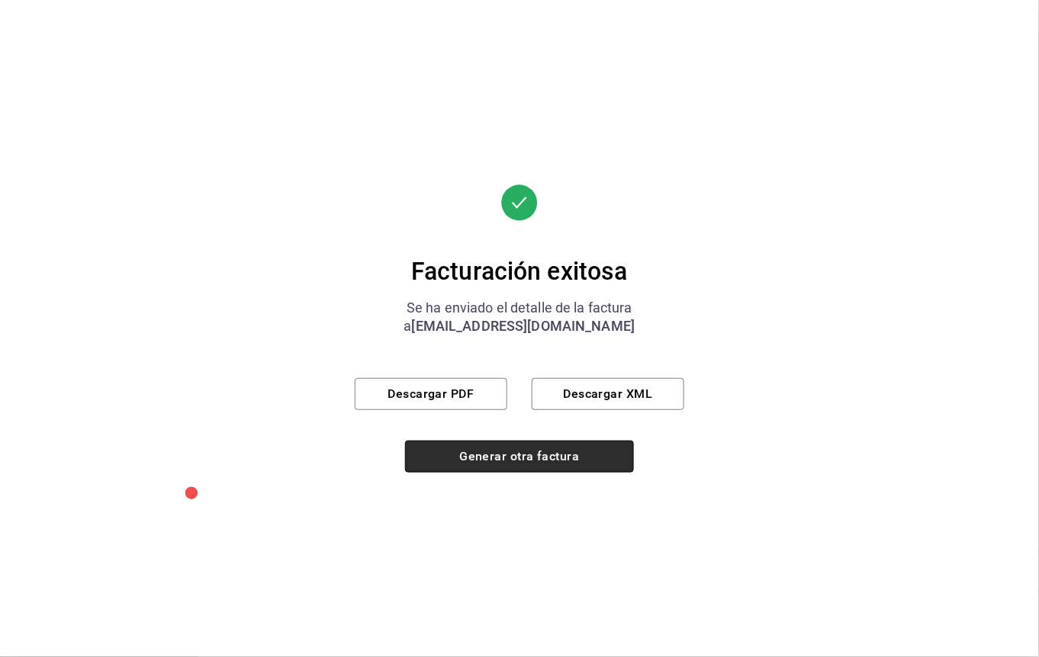
click at [519, 458] on button "Generar otra factura" at bounding box center [519, 457] width 229 height 32
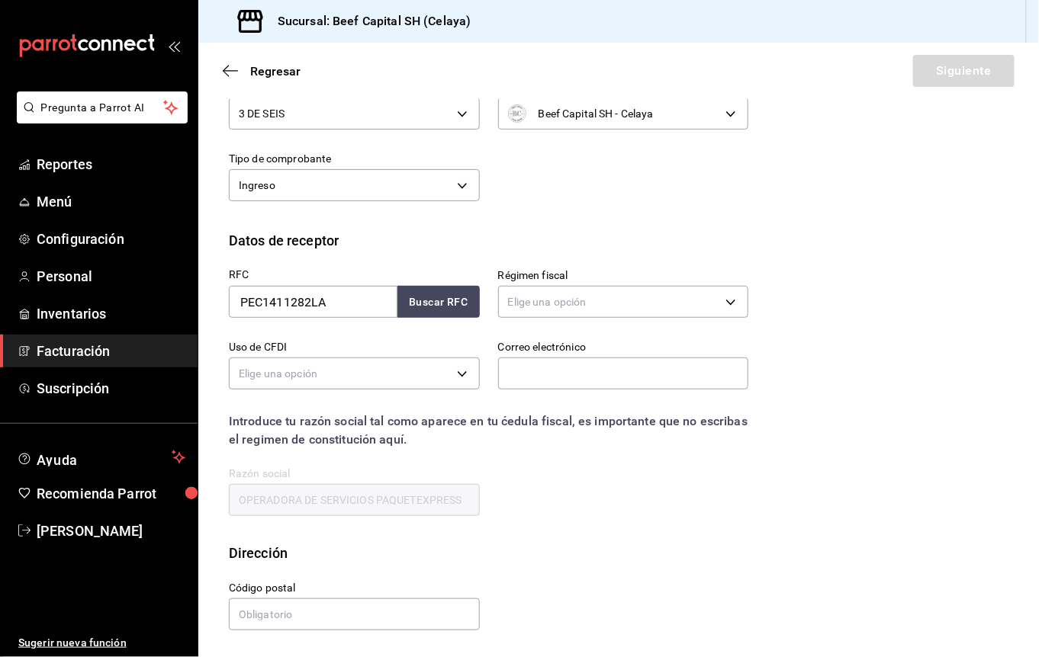
scroll to position [8, 0]
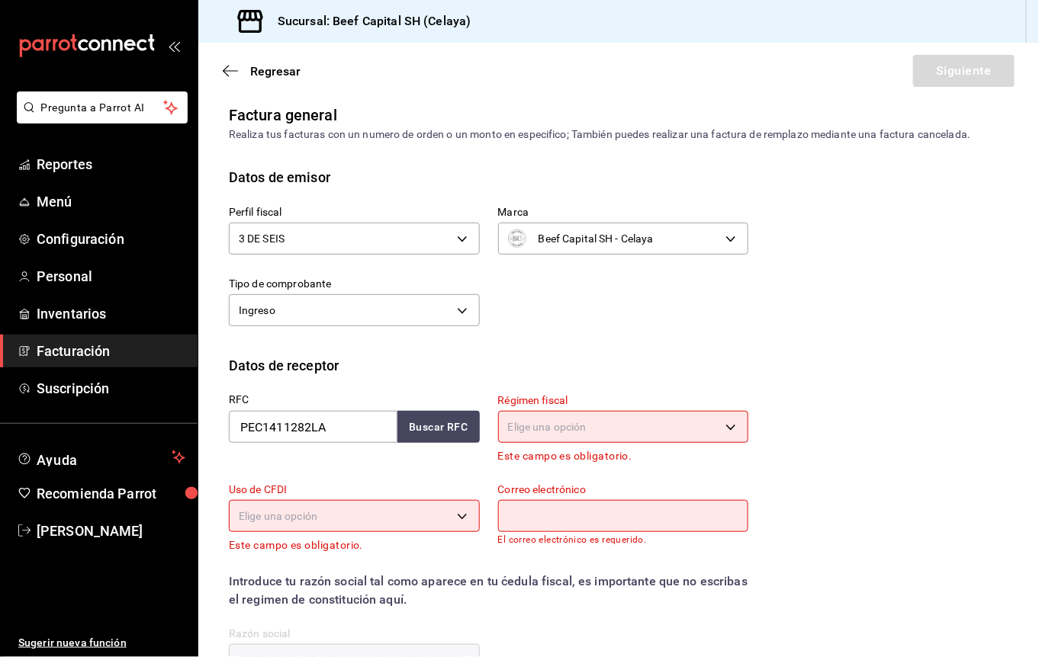
click at [621, 421] on body "Pregunta a Parrot AI Reportes Menú Configuración Personal Inventarios Facturaci…" at bounding box center [519, 328] width 1039 height 657
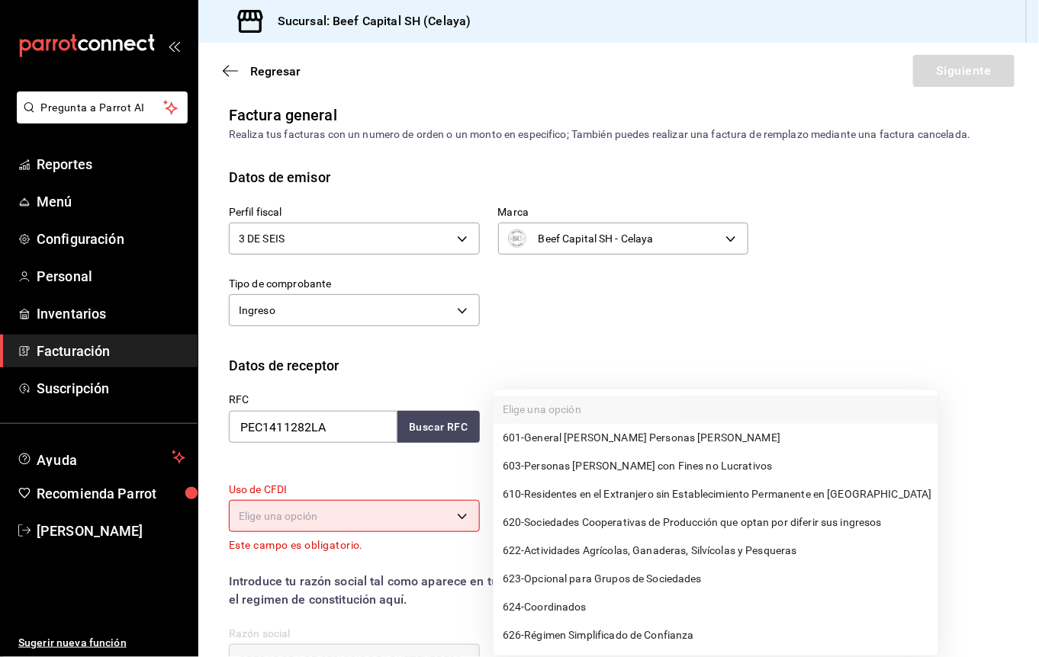
click at [610, 607] on li "624 - Coordinados" at bounding box center [715, 607] width 445 height 28
type input "624"
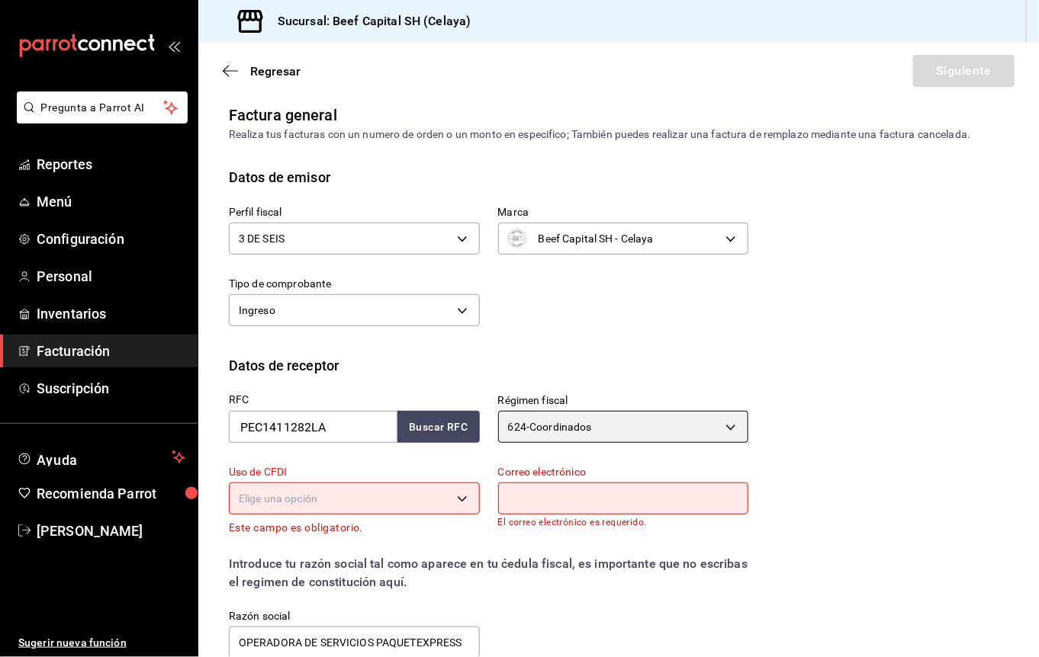
scroll to position [160, 0]
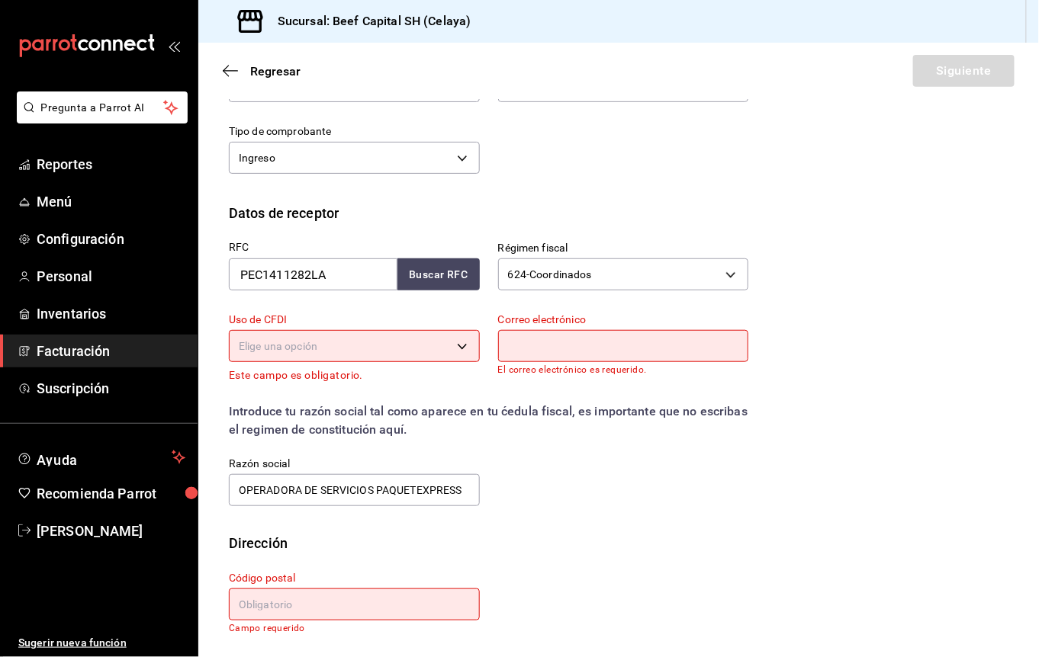
click at [452, 342] on body "Pregunta a Parrot AI Reportes Menú Configuración Personal Inventarios Facturaci…" at bounding box center [519, 328] width 1039 height 657
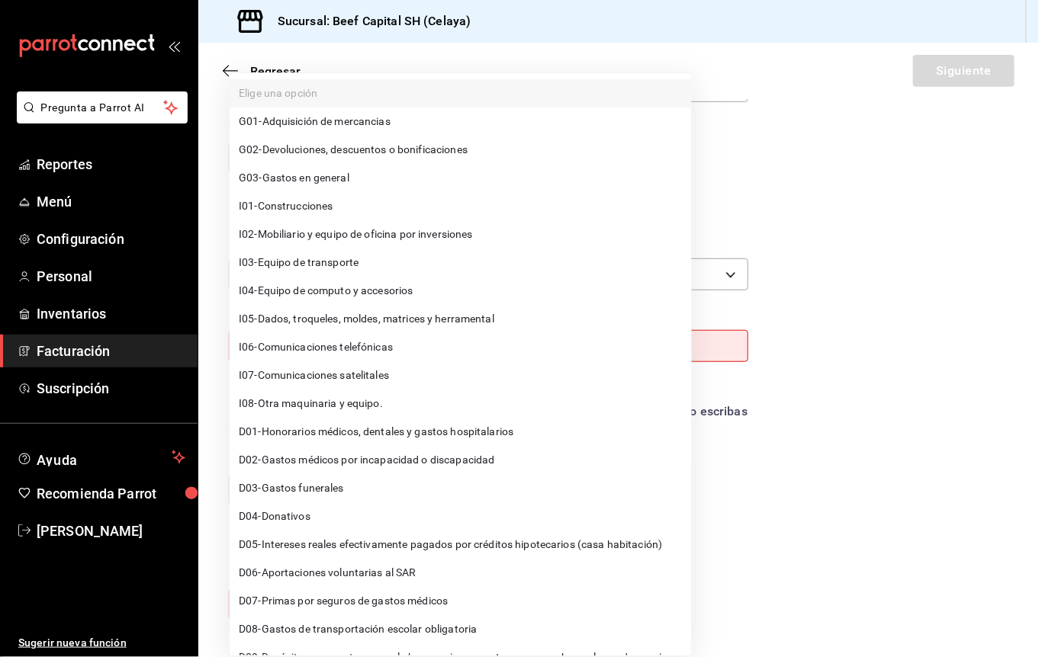
click at [340, 183] on span "G03 - Gastos en general" at bounding box center [294, 178] width 111 height 16
type input "G03"
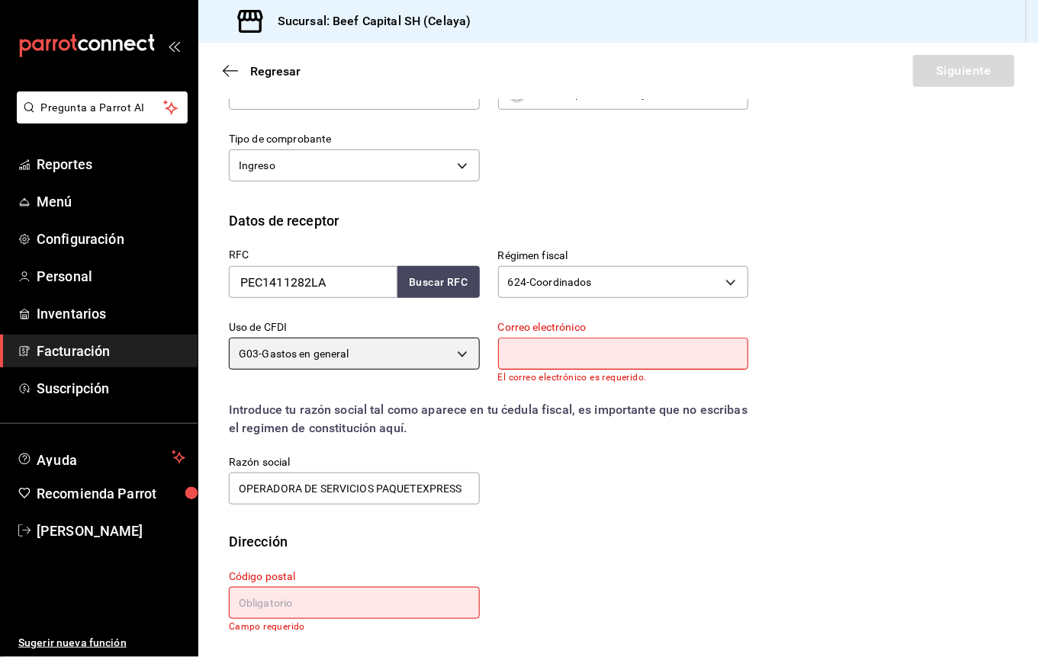
scroll to position [151, 0]
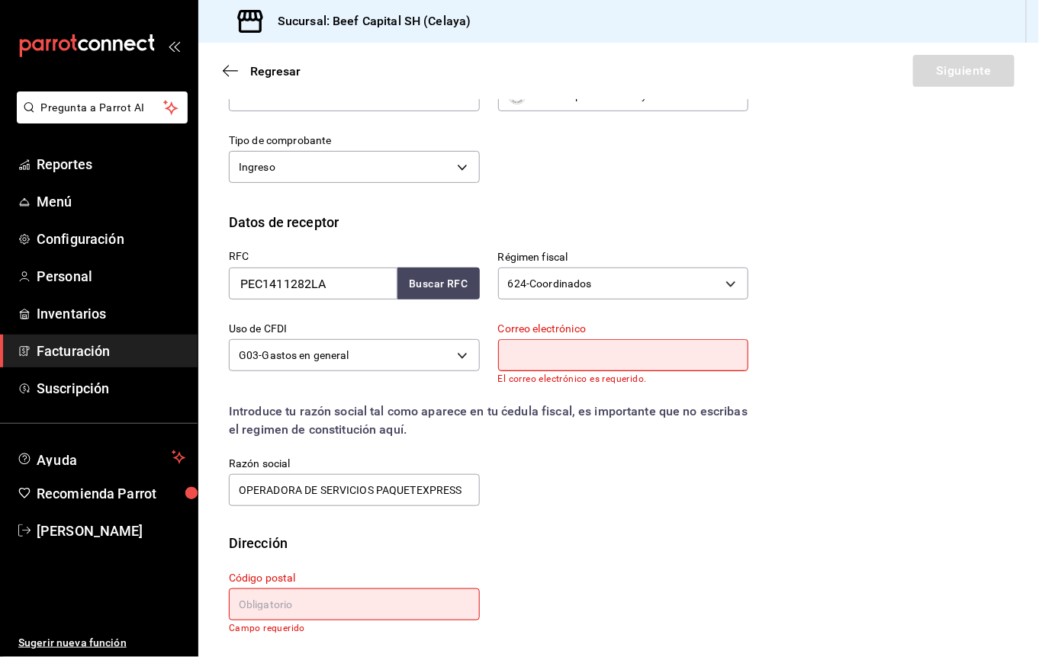
click at [589, 358] on input "text" at bounding box center [623, 355] width 251 height 32
paste input "[EMAIL_ADDRESS][DOMAIN_NAME]"
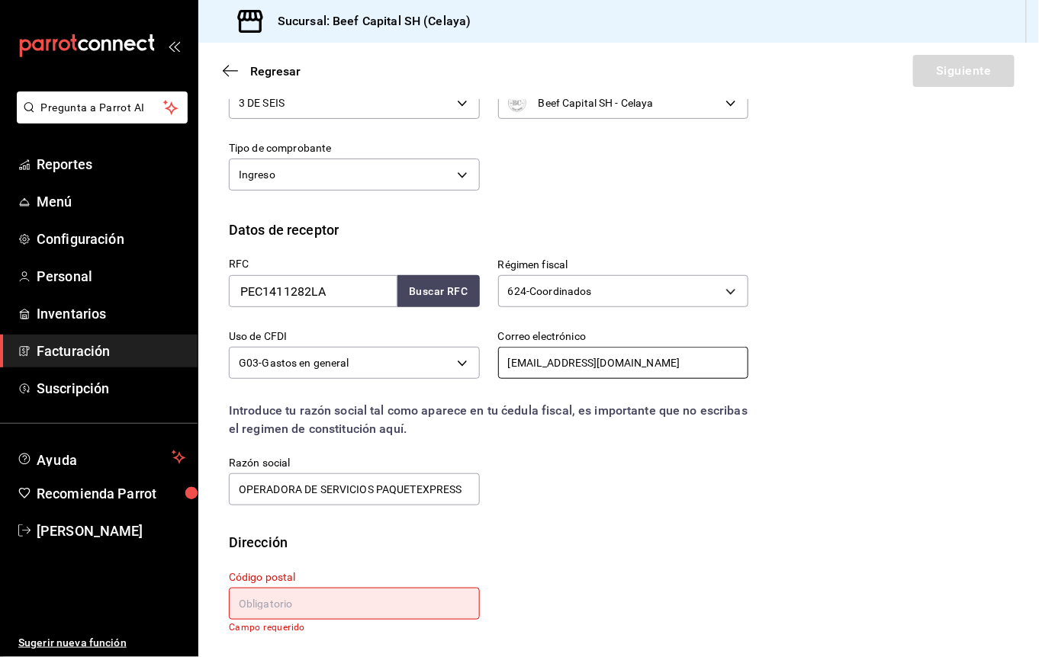
scroll to position [143, 0]
type input "[EMAIL_ADDRESS][DOMAIN_NAME]"
click at [326, 610] on input "text" at bounding box center [354, 604] width 251 height 32
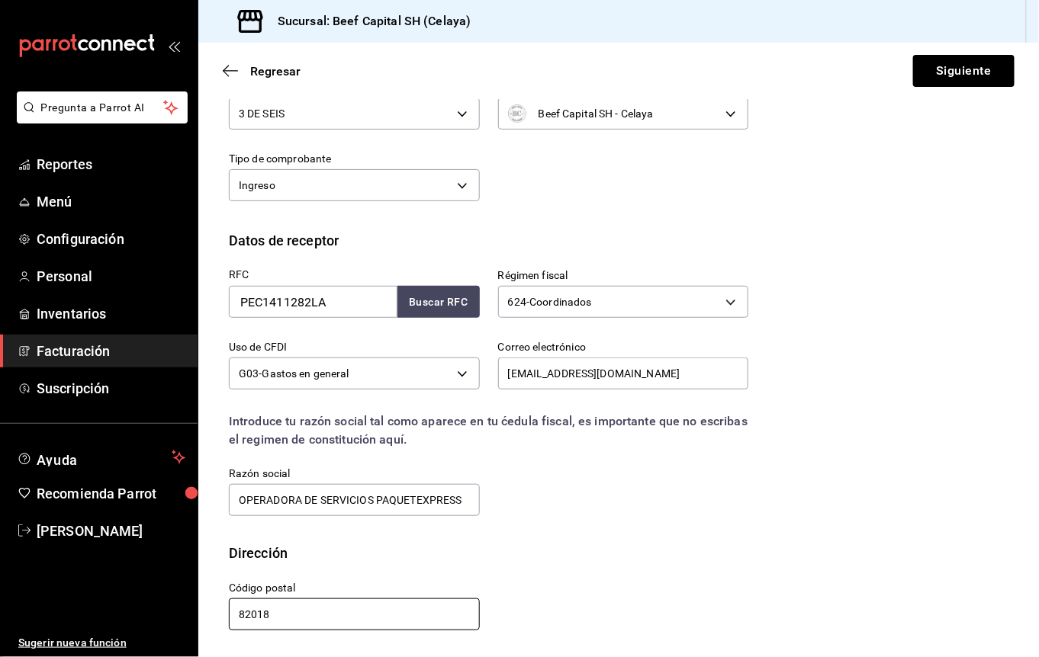
scroll to position [132, 0]
type input "82018"
click at [940, 70] on button "Siguiente" at bounding box center [963, 71] width 101 height 32
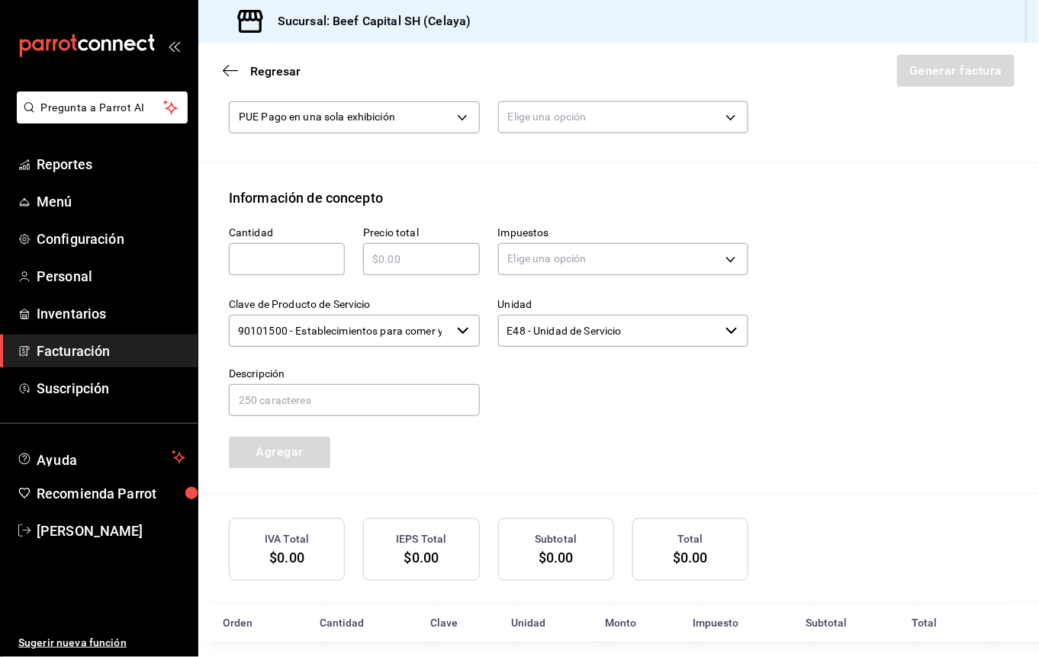
scroll to position [538, 0]
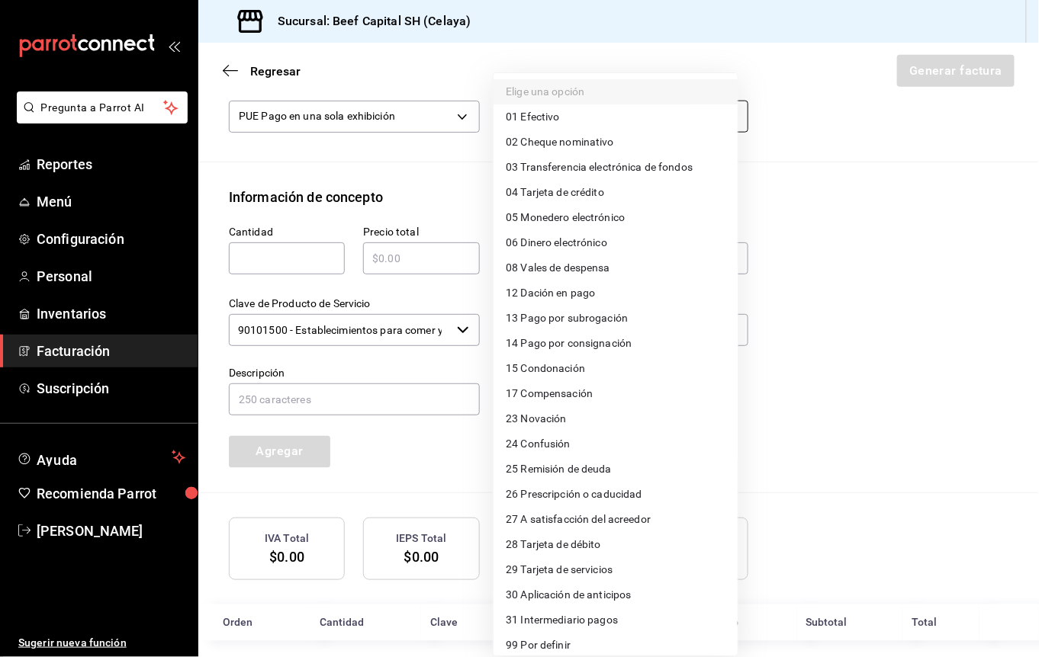
click at [571, 125] on body "Pregunta a Parrot AI Reportes Menú Configuración Personal Inventarios Facturaci…" at bounding box center [519, 328] width 1039 height 657
click at [605, 541] on li "28 Tarjeta de débito" at bounding box center [615, 544] width 244 height 25
type input "28"
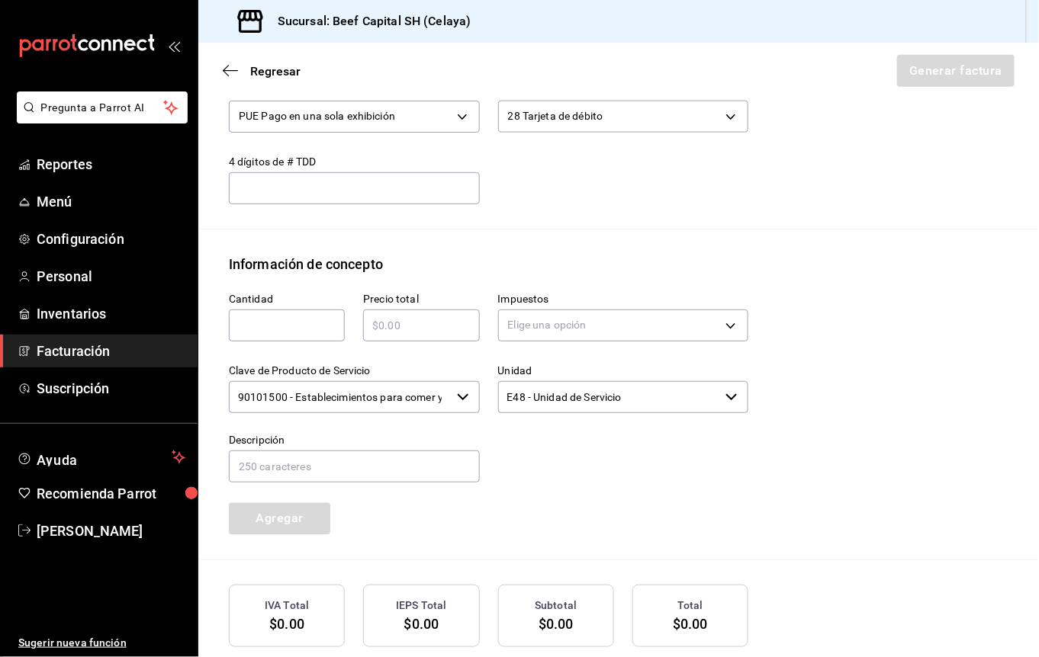
click at [285, 328] on input "text" at bounding box center [287, 325] width 116 height 18
type input "1"
click at [410, 323] on input "text" at bounding box center [421, 325] width 116 height 18
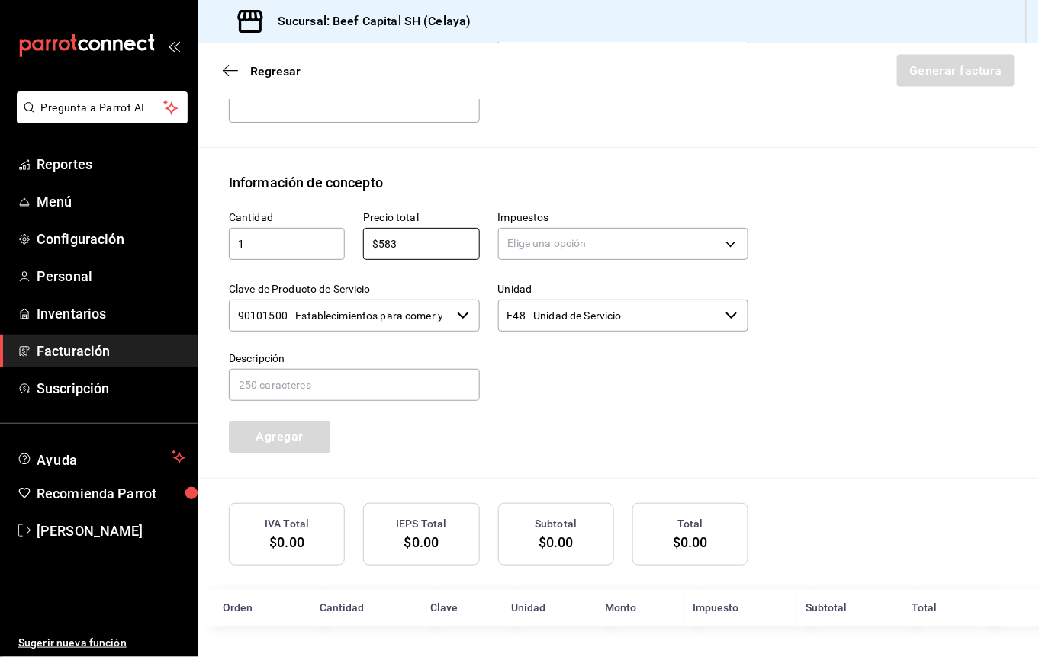
type input "$583"
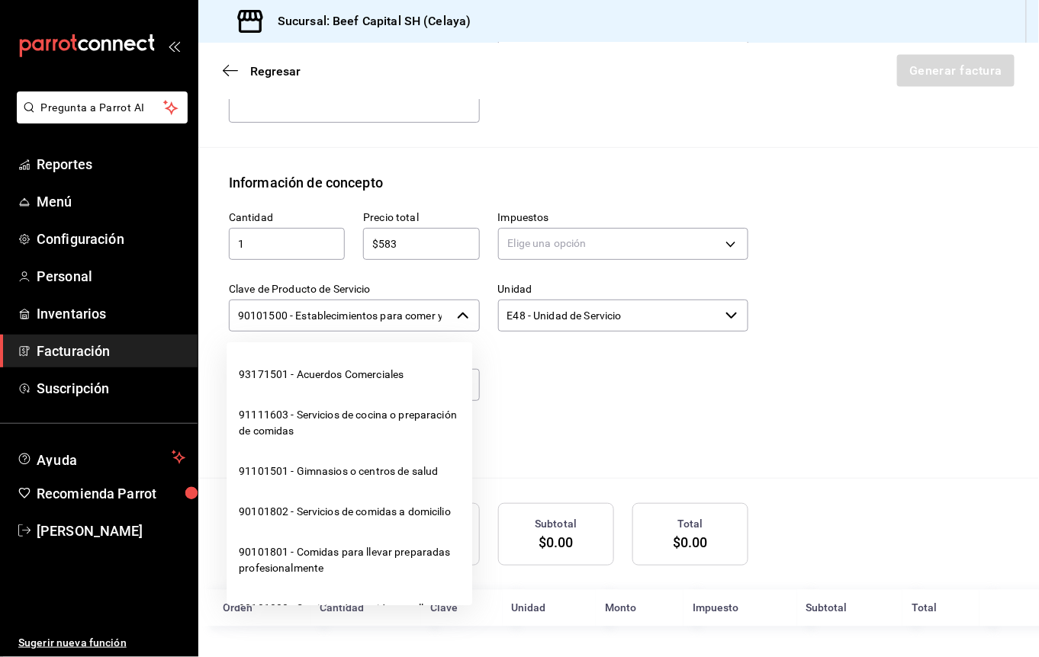
click at [419, 308] on input "90101500 - Establecimientos para comer y beber" at bounding box center [340, 316] width 222 height 32
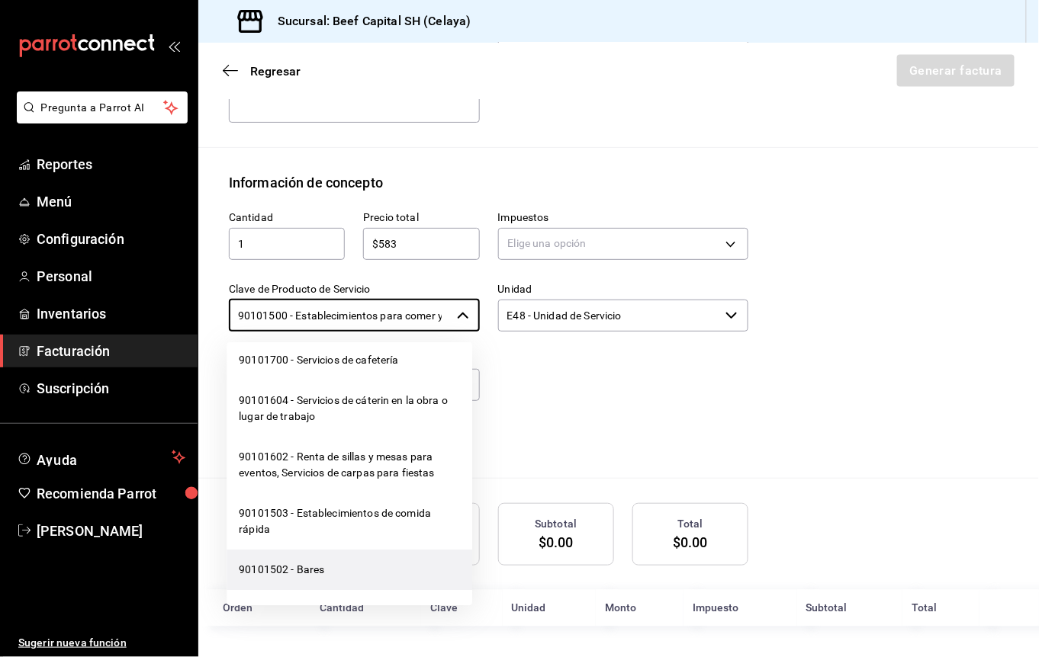
scroll to position [508, 0]
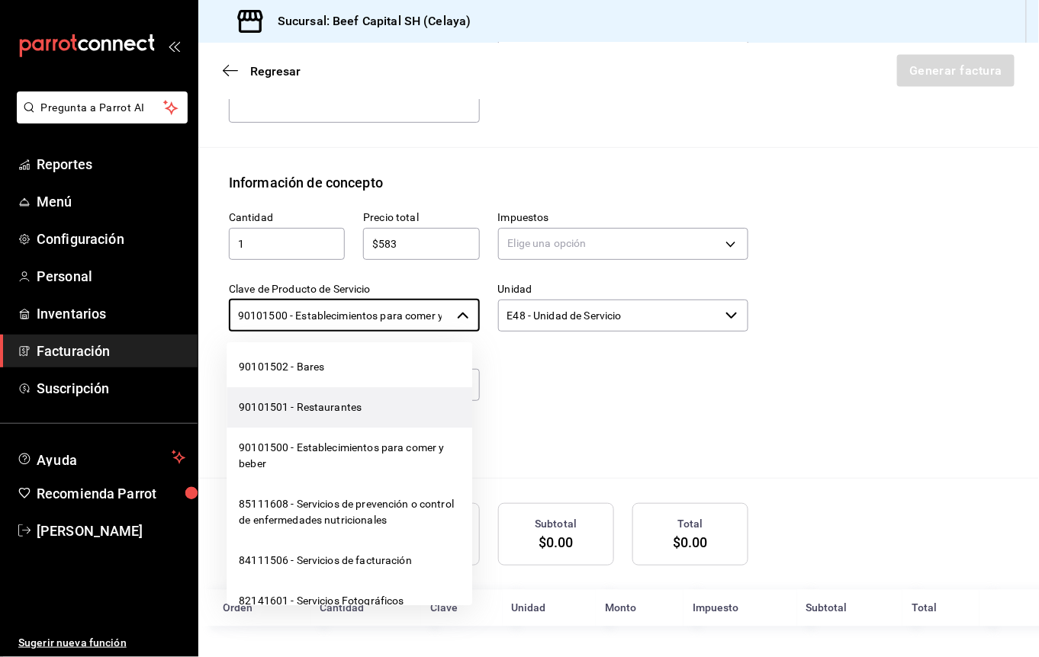
click at [337, 424] on li "90101501 - Restaurantes" at bounding box center [350, 407] width 246 height 40
type input "90101501 - Restaurantes"
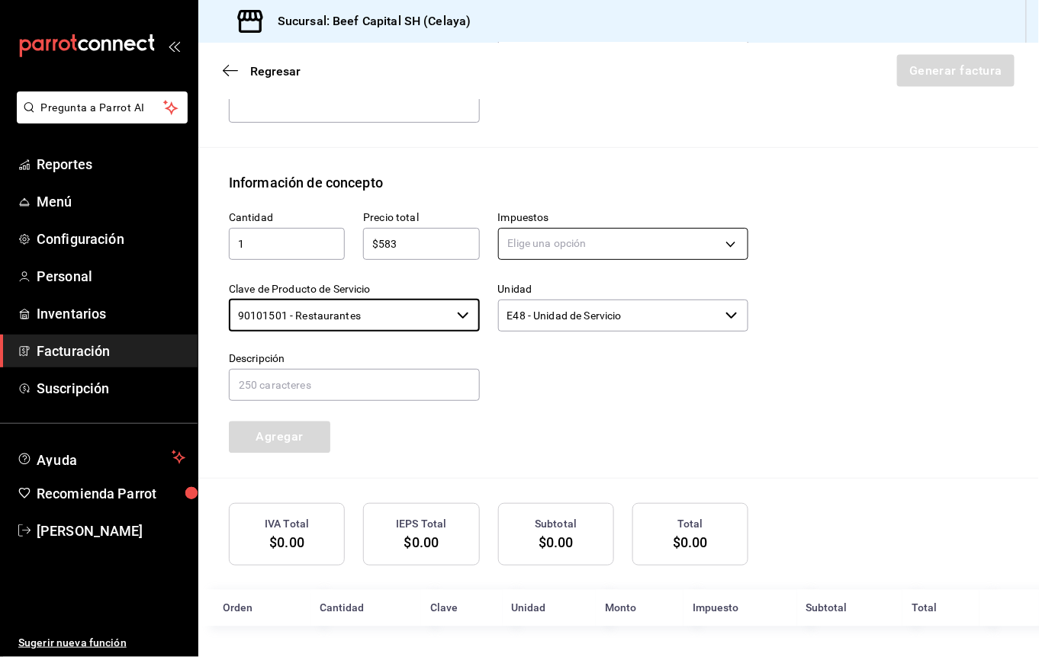
click at [564, 229] on body "Pregunta a Parrot AI Reportes Menú Configuración Personal Inventarios Facturaci…" at bounding box center [519, 328] width 1039 height 657
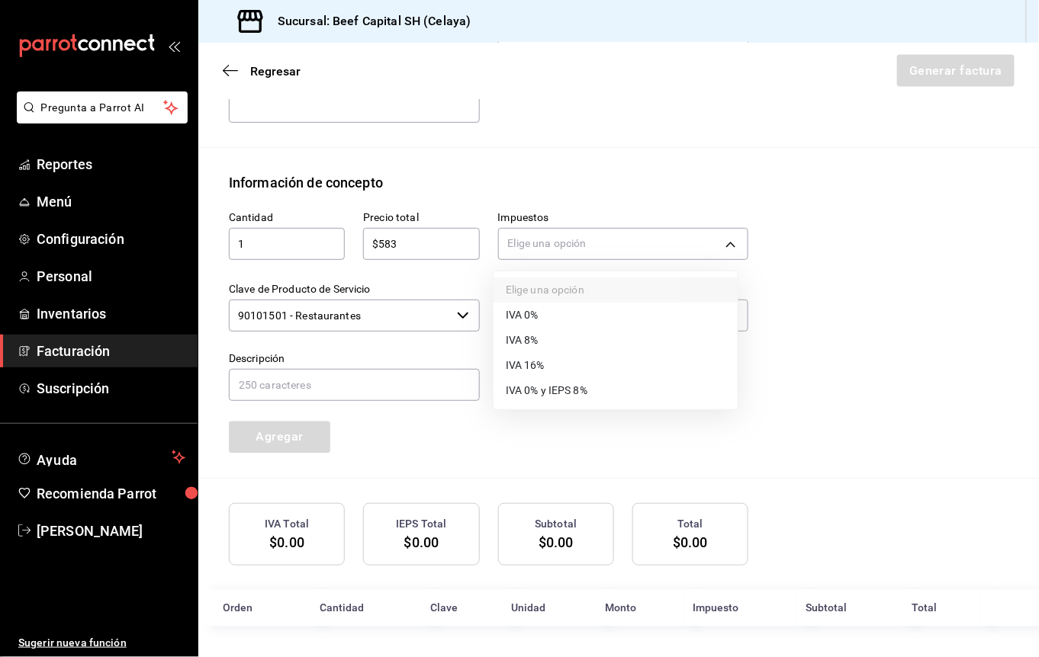
click at [565, 360] on li "IVA 16%" at bounding box center [615, 365] width 244 height 25
type input "IVA_16"
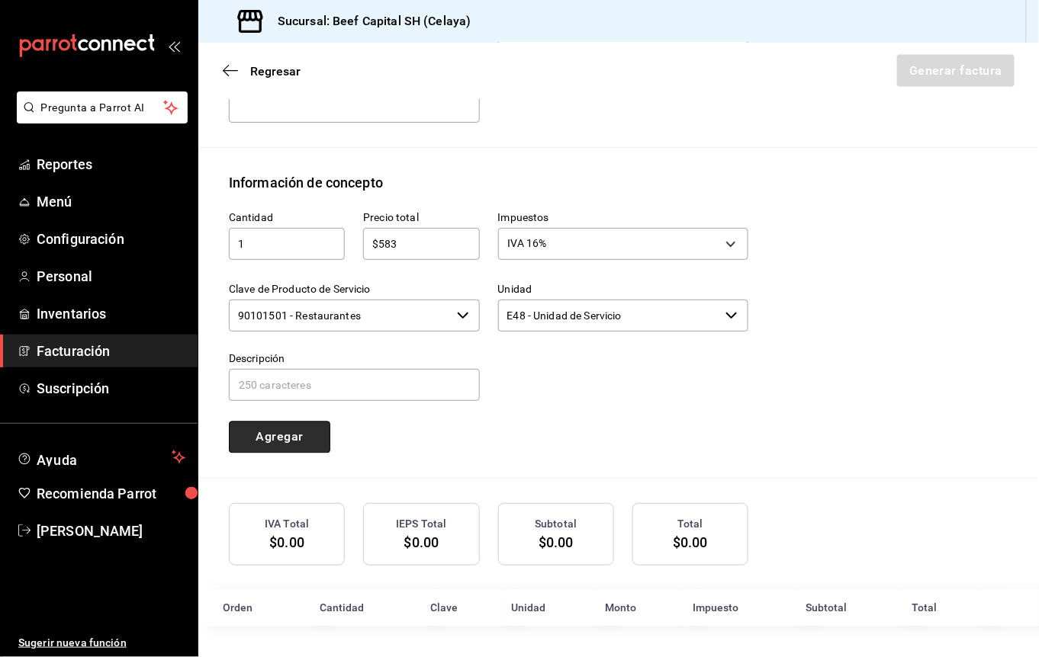
click at [321, 441] on button "Agregar" at bounding box center [279, 438] width 101 height 32
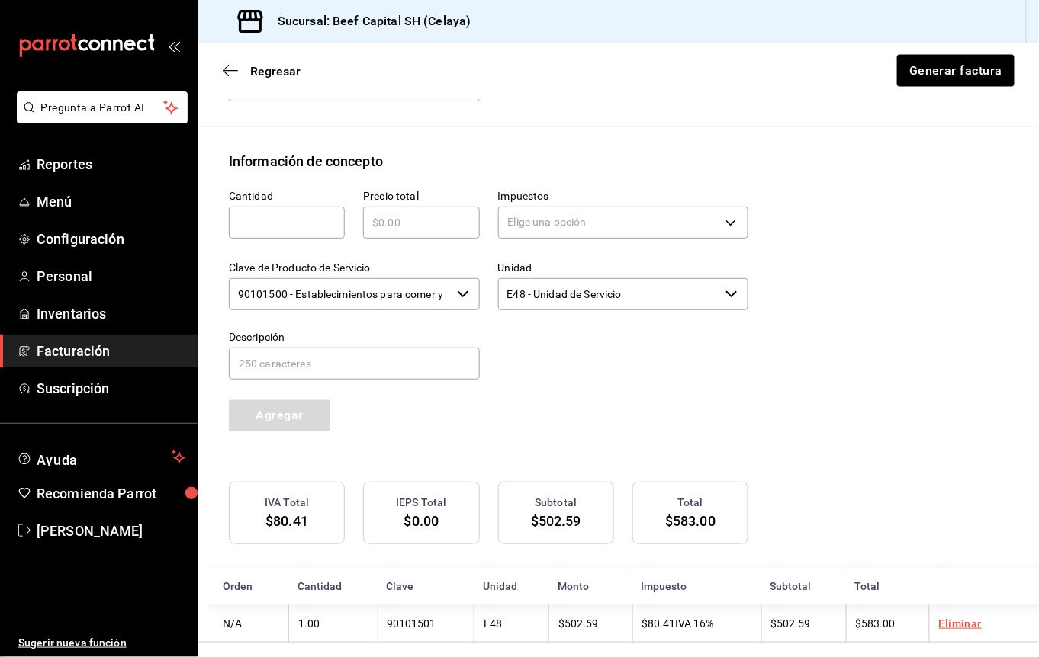
scroll to position [660, 0]
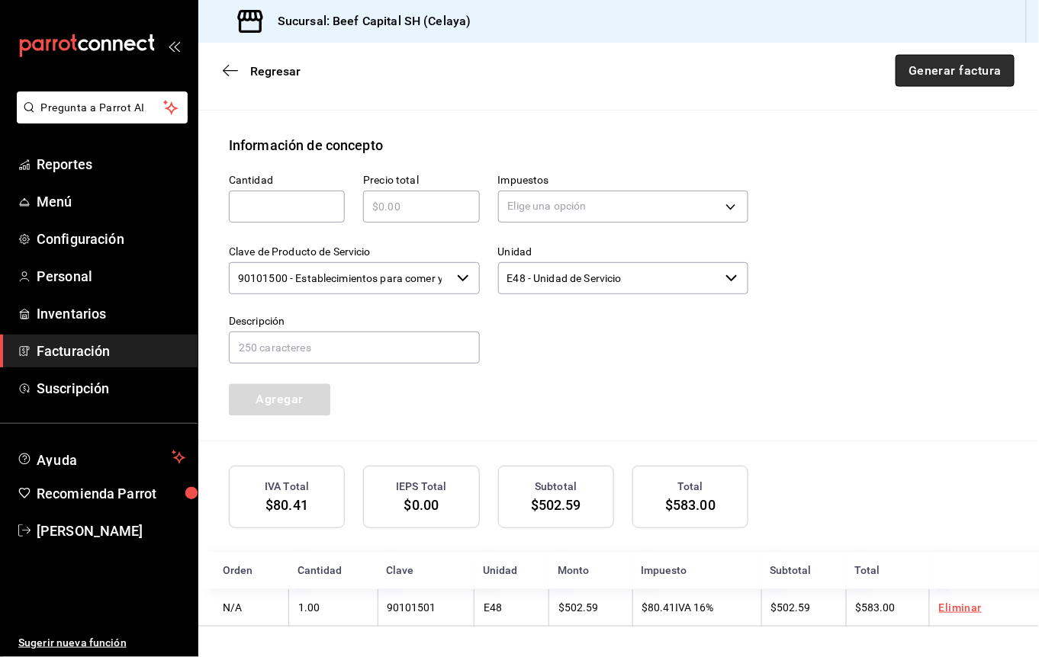
click at [906, 68] on button "Generar factura" at bounding box center [954, 71] width 119 height 32
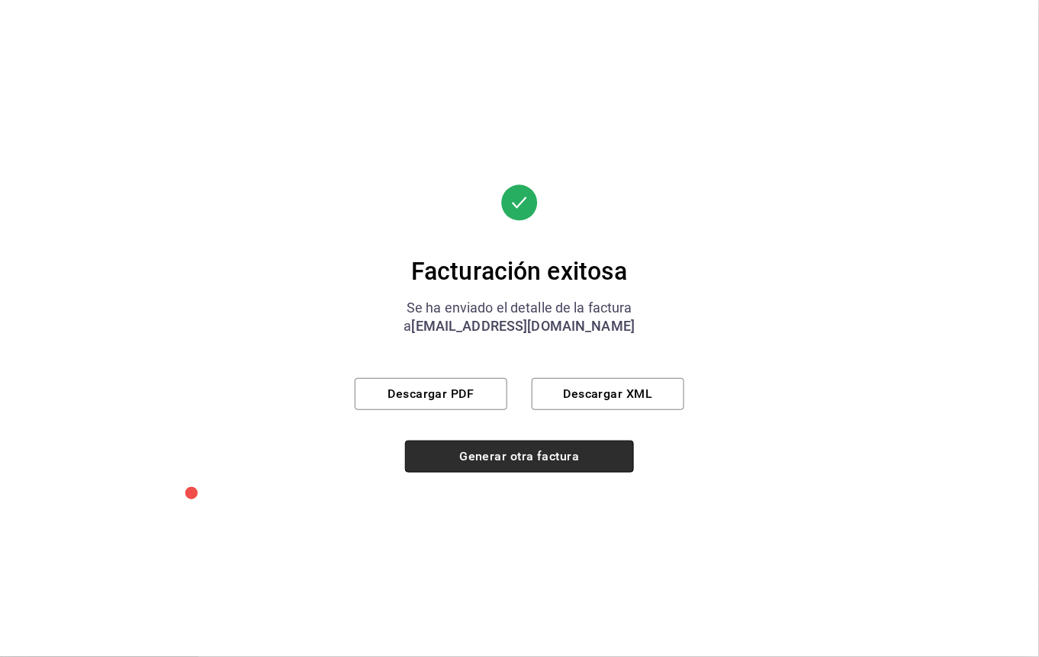
click at [548, 455] on button "Generar otra factura" at bounding box center [519, 457] width 229 height 32
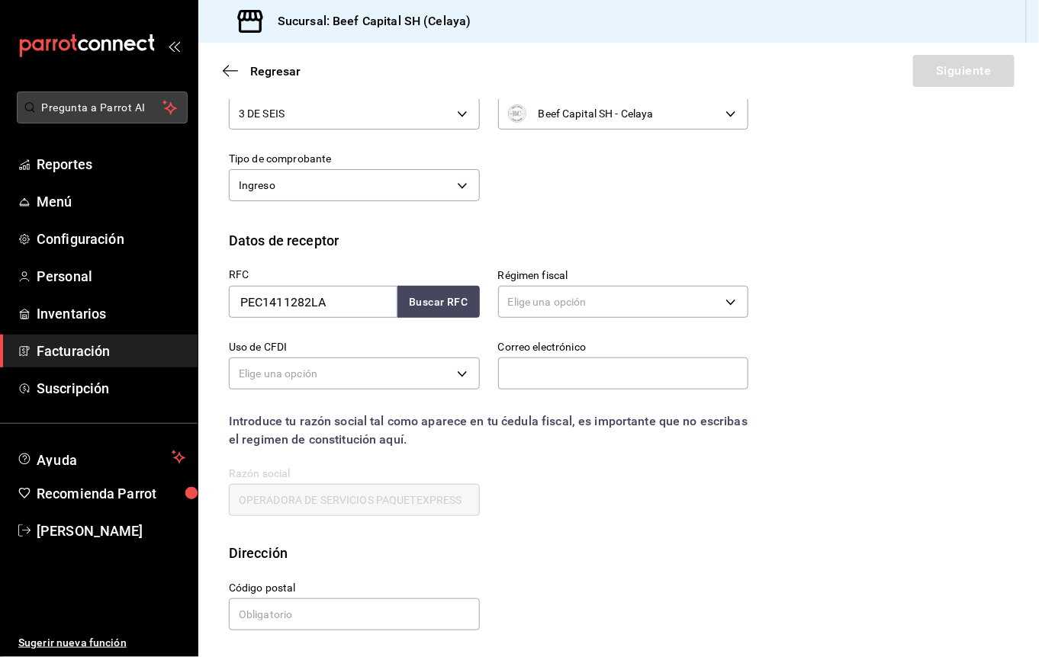
scroll to position [8, 0]
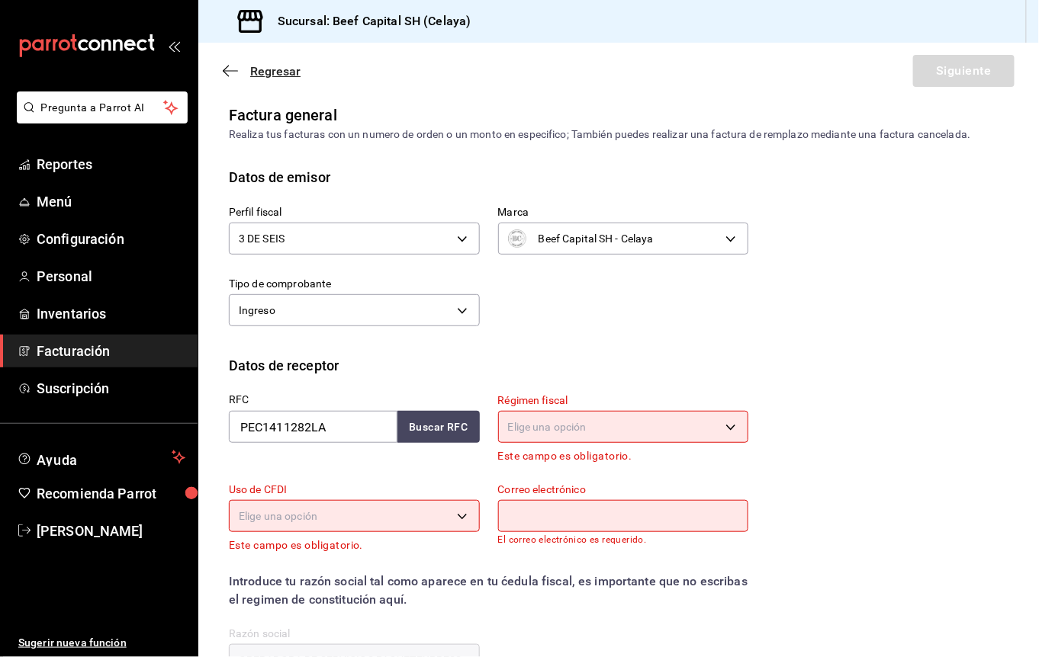
click at [257, 72] on span "Regresar" at bounding box center [275, 71] width 50 height 14
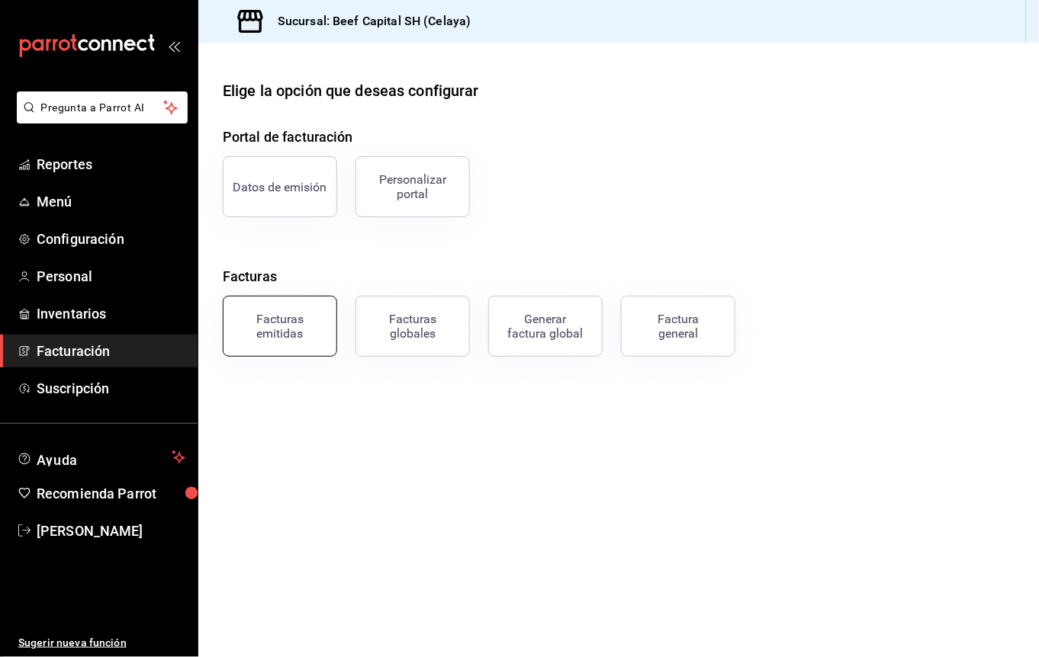
click at [291, 346] on button "Facturas emitidas" at bounding box center [280, 326] width 114 height 61
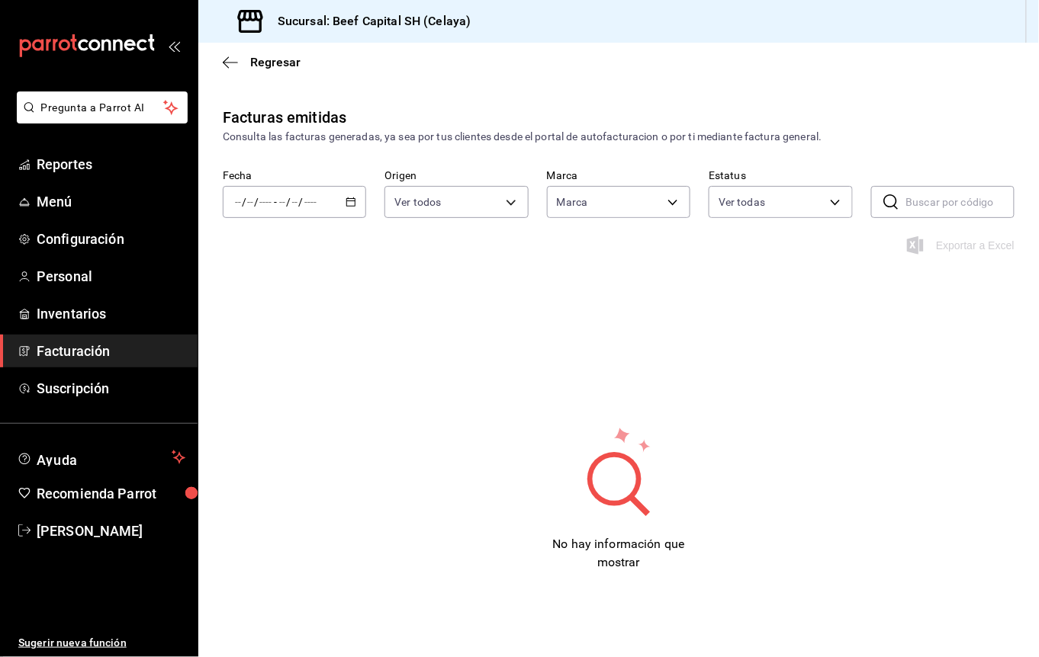
type input "e3bbe20f-edfc-40c7-bd32-db162cca2159"
click at [345, 198] on icon "button" at bounding box center [350, 202] width 11 height 11
click at [266, 252] on span "Hoy" at bounding box center [294, 248] width 117 height 16
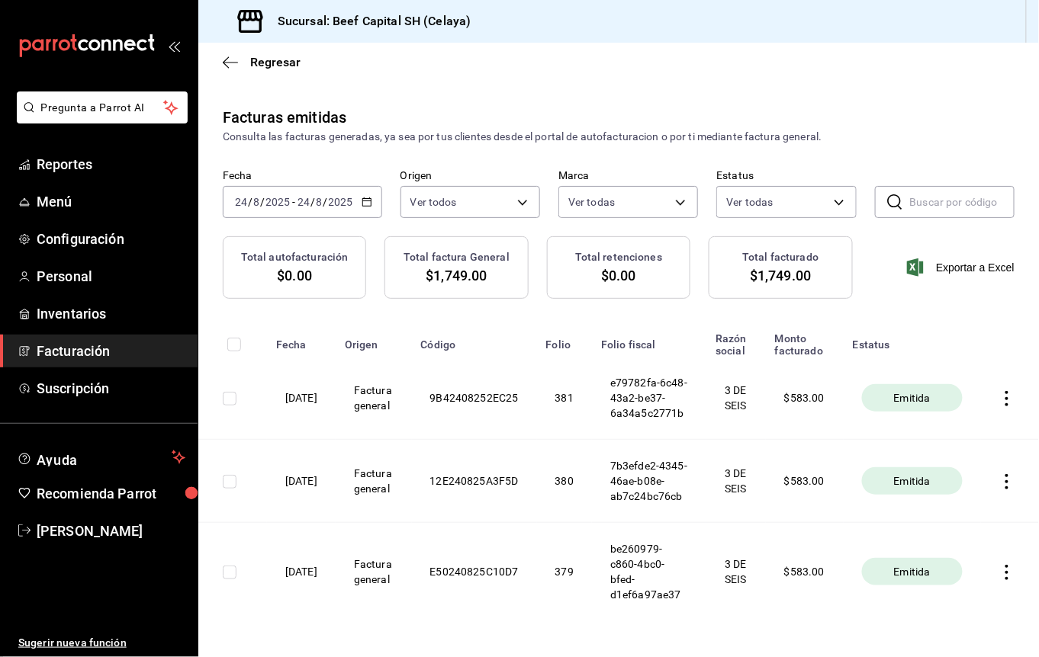
click at [83, 342] on span "Facturación" at bounding box center [111, 351] width 149 height 21
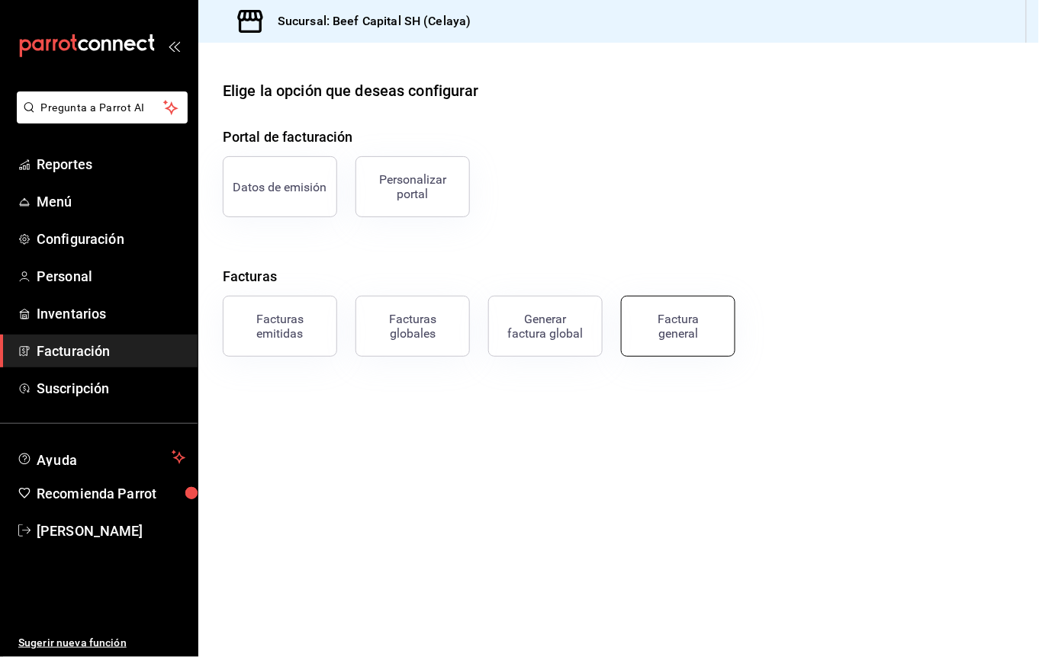
click at [660, 331] on div "Factura general" at bounding box center [678, 326] width 76 height 29
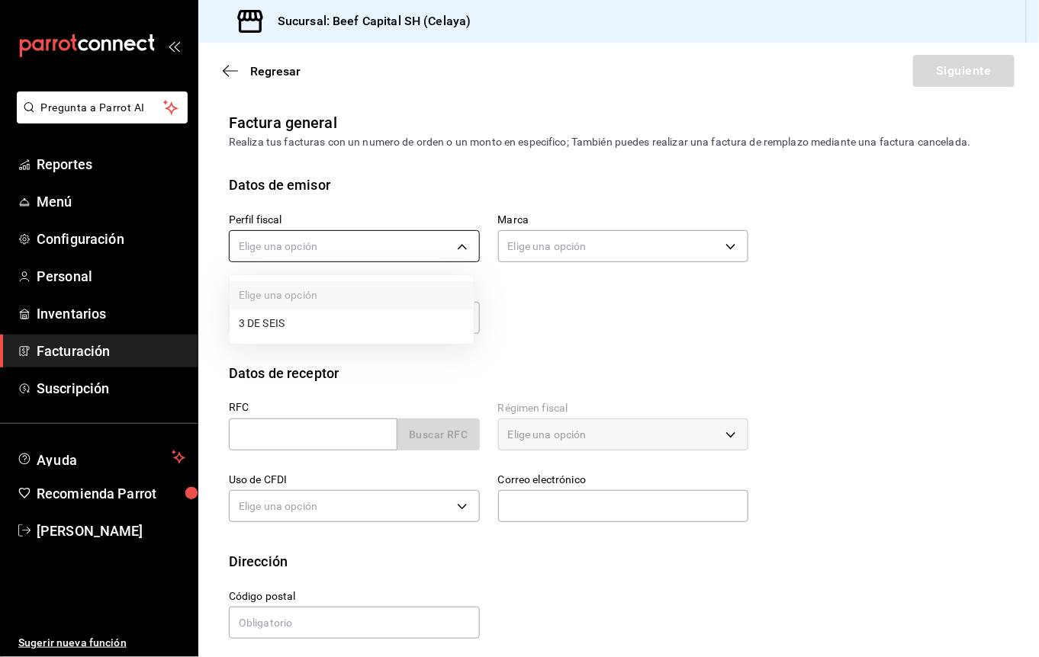
click at [381, 245] on body "Pregunta a Parrot AI Reportes Menú Configuración Personal Inventarios Facturaci…" at bounding box center [519, 328] width 1039 height 657
click at [392, 321] on li "3 DE SEIS" at bounding box center [352, 324] width 244 height 28
type input "6daeb321-97cf-4052-8288-c01cdf1e5db9"
type input "e3bbe20f-edfc-40c7-bd32-db162cca2159"
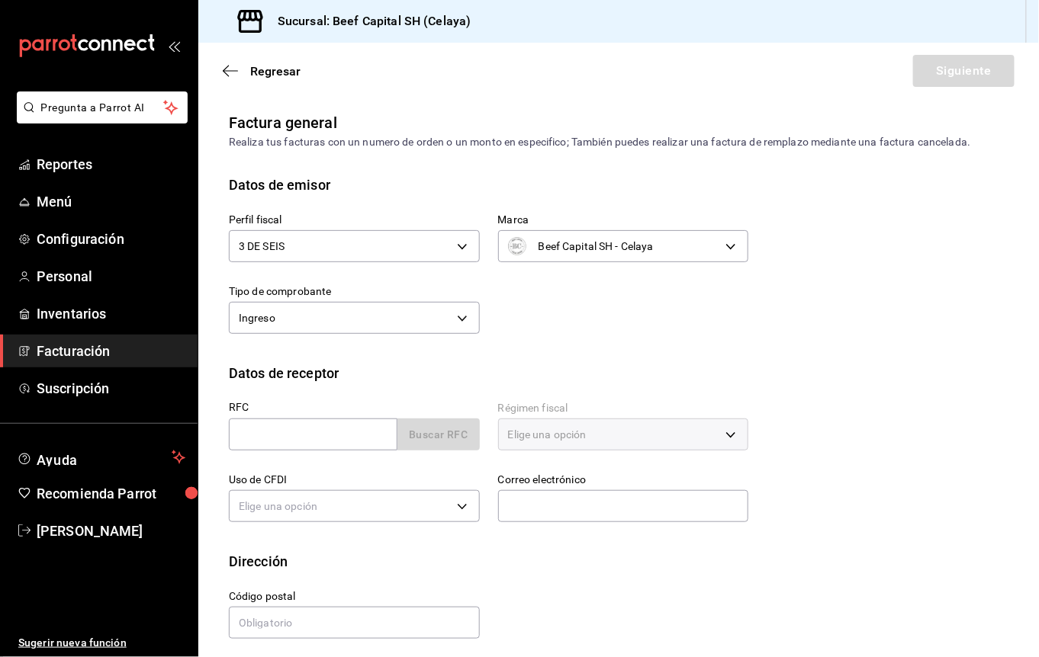
click at [496, 364] on div "Datos de receptor" at bounding box center [618, 373] width 779 height 21
click at [333, 437] on input "text" at bounding box center [313, 435] width 169 height 32
paste input "PEC1411282LA"
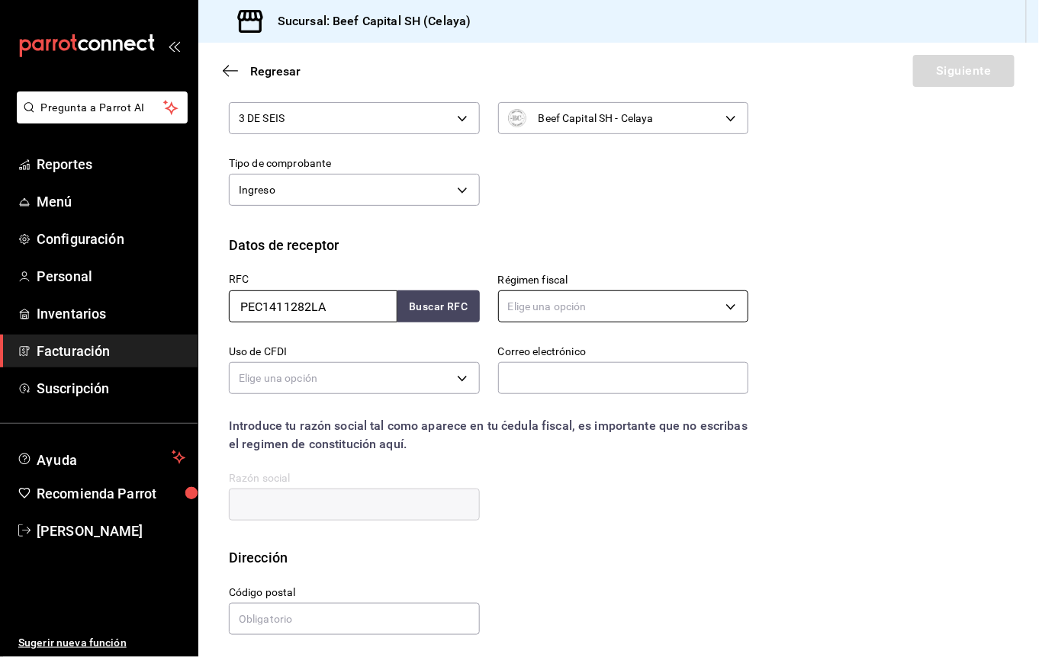
scroll to position [132, 0]
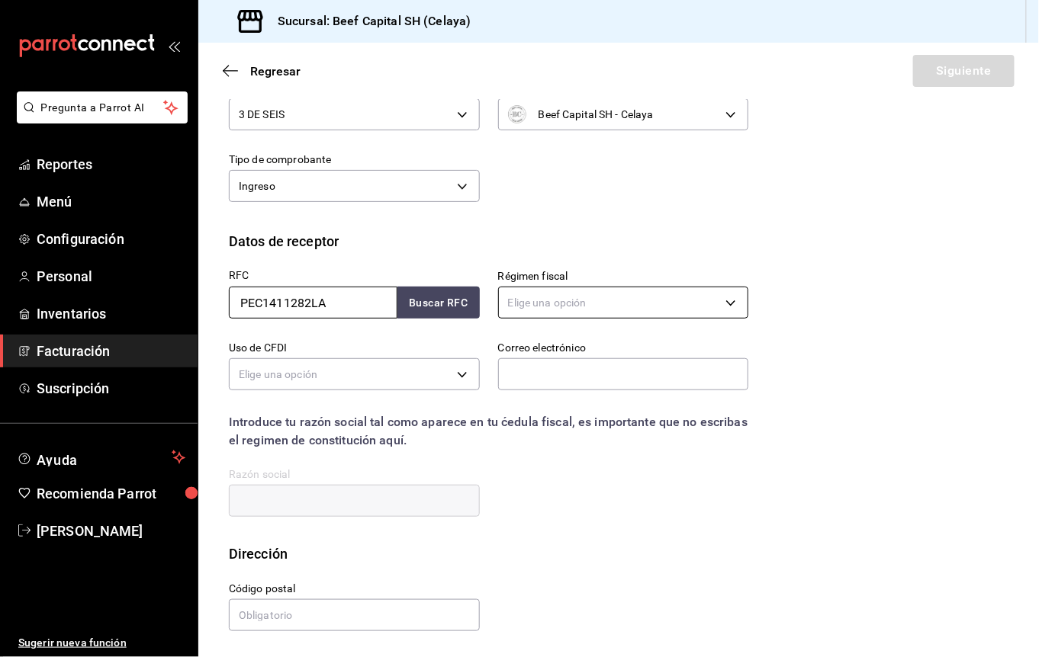
type input "PEC1411282LA"
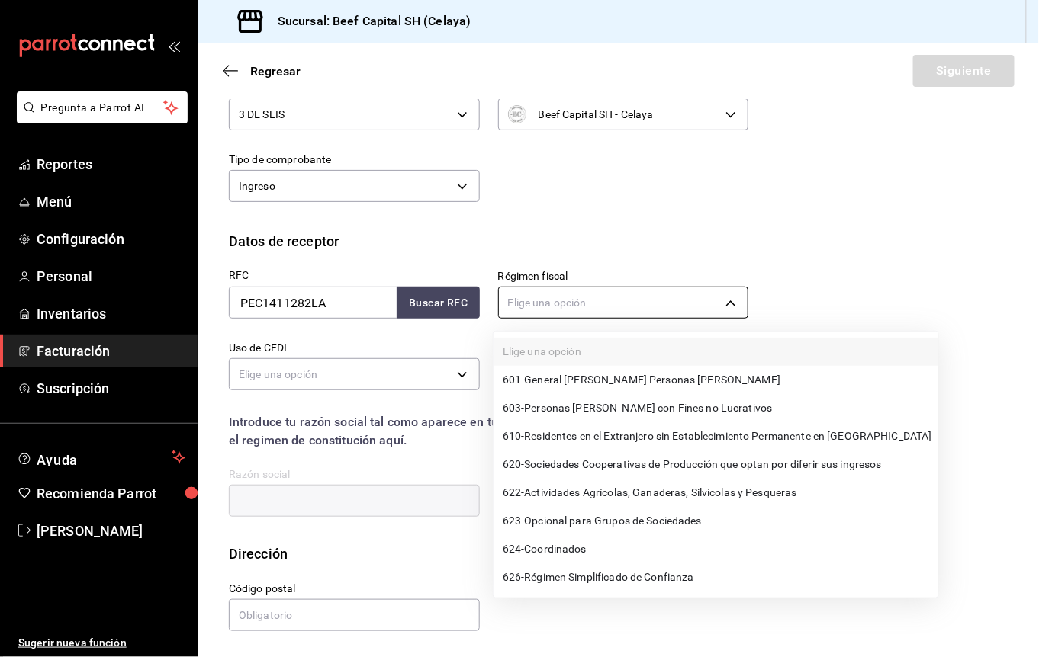
click at [553, 307] on body "Pregunta a Parrot AI Reportes Menú Configuración Personal Inventarios Facturaci…" at bounding box center [519, 328] width 1039 height 657
click at [586, 543] on span "624 - Coordinados" at bounding box center [545, 549] width 84 height 16
type input "624"
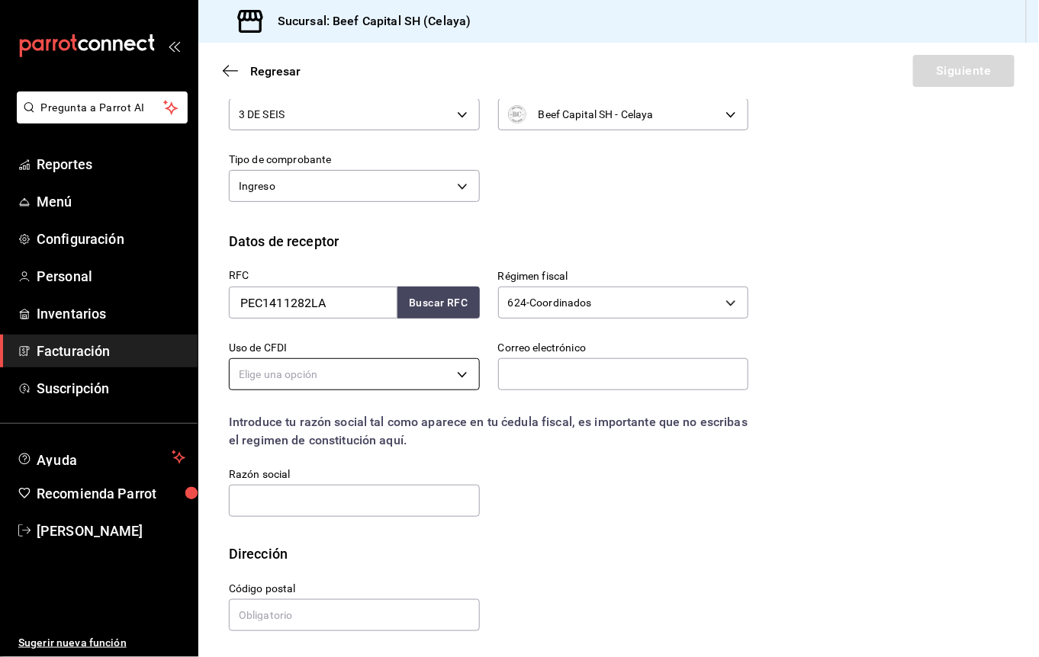
click at [366, 384] on body "Pregunta a Parrot AI Reportes Menú Configuración Personal Inventarios Facturaci…" at bounding box center [519, 328] width 1039 height 657
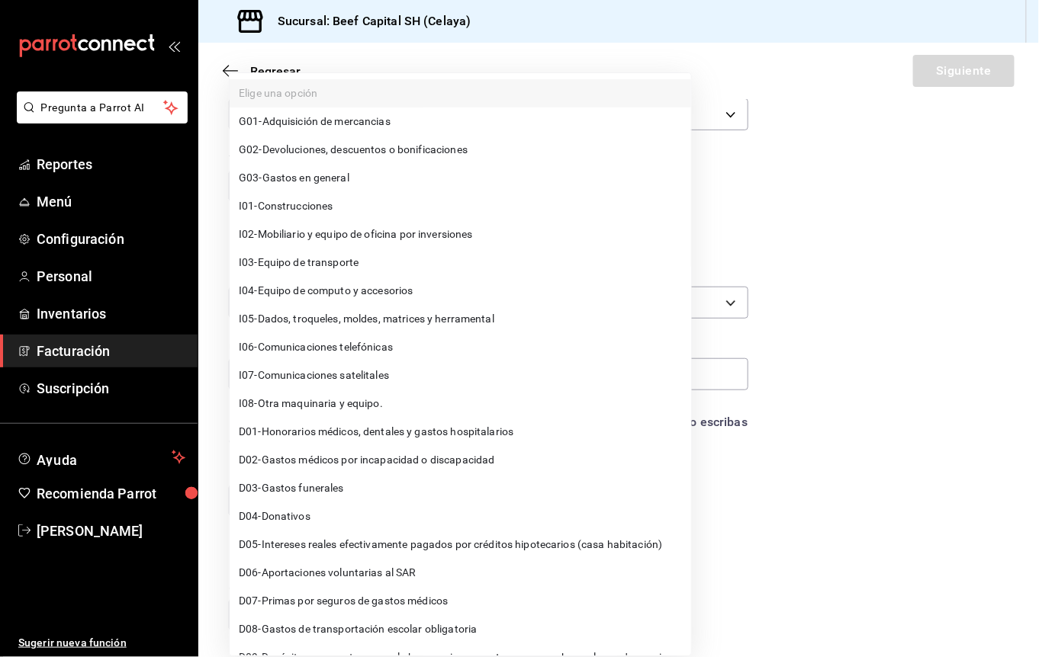
click at [323, 181] on span "G03 - Gastos en general" at bounding box center [294, 178] width 111 height 16
type input "G03"
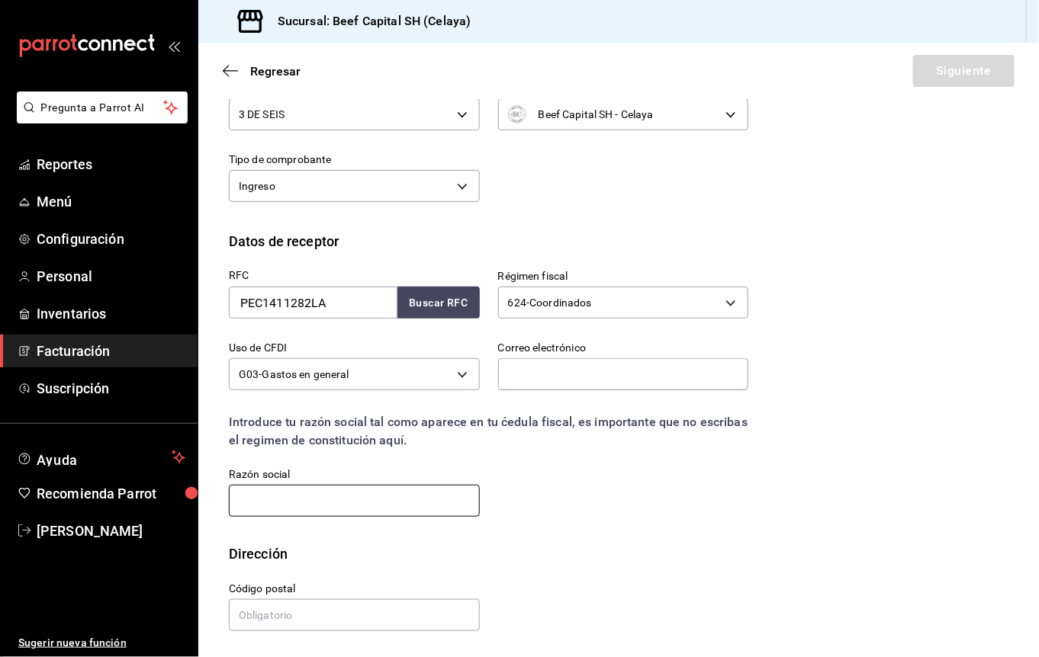
paste input "OPERADORA DE SERVICIOS PAQUETEXPRESS"
type input "OPERADORA DE SERVICIOS PAQUETEXPRESS"
click at [329, 618] on input "text" at bounding box center [354, 615] width 251 height 32
type input "82018"
paste input "[EMAIL_ADDRESS][DOMAIN_NAME]"
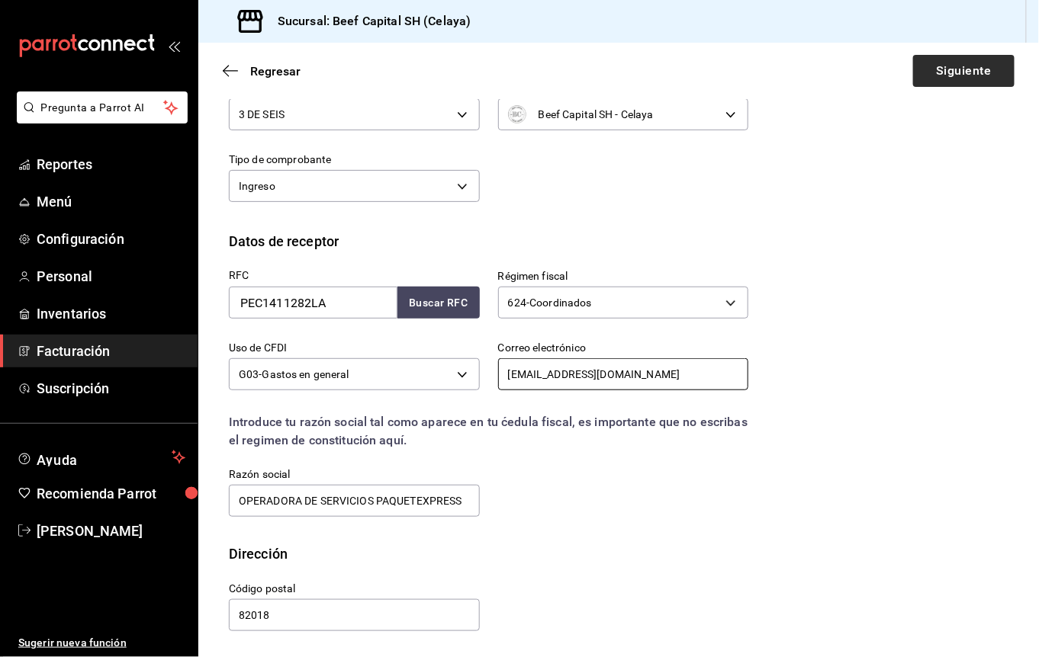
type input "[EMAIL_ADDRESS][DOMAIN_NAME]"
click at [921, 59] on button "Siguiente" at bounding box center [963, 71] width 101 height 32
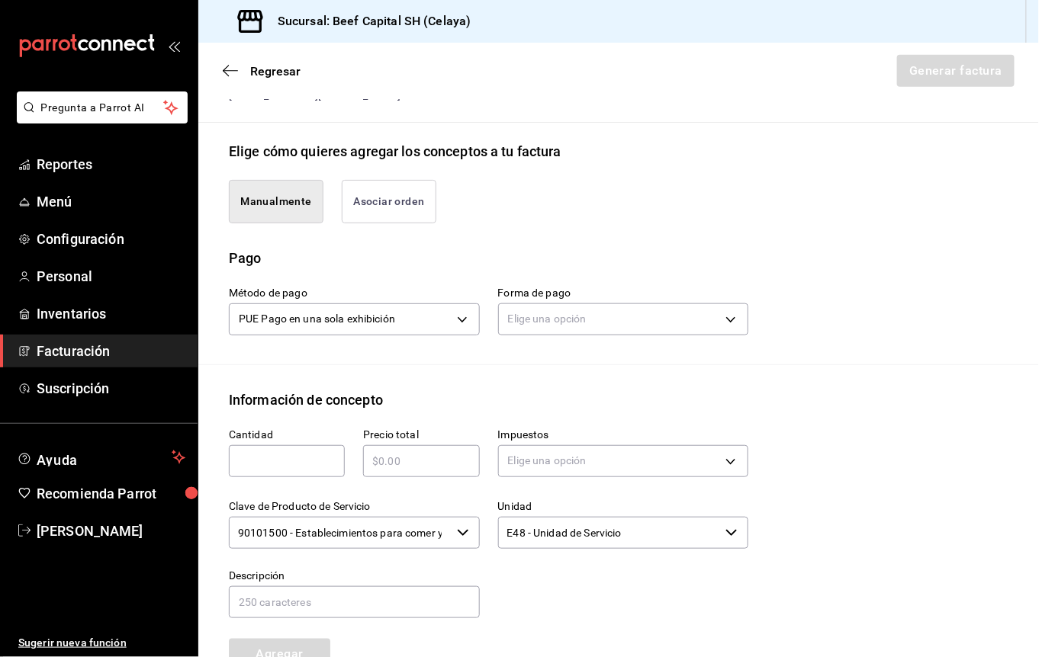
scroll to position [336, 0]
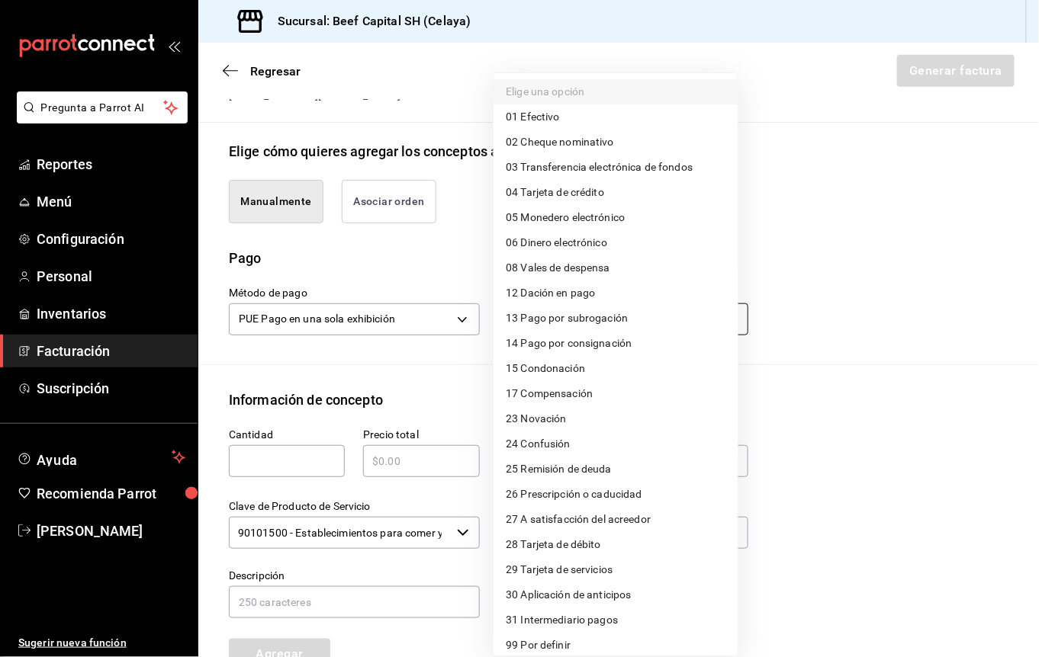
click at [586, 323] on body "Pregunta a Parrot AI Reportes Menú Configuración Personal Inventarios Facturaci…" at bounding box center [519, 328] width 1039 height 657
click at [528, 549] on span "28 Tarjeta de débito" at bounding box center [553, 545] width 95 height 16
type input "28"
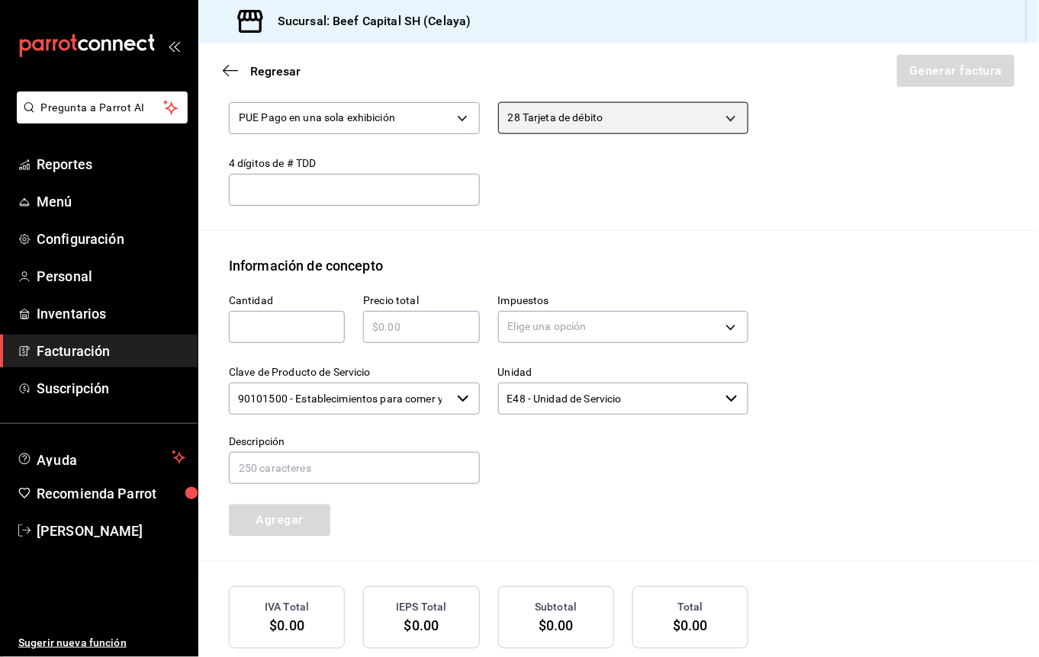
scroll to position [538, 0]
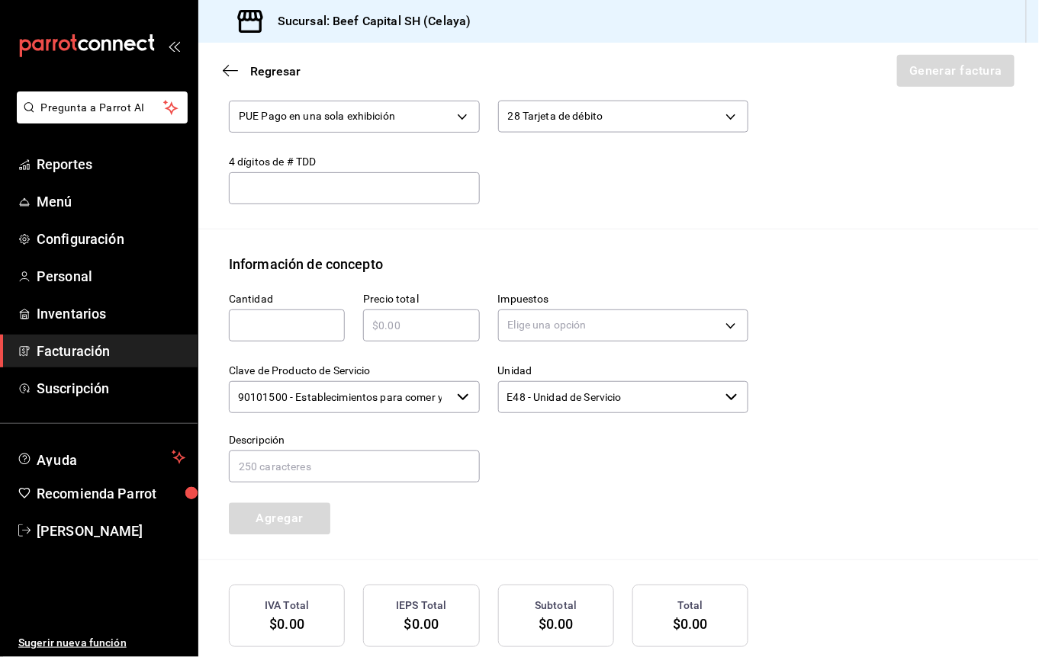
click at [254, 197] on input "text" at bounding box center [354, 188] width 251 height 18
click at [270, 315] on div "​" at bounding box center [287, 326] width 116 height 32
type input "1"
click at [412, 333] on input "text" at bounding box center [421, 325] width 116 height 18
type input "$583"
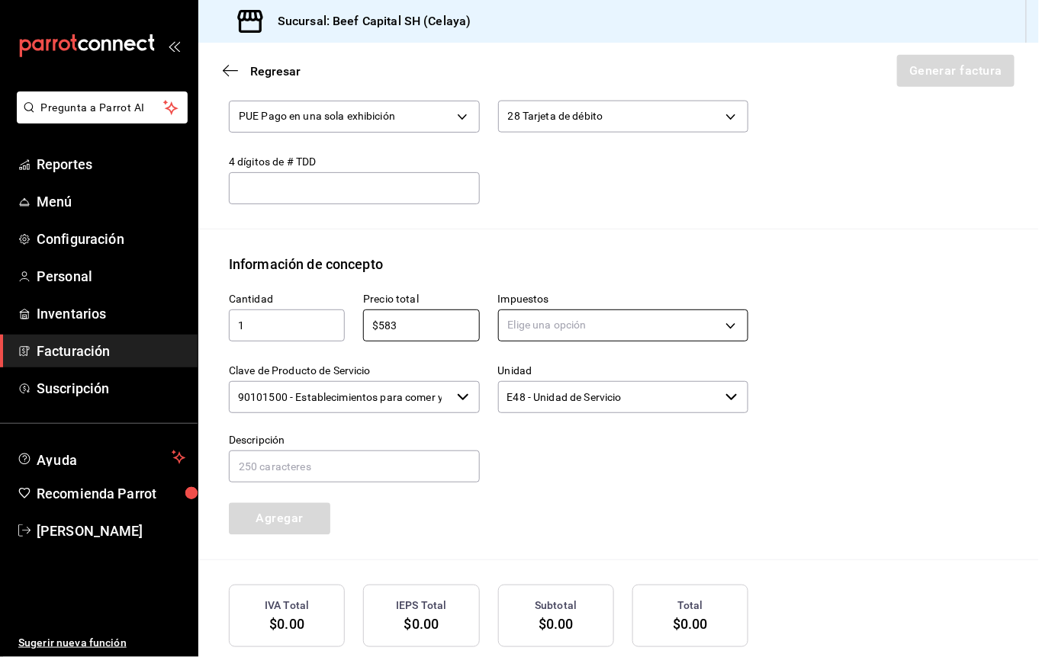
click at [522, 325] on body "Pregunta a Parrot AI Reportes Menú Configuración Personal Inventarios Facturaci…" at bounding box center [519, 328] width 1039 height 657
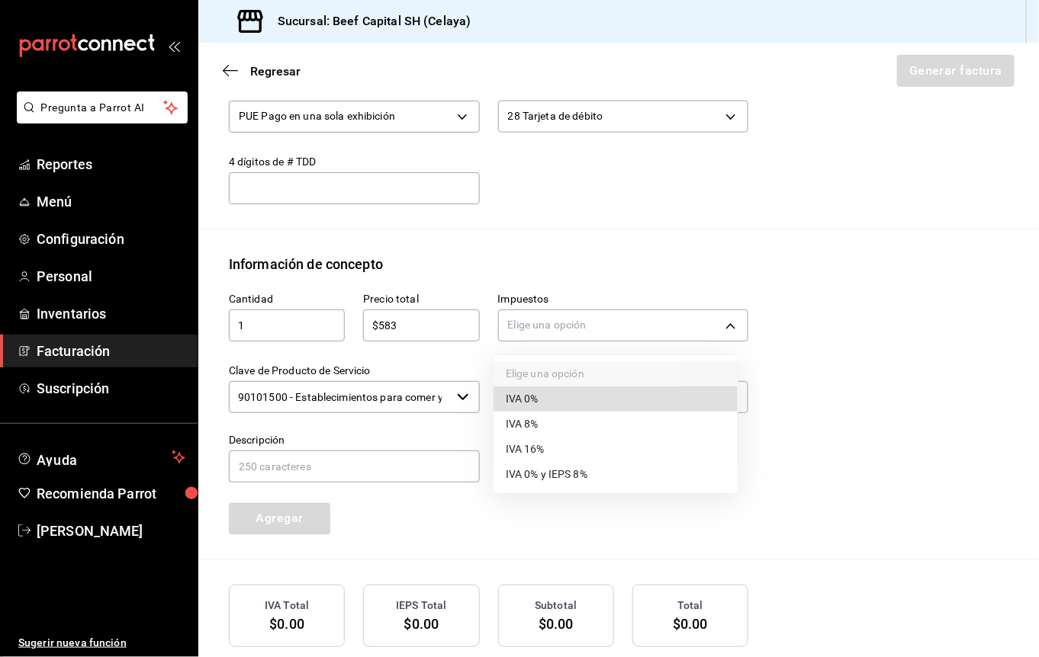
click at [511, 447] on span "IVA 16%" at bounding box center [525, 450] width 39 height 16
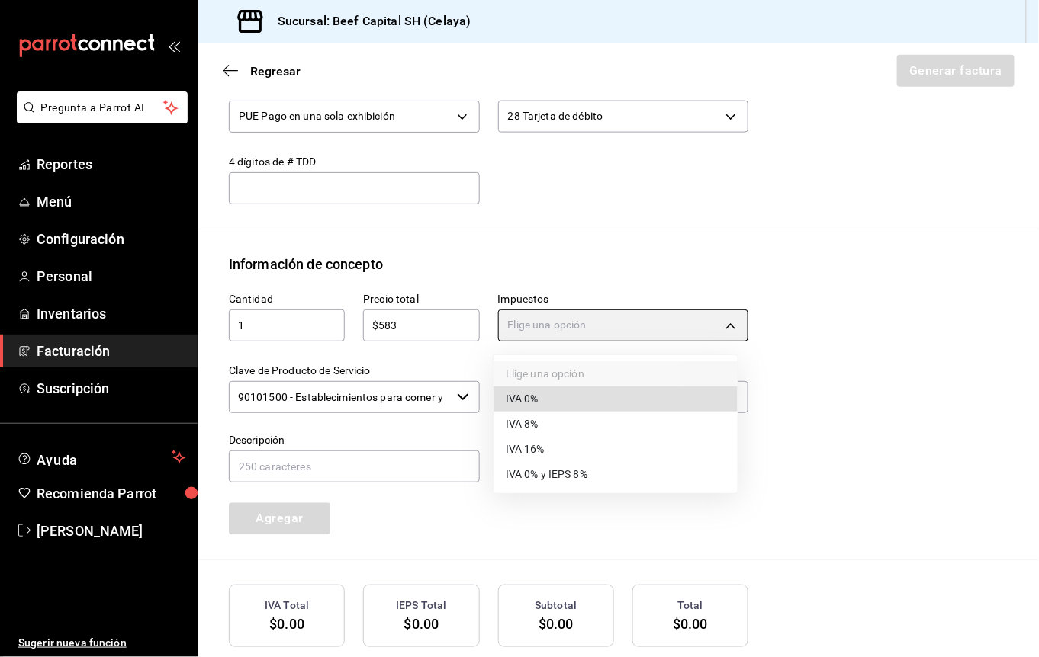
type input "IVA_16"
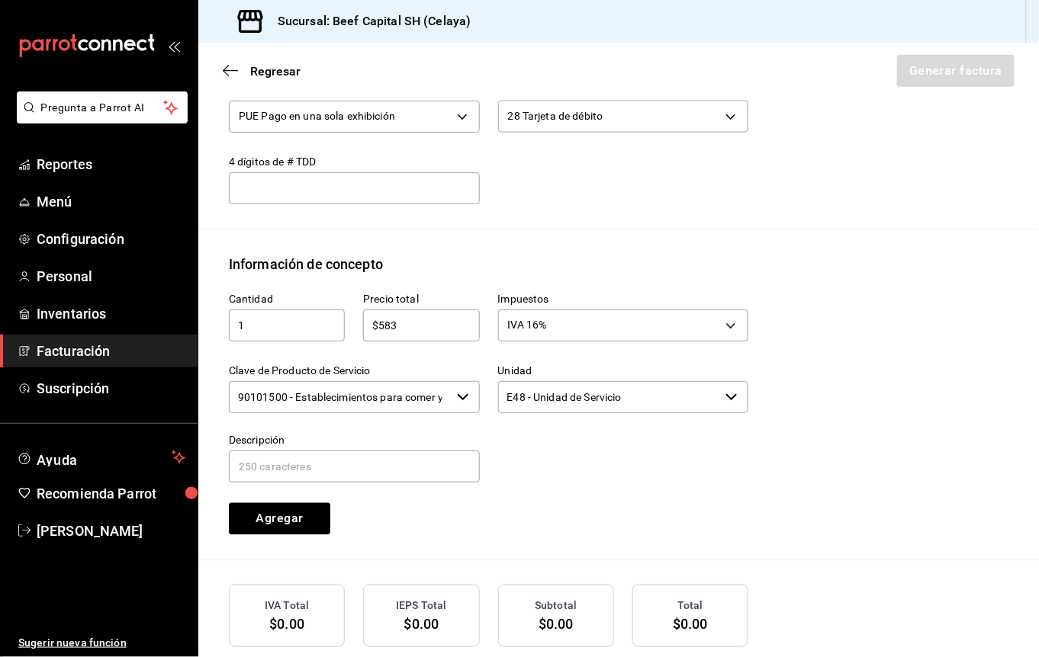
click at [360, 400] on input "90101500 - Establecimientos para comer y beber" at bounding box center [340, 397] width 222 height 32
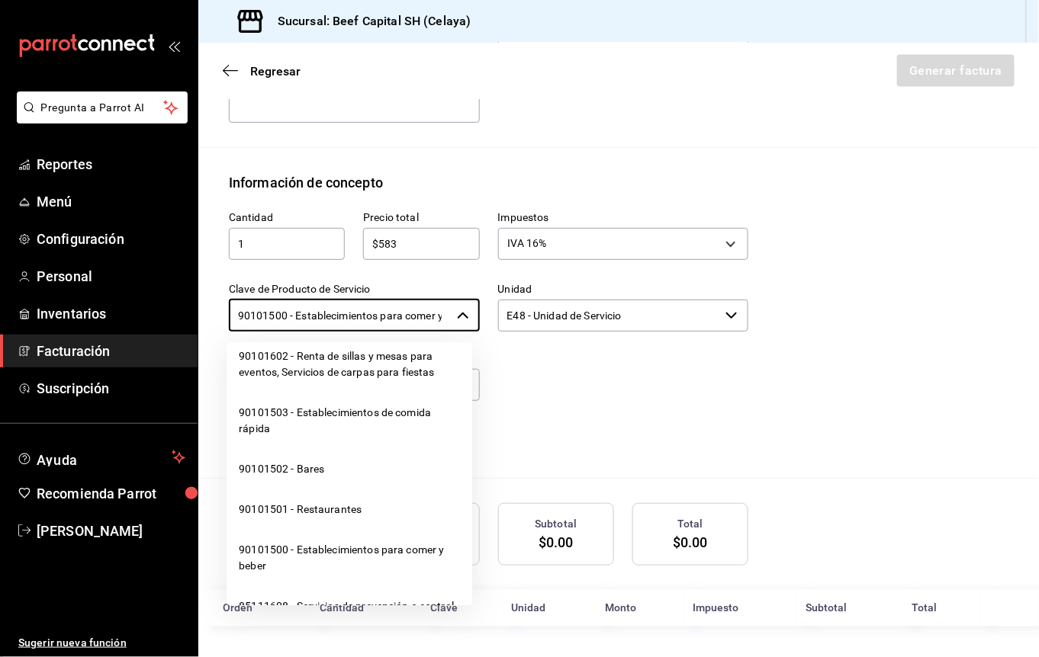
scroll to position [406, 0]
click at [336, 519] on li "90101501 - Restaurantes" at bounding box center [350, 509] width 246 height 40
type input "90101501 - Restaurantes"
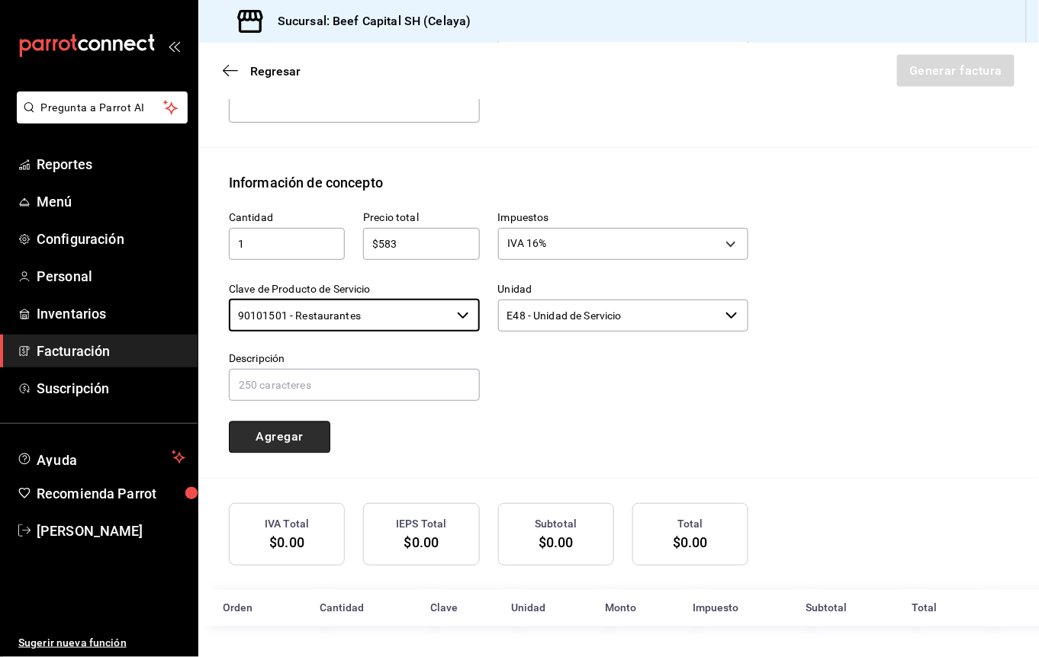
click at [293, 434] on button "Agregar" at bounding box center [279, 438] width 101 height 32
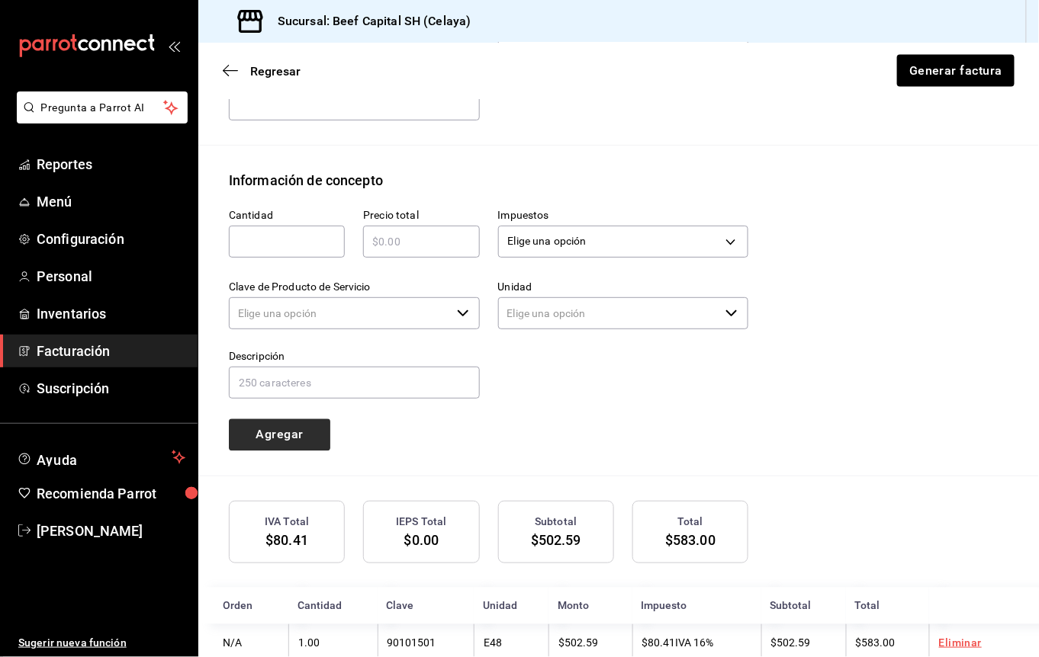
type input "90101500 - Establecimientos para comer y beber"
type input "E48 - Unidad de Servicio"
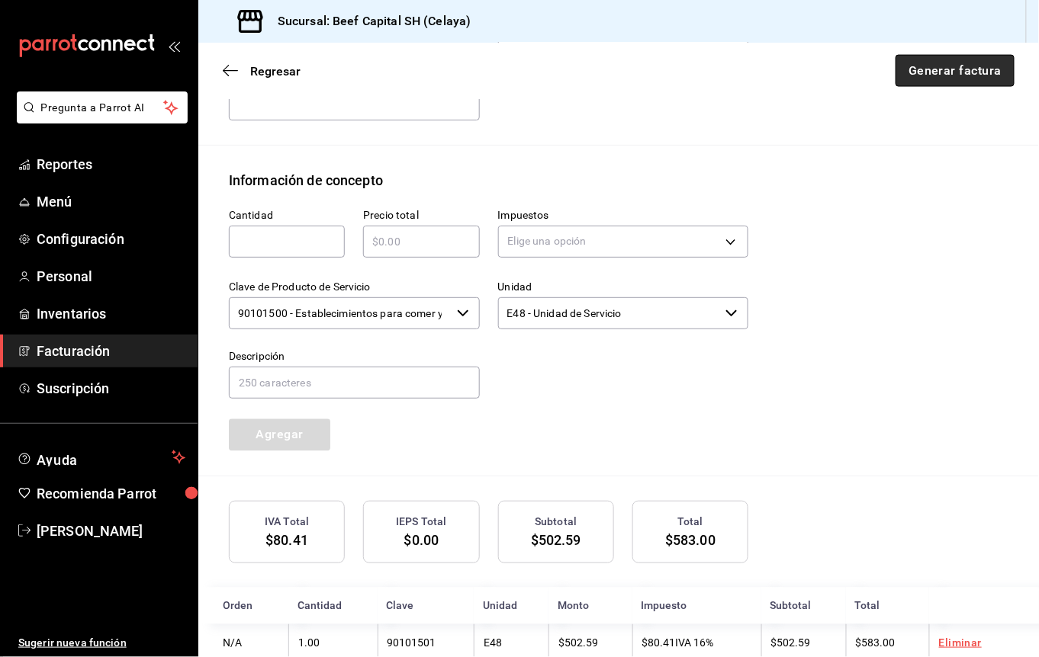
click at [961, 69] on button "Generar factura" at bounding box center [954, 71] width 119 height 32
